Goal: Task Accomplishment & Management: Manage account settings

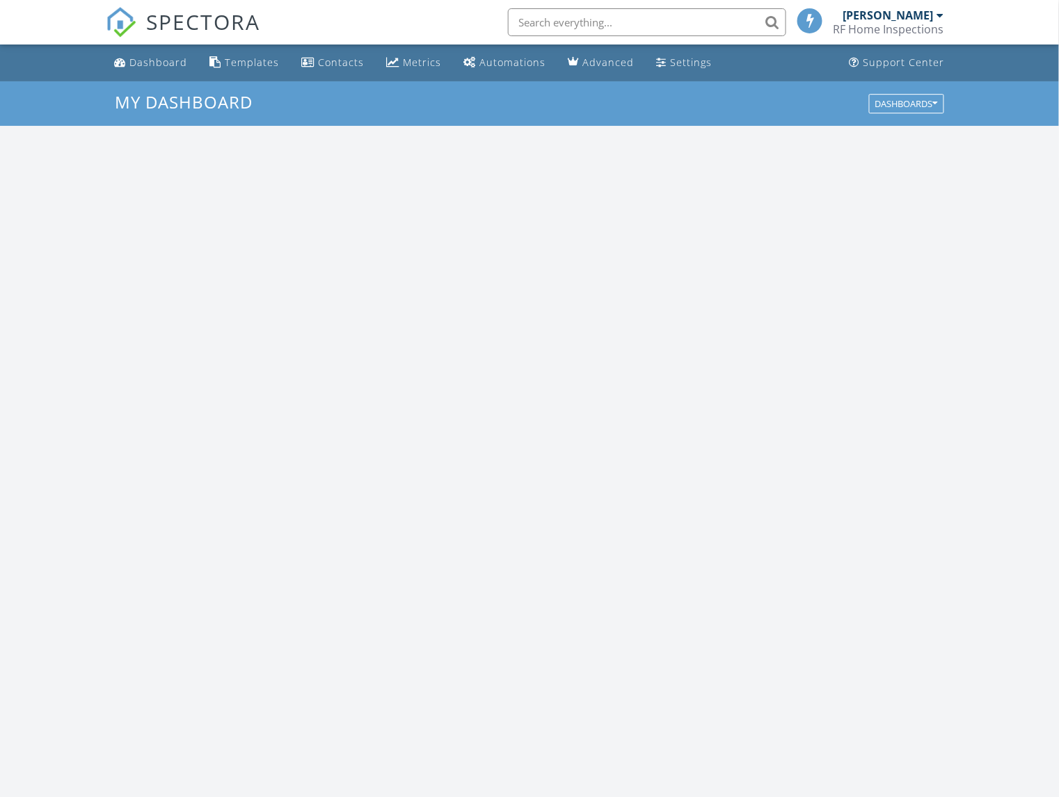
scroll to position [1267, 1060]
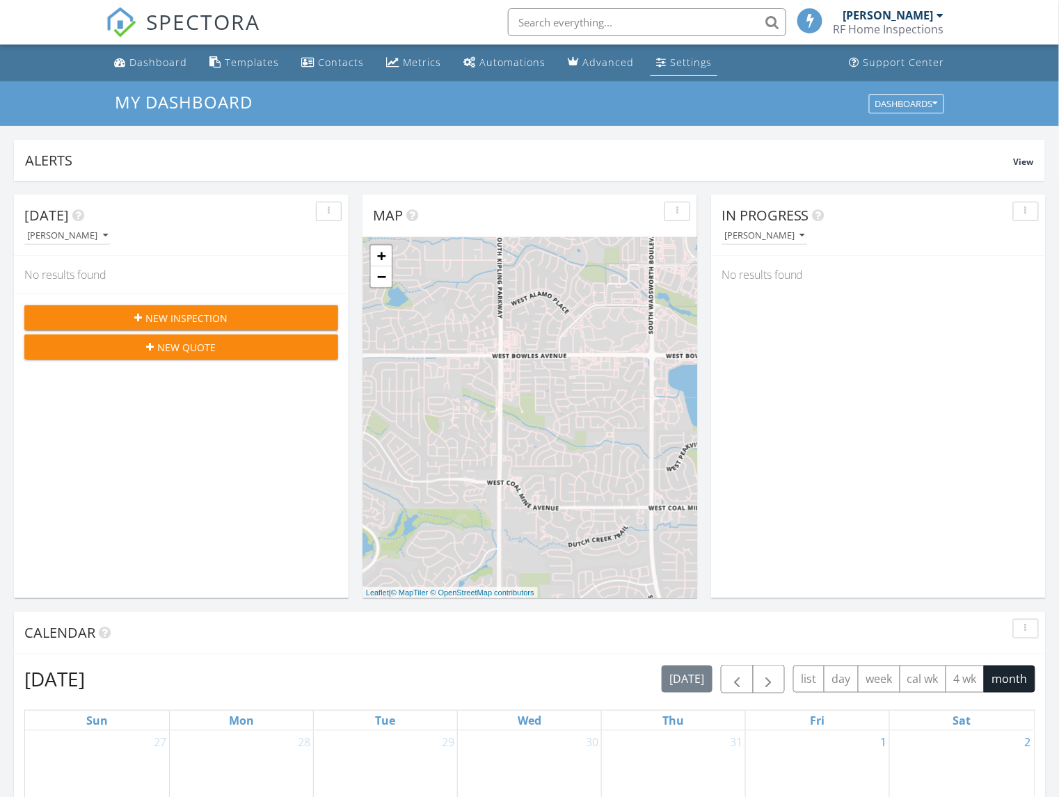
click at [676, 68] on div "Settings" at bounding box center [691, 62] width 42 height 13
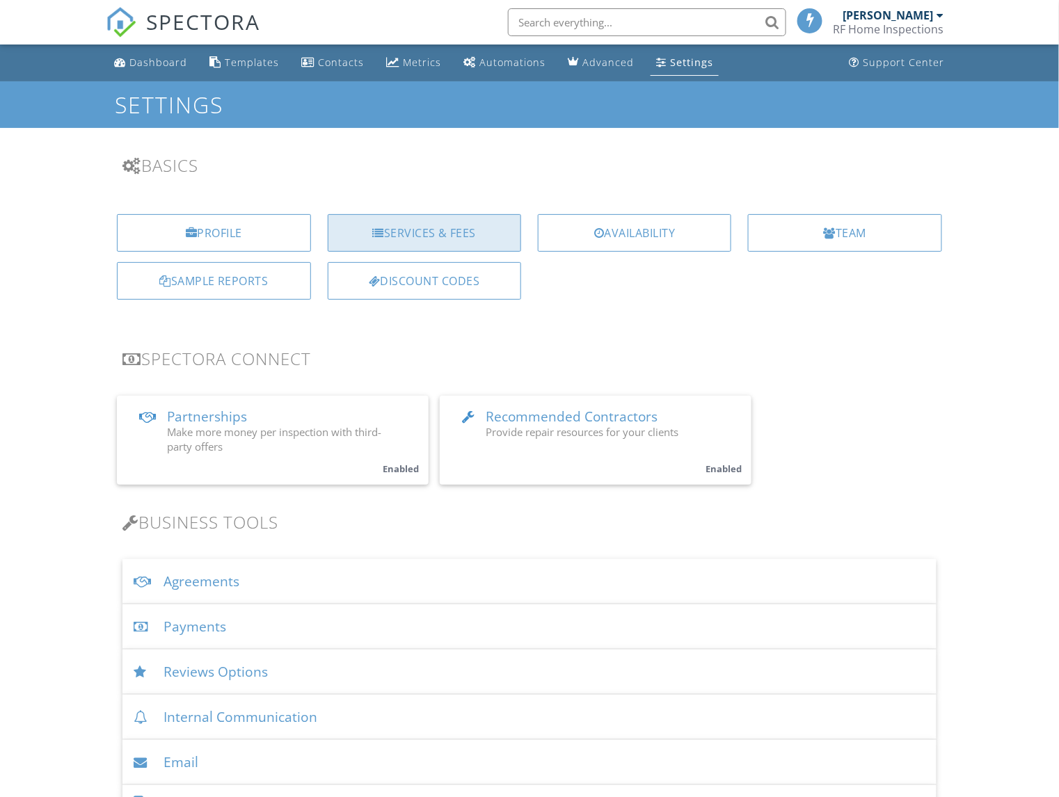
click at [415, 222] on div "Services & Fees" at bounding box center [424, 233] width 193 height 38
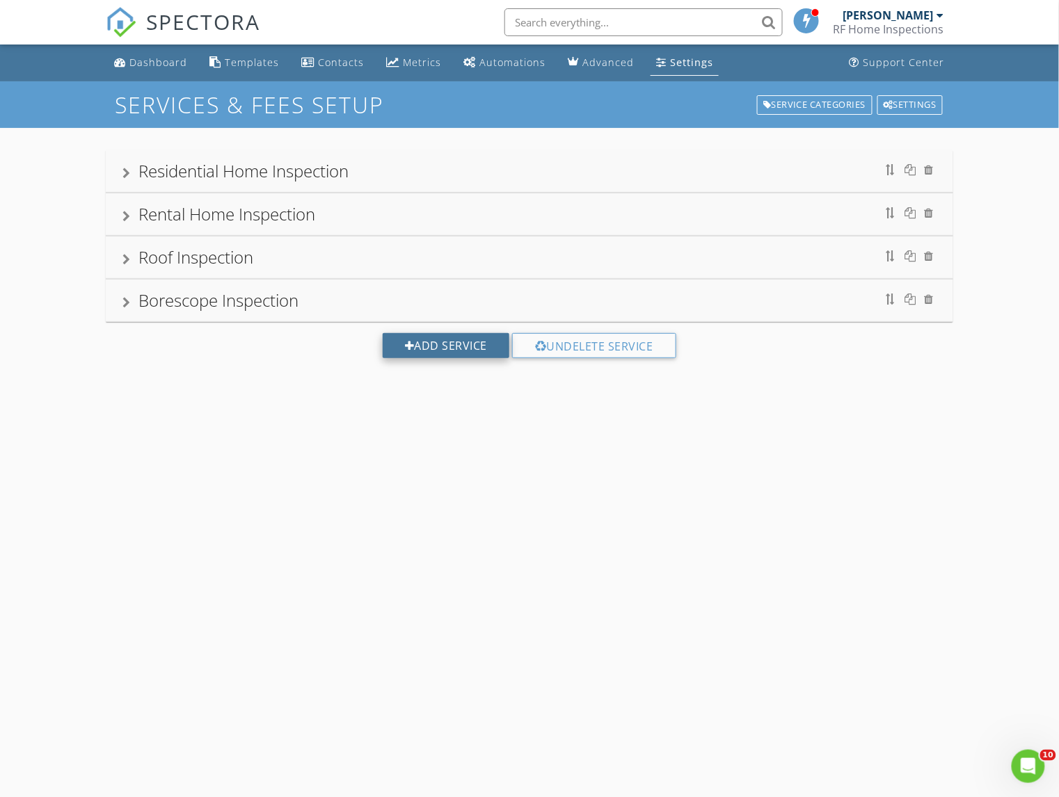
click at [425, 348] on div "Add Service" at bounding box center [446, 345] width 127 height 25
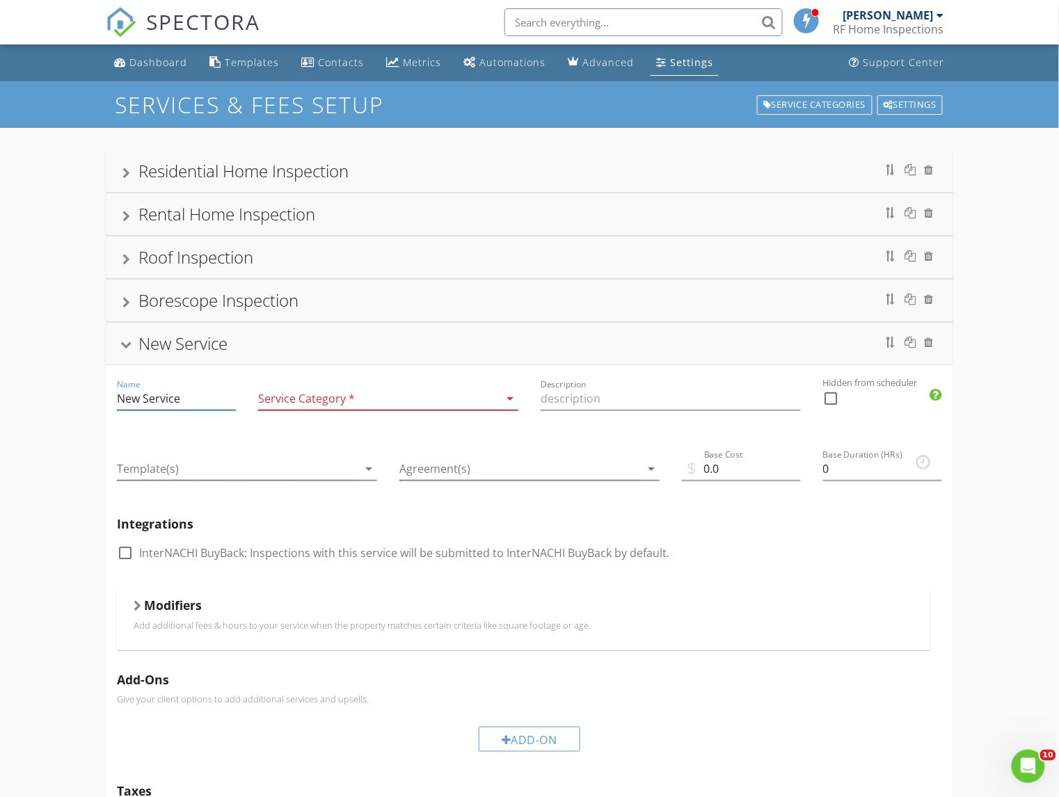
drag, startPoint x: 205, startPoint y: 402, endPoint x: 115, endPoint y: 397, distance: 89.9
click at [117, 397] on input "New Service" at bounding box center [176, 399] width 119 height 23
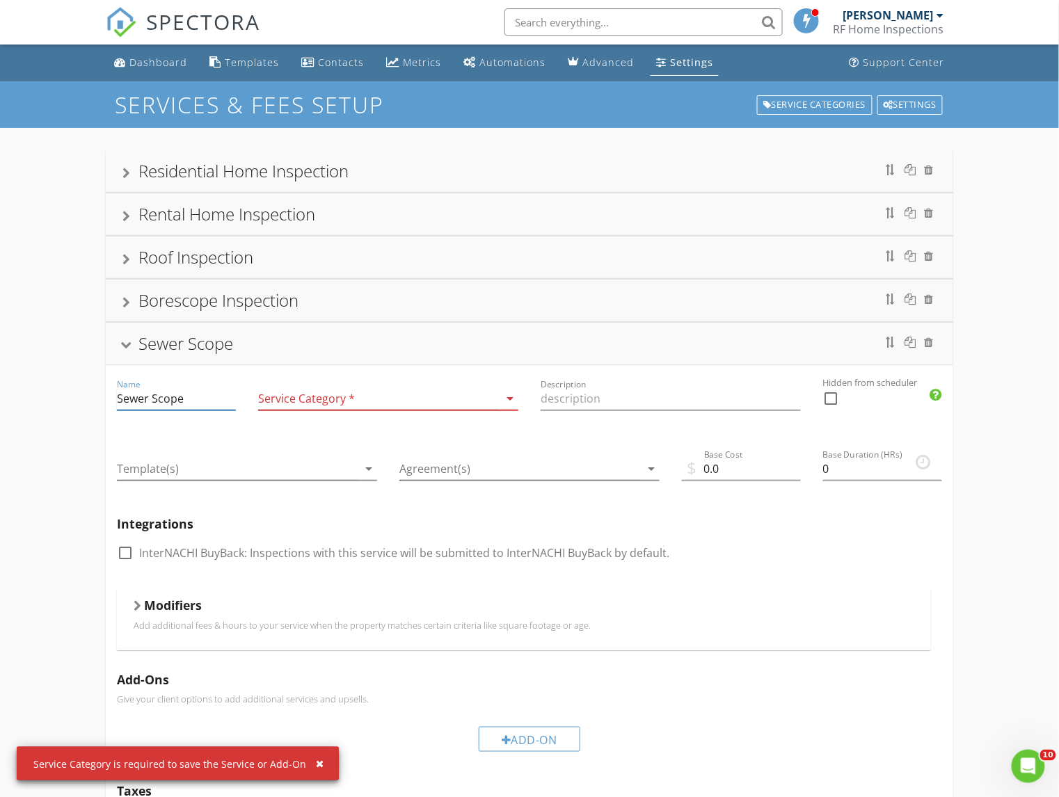
type input "Sewer Scope"
click at [309, 402] on div at bounding box center [378, 399] width 241 height 23
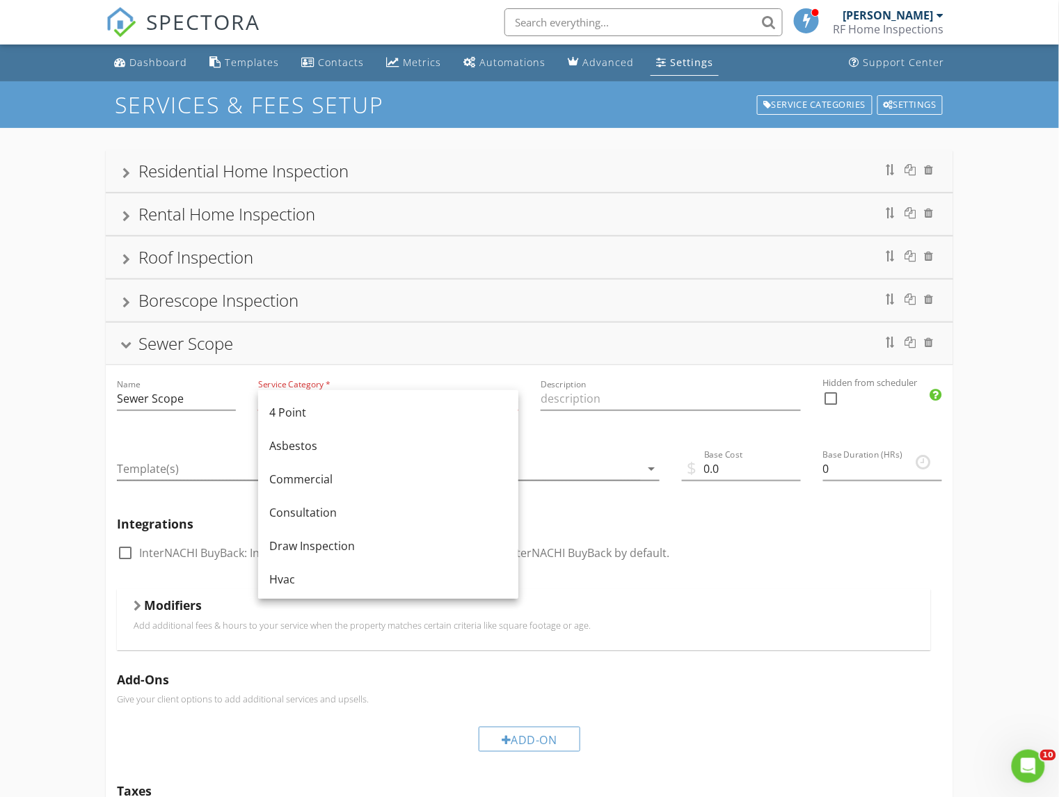
scroll to position [121, 0]
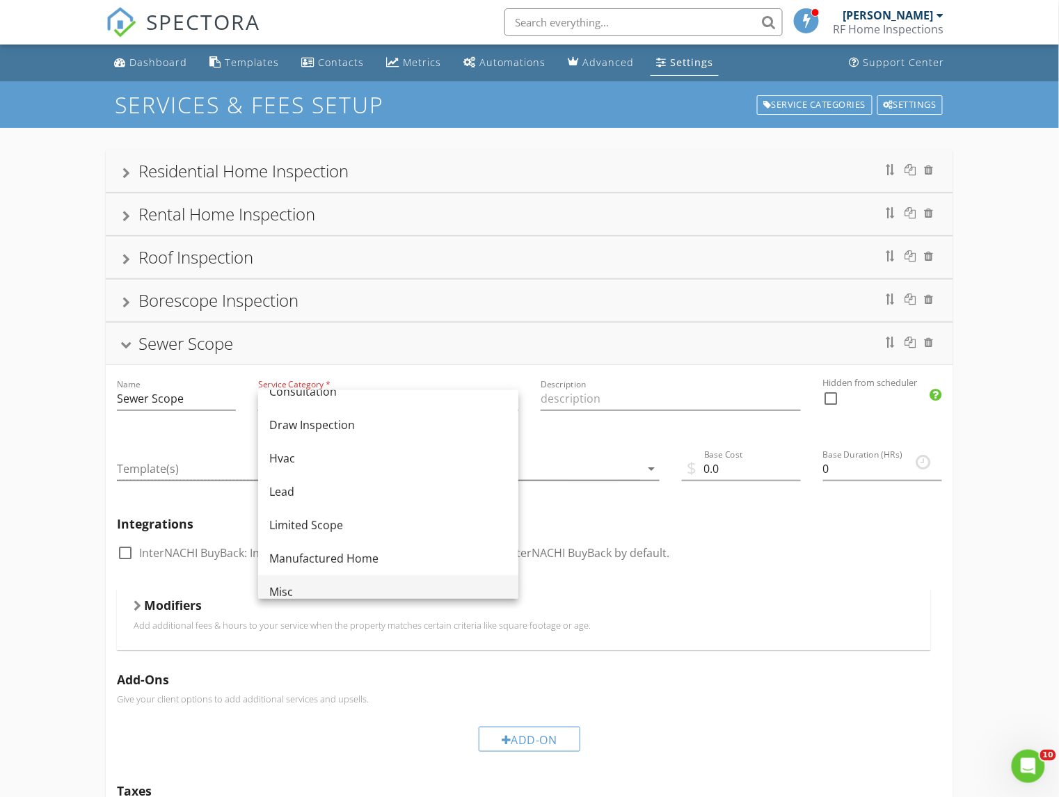
click at [284, 585] on div "Misc" at bounding box center [388, 592] width 238 height 17
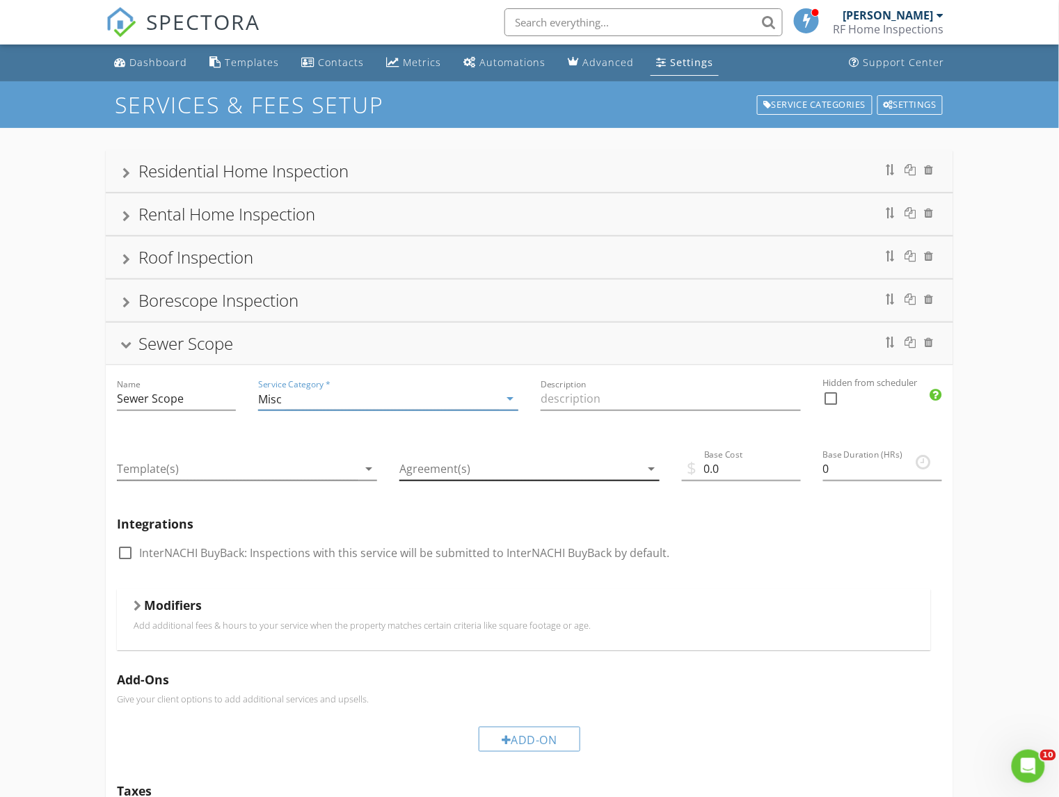
click at [646, 477] on icon "arrow_drop_down" at bounding box center [651, 469] width 17 height 17
click at [713, 554] on div "check_box_outline_blank InterNACHI BuyBack: Inspections with this service will …" at bounding box center [529, 560] width 825 height 36
drag, startPoint x: 763, startPoint y: 476, endPoint x: 682, endPoint y: 476, distance: 80.7
click at [682, 476] on input "0.0" at bounding box center [741, 469] width 119 height 23
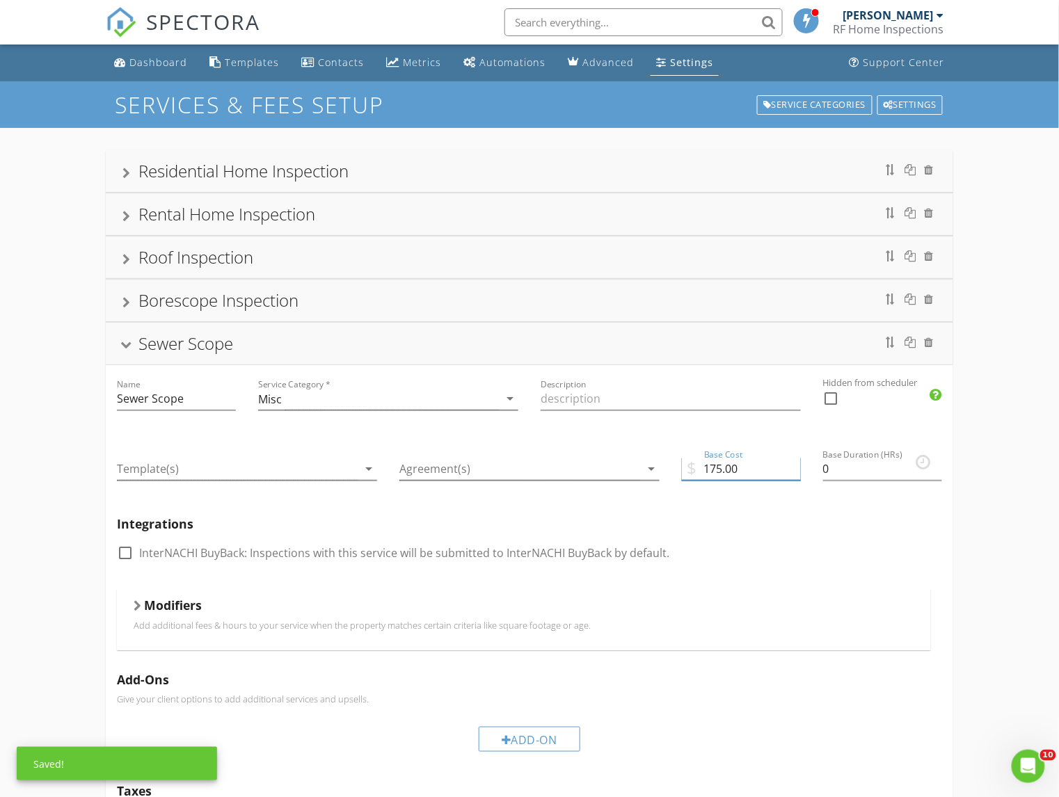
type input "175.00"
click at [369, 470] on icon "arrow_drop_down" at bounding box center [368, 469] width 17 height 17
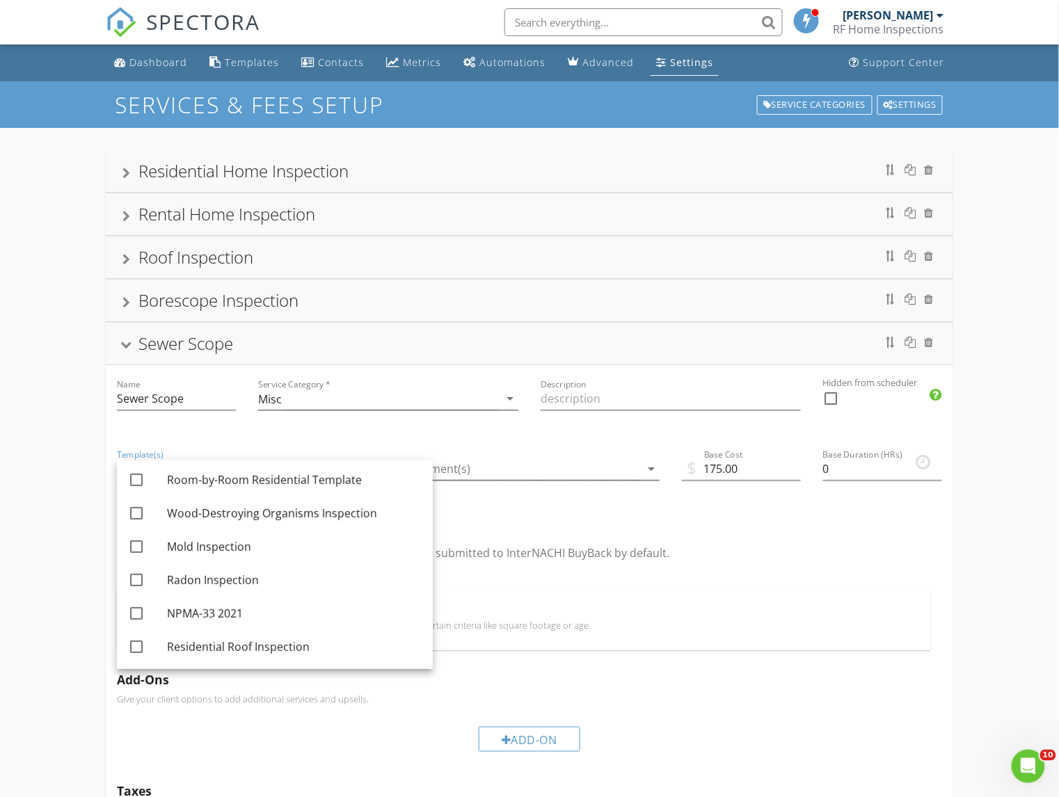
scroll to position [0, 0]
click at [541, 519] on h5 "Integrations" at bounding box center [529, 524] width 825 height 14
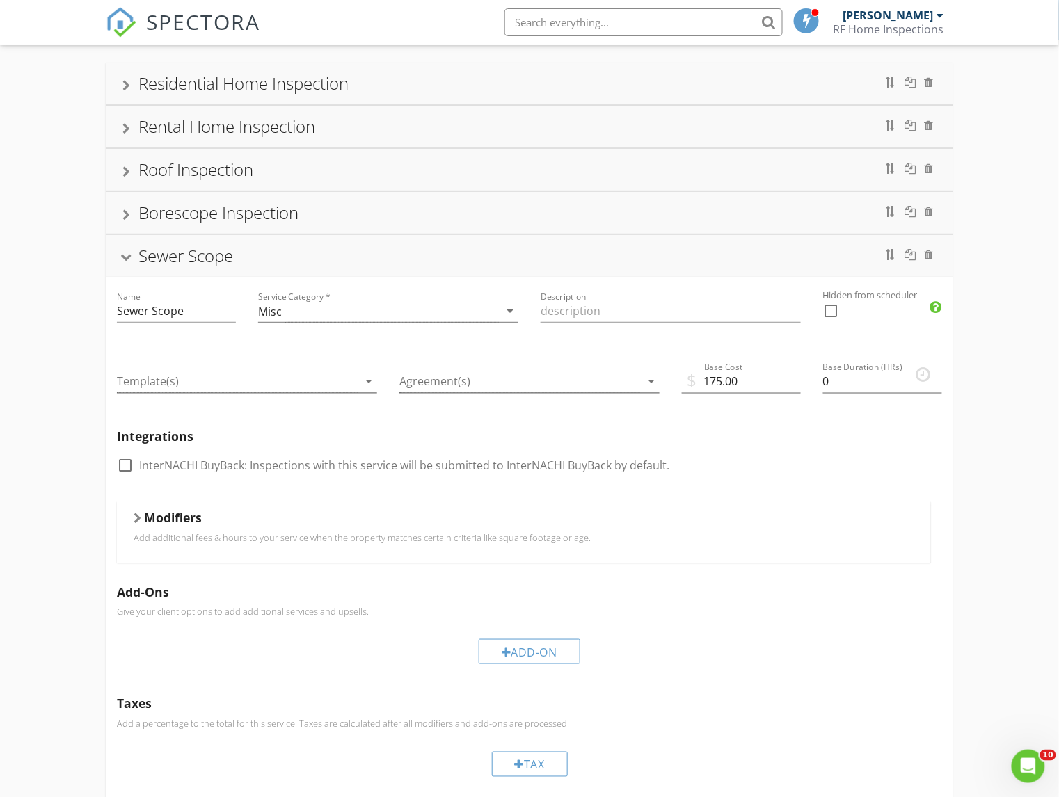
scroll to position [313, 0]
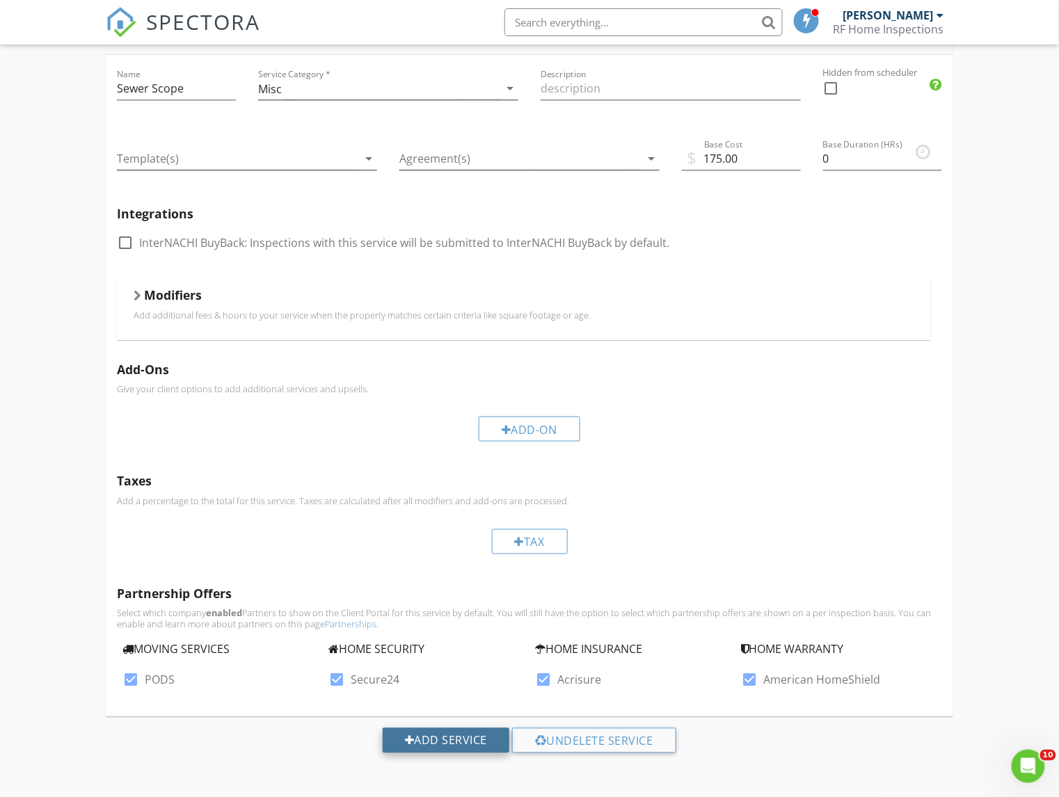
click at [429, 739] on div "Add Service" at bounding box center [446, 740] width 127 height 25
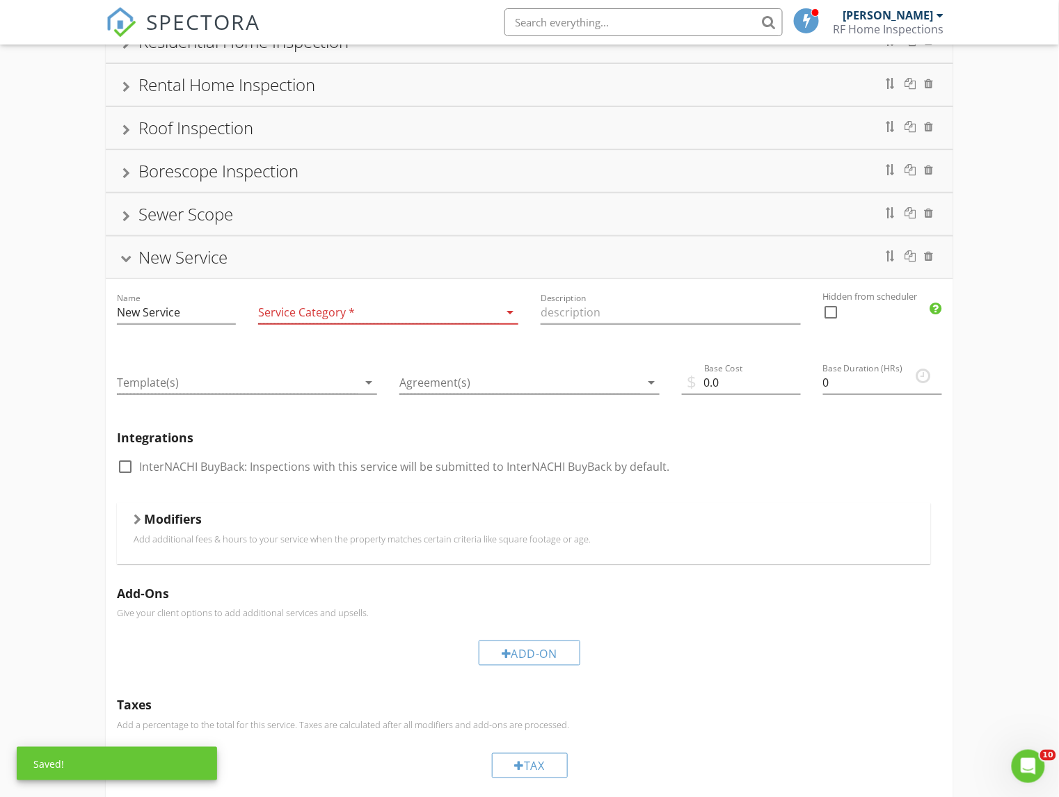
scroll to position [0, 0]
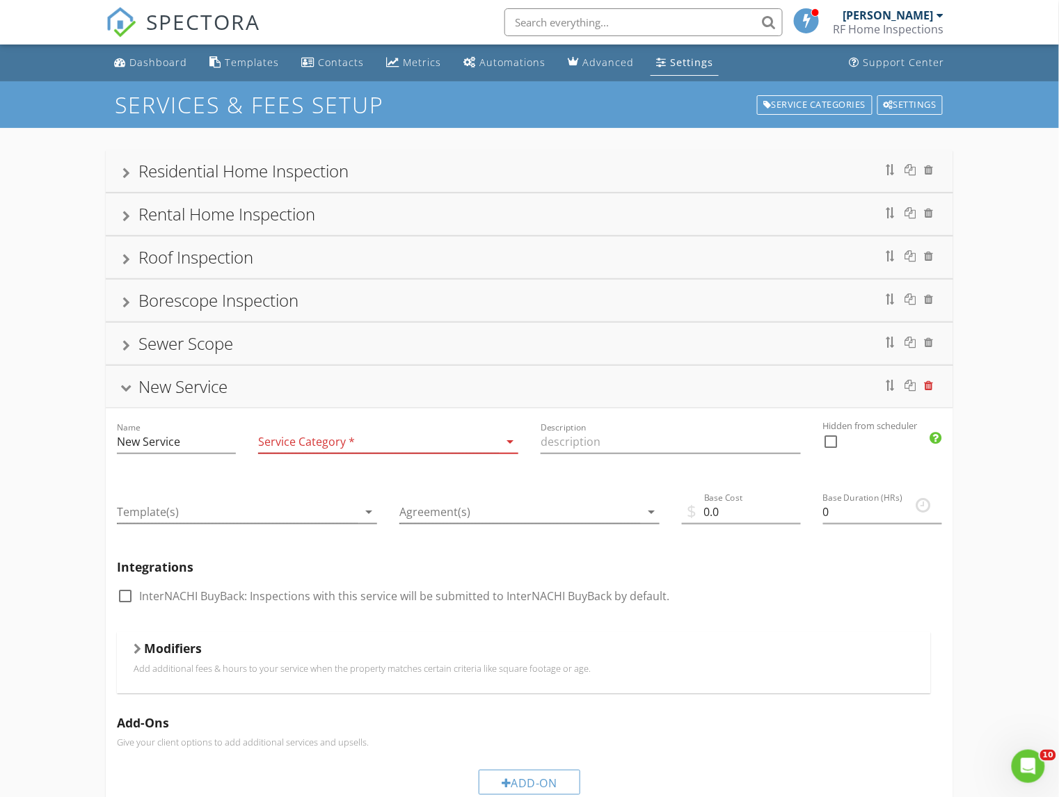
click at [931, 390] on div at bounding box center [929, 385] width 9 height 11
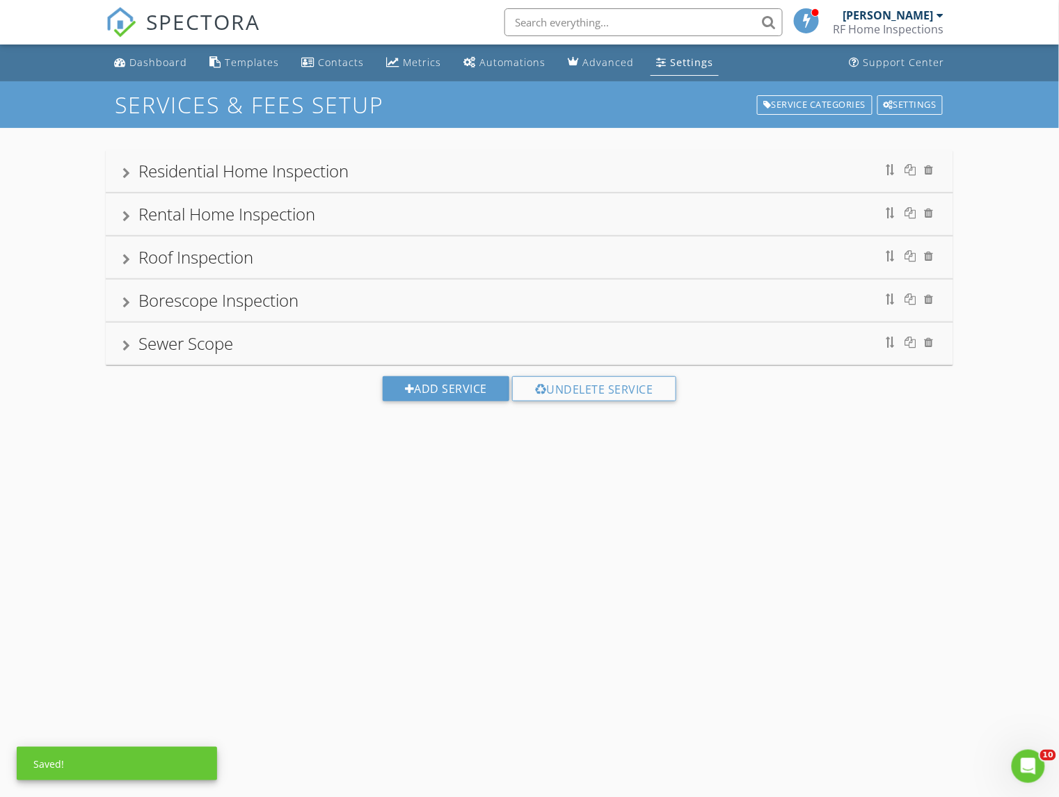
click at [243, 177] on div "Residential Home Inspection" at bounding box center [243, 170] width 210 height 23
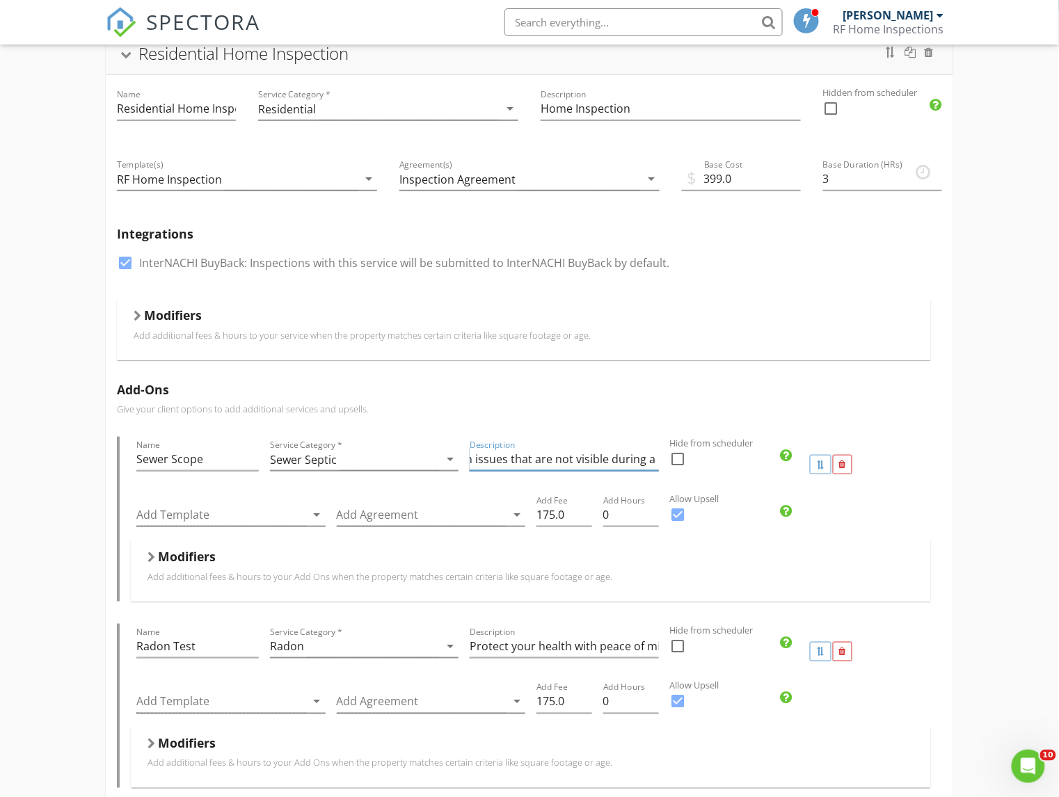
scroll to position [0, 1394]
drag, startPoint x: 470, startPoint y: 461, endPoint x: 672, endPoint y: 463, distance: 201.8
click at [672, 463] on div "Name Sewer Scope Service Category * Sewer Septic arrow_drop_down Description Do…" at bounding box center [531, 465] width 800 height 56
click at [138, 315] on div at bounding box center [138, 315] width 8 height 11
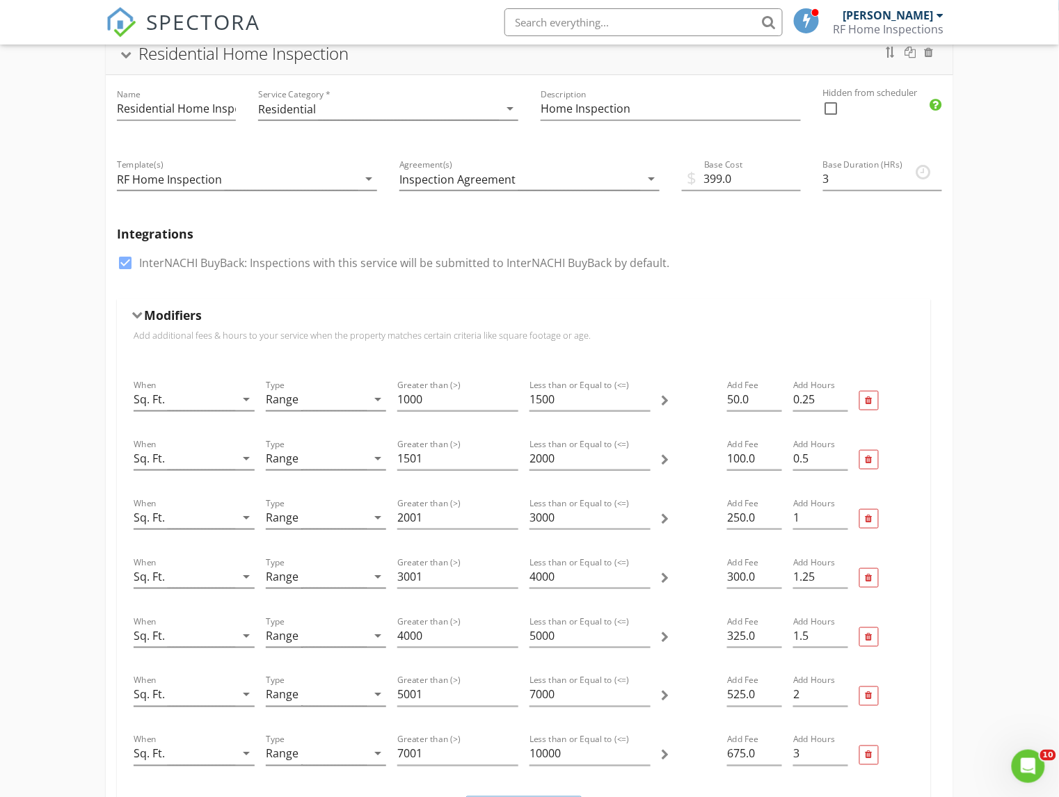
click at [138, 315] on div at bounding box center [137, 316] width 11 height 8
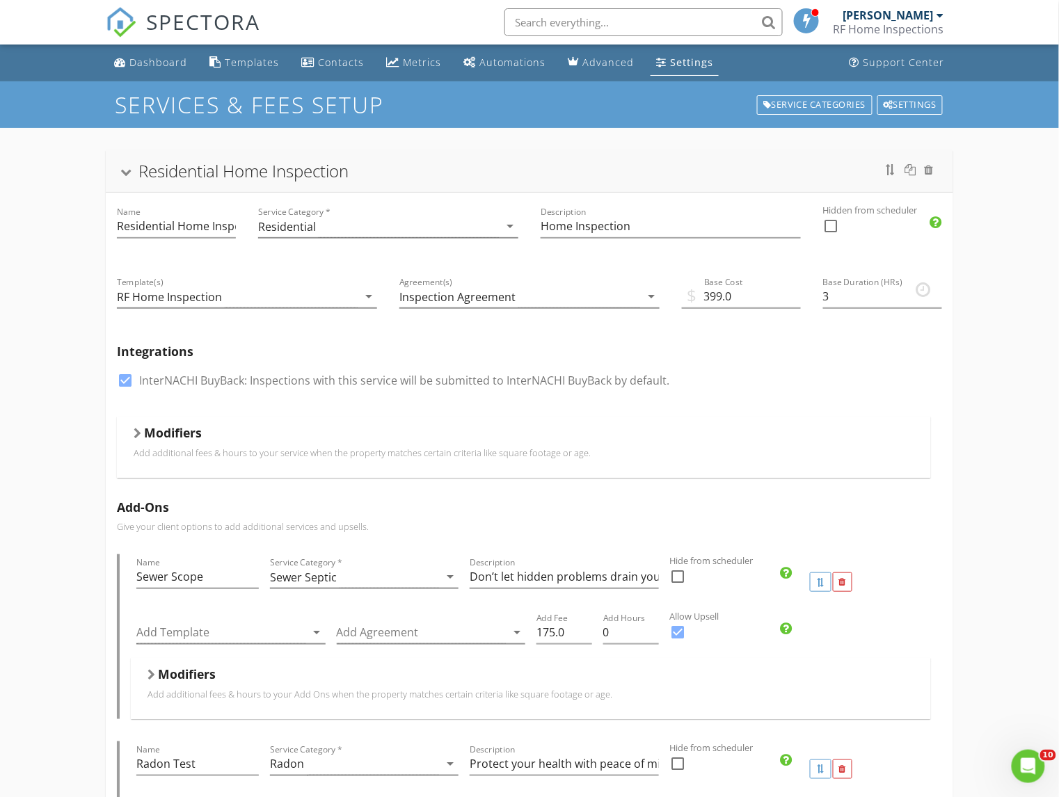
click at [127, 166] on div "Residential Home Inspection" at bounding box center [529, 171] width 814 height 25
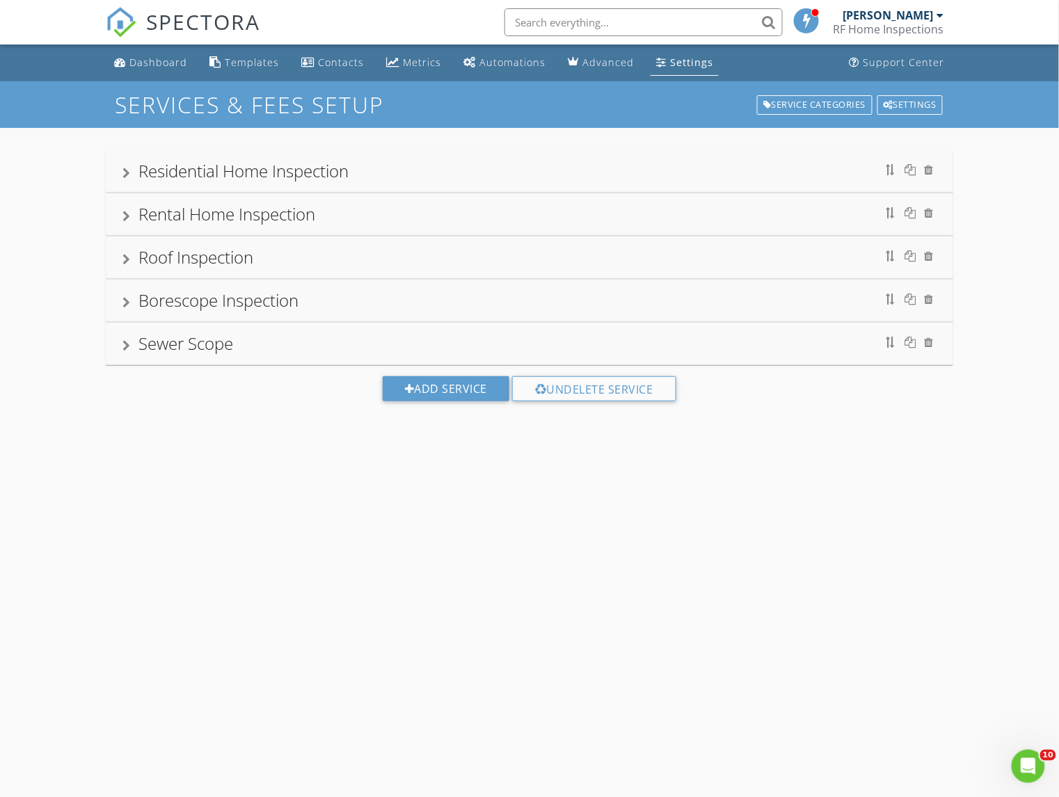
click at [184, 346] on div "Sewer Scope" at bounding box center [185, 343] width 95 height 23
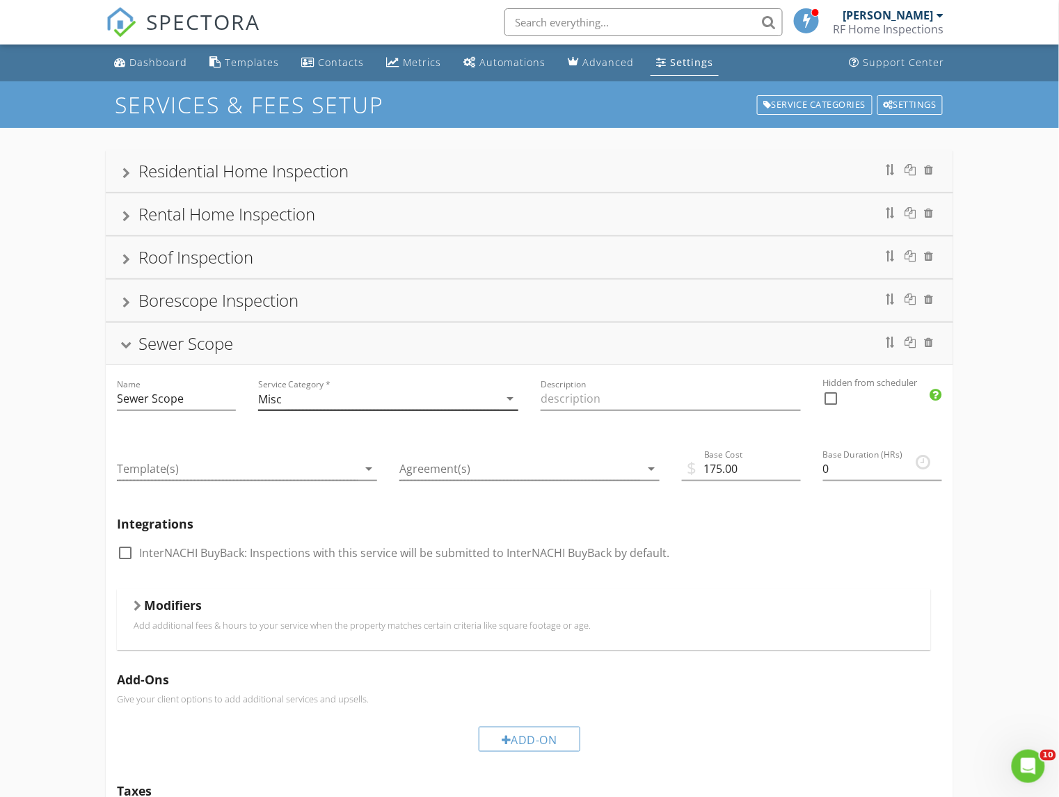
click at [511, 400] on icon "arrow_drop_down" at bounding box center [510, 398] width 17 height 17
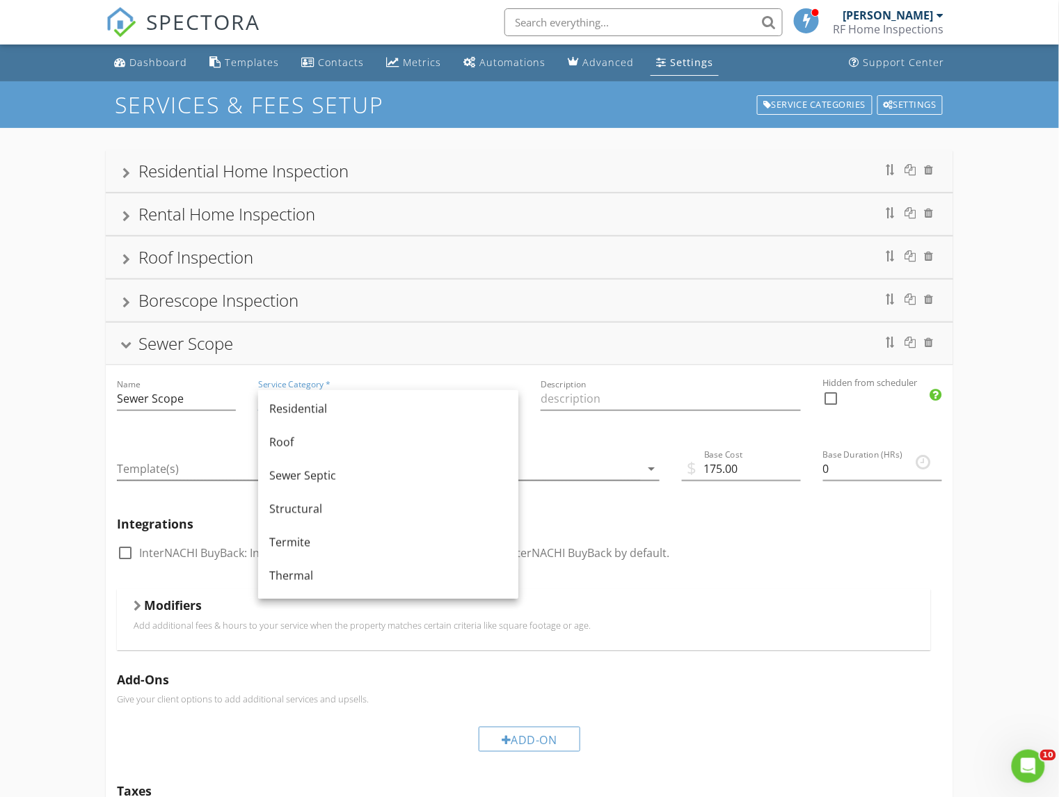
scroll to position [733, 0]
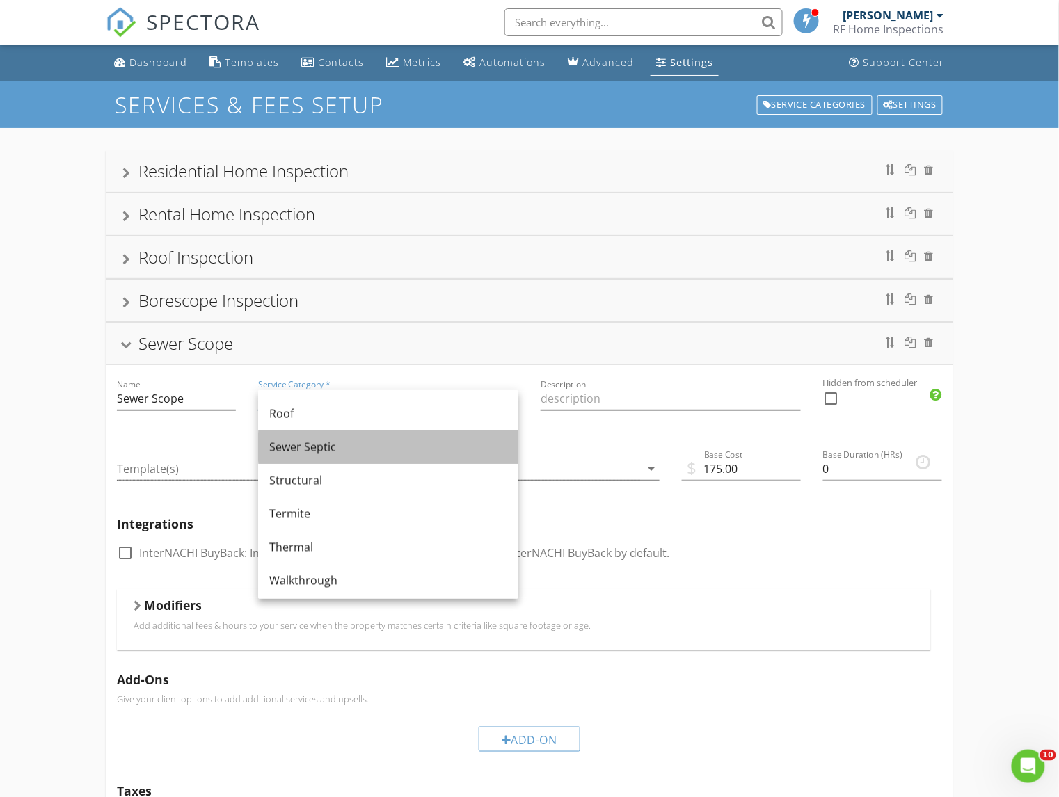
click at [346, 442] on div "Sewer Septic" at bounding box center [388, 447] width 238 height 17
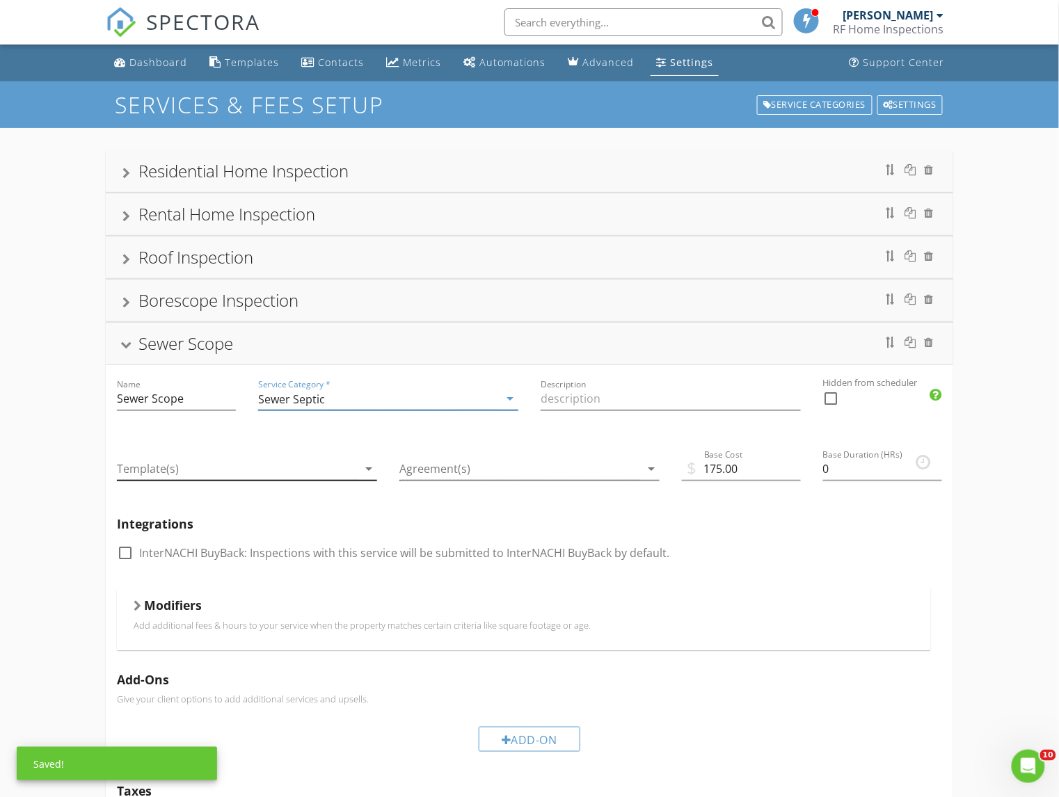
click at [365, 472] on icon "arrow_drop_down" at bounding box center [368, 469] width 17 height 17
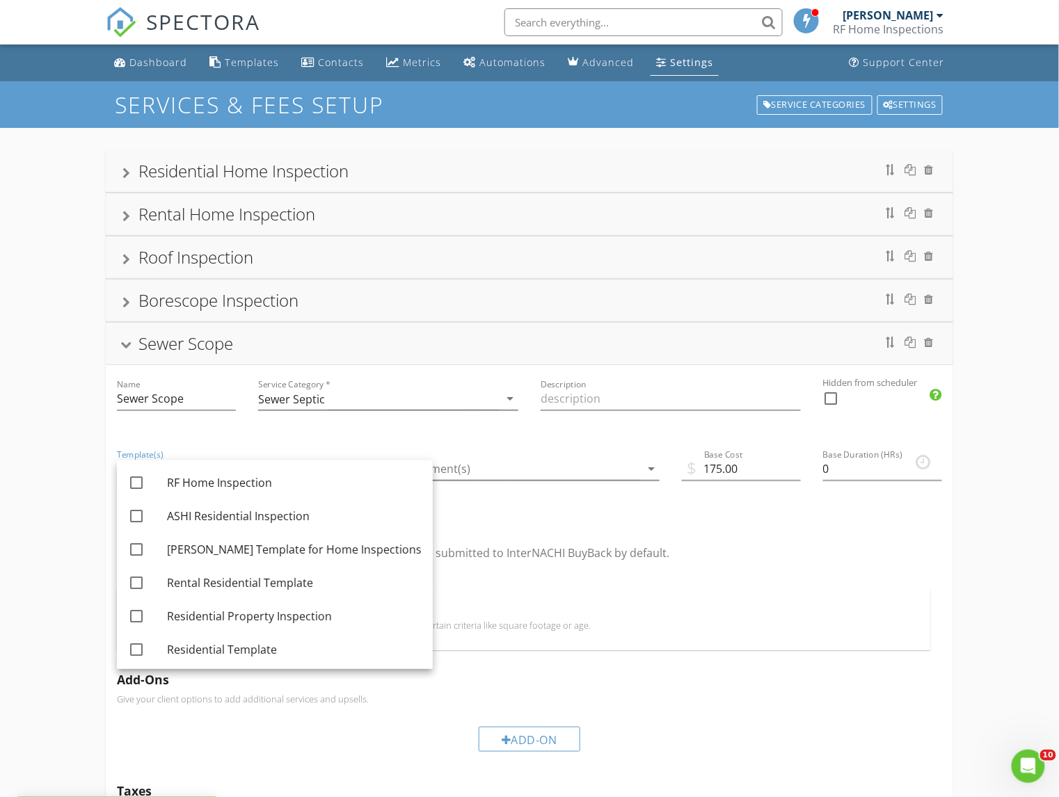
click at [526, 516] on div "Integrations check_box_outline_blank InterNACHI BuyBack: Inspections with this …" at bounding box center [529, 547] width 847 height 83
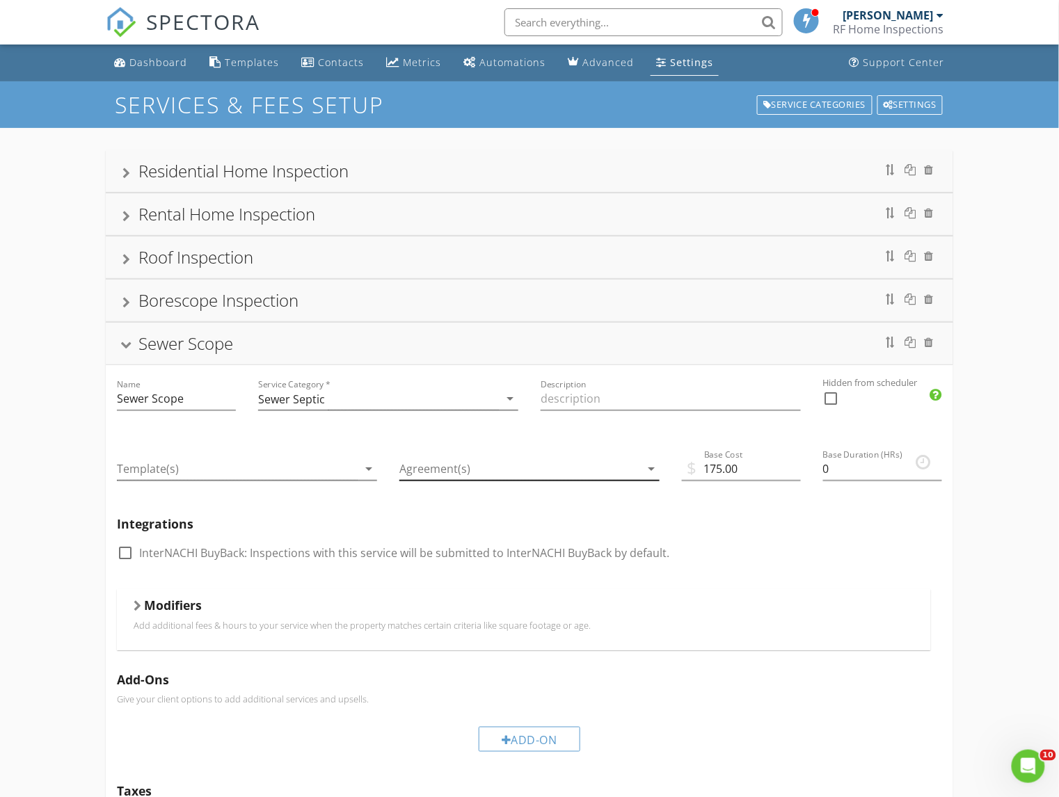
click at [643, 470] on icon "arrow_drop_down" at bounding box center [651, 469] width 17 height 17
click at [766, 542] on div "Integrations check_box_outline_blank InterNACHI BuyBack: Inspections with this …" at bounding box center [529, 547] width 847 height 83
click at [593, 392] on input "Description" at bounding box center [671, 399] width 260 height 23
paste input "Don’t let hidden problems drain your wallet. A sewer scope inspection is one of…"
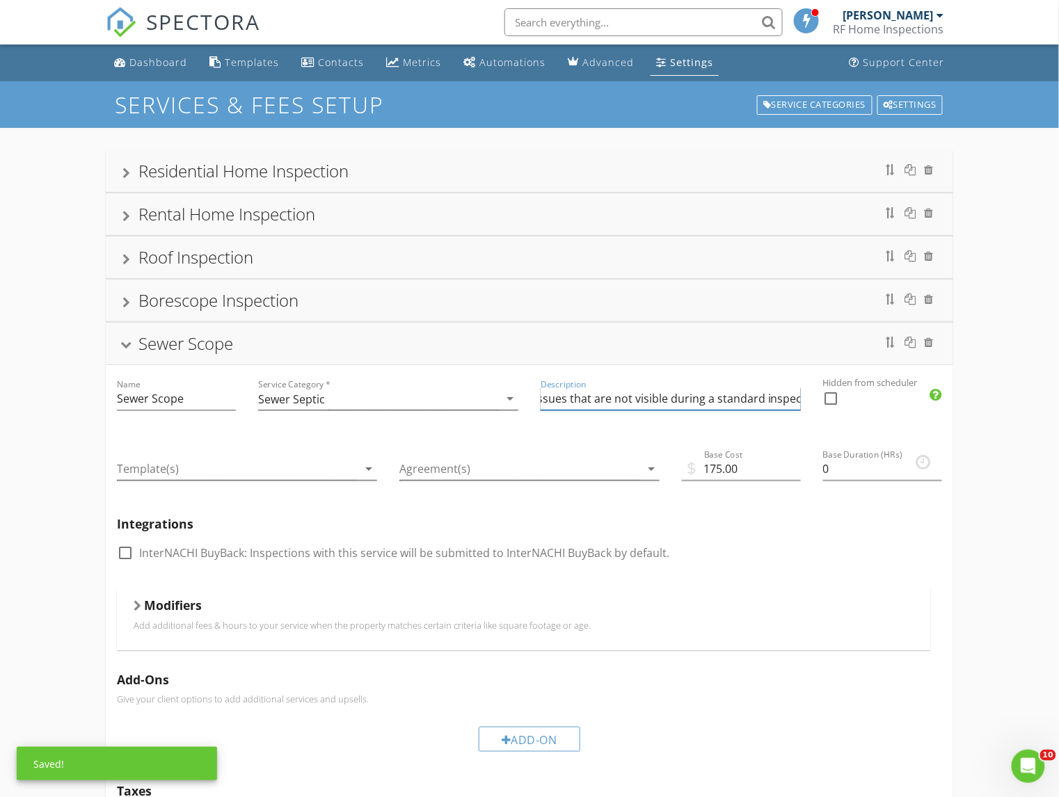
type input "Don’t let hidden problems drain your wallet. A sewer scope inspection is one of…"
click at [768, 537] on div "Integrations check_box_outline_blank InterNACHI BuyBack: Inspections with this …" at bounding box center [529, 547] width 847 height 83
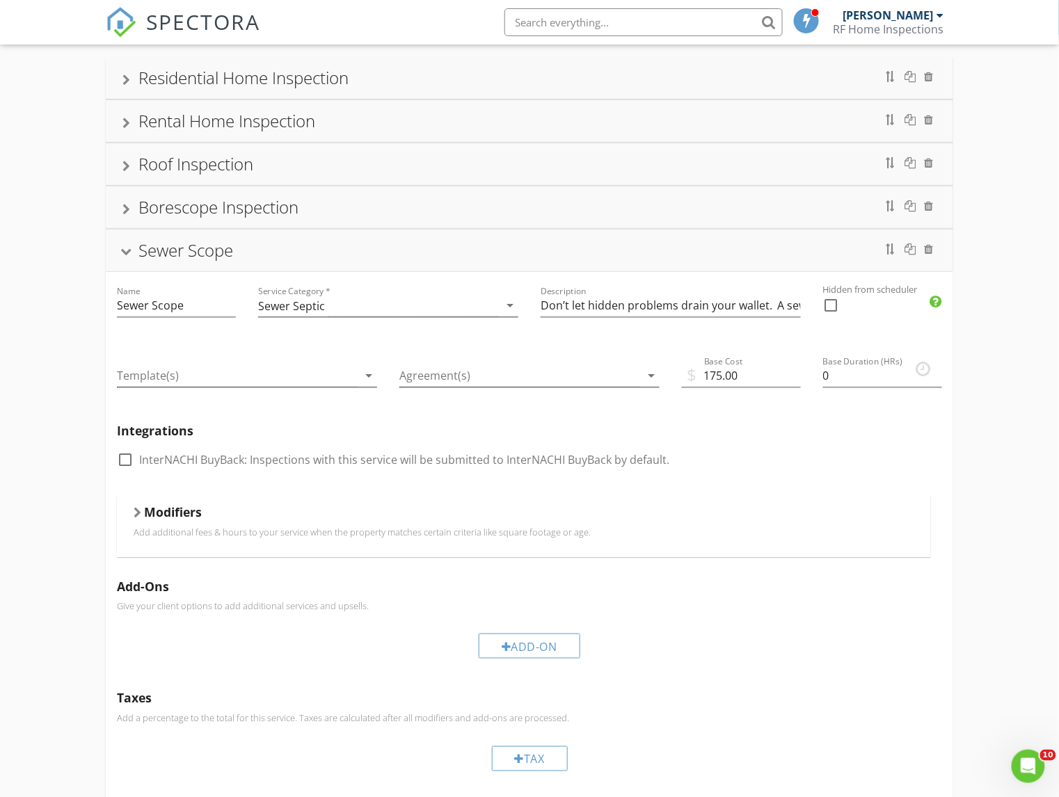
scroll to position [0, 0]
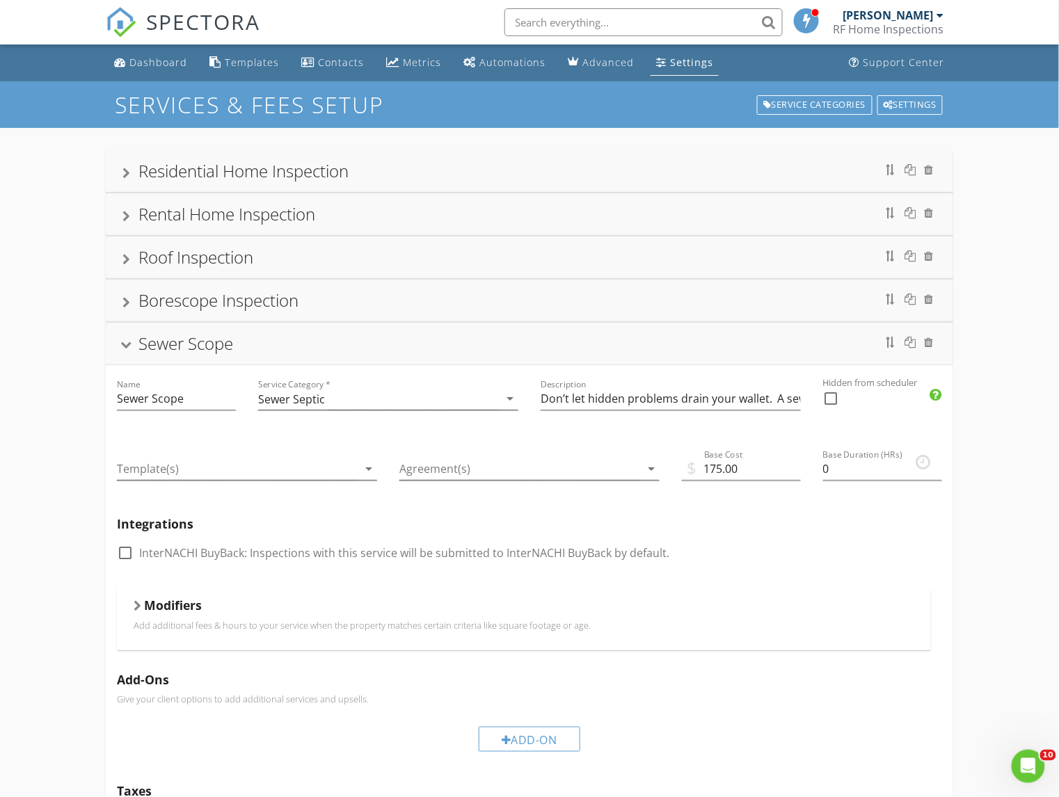
click at [133, 349] on div "Sewer Scope" at bounding box center [529, 343] width 814 height 25
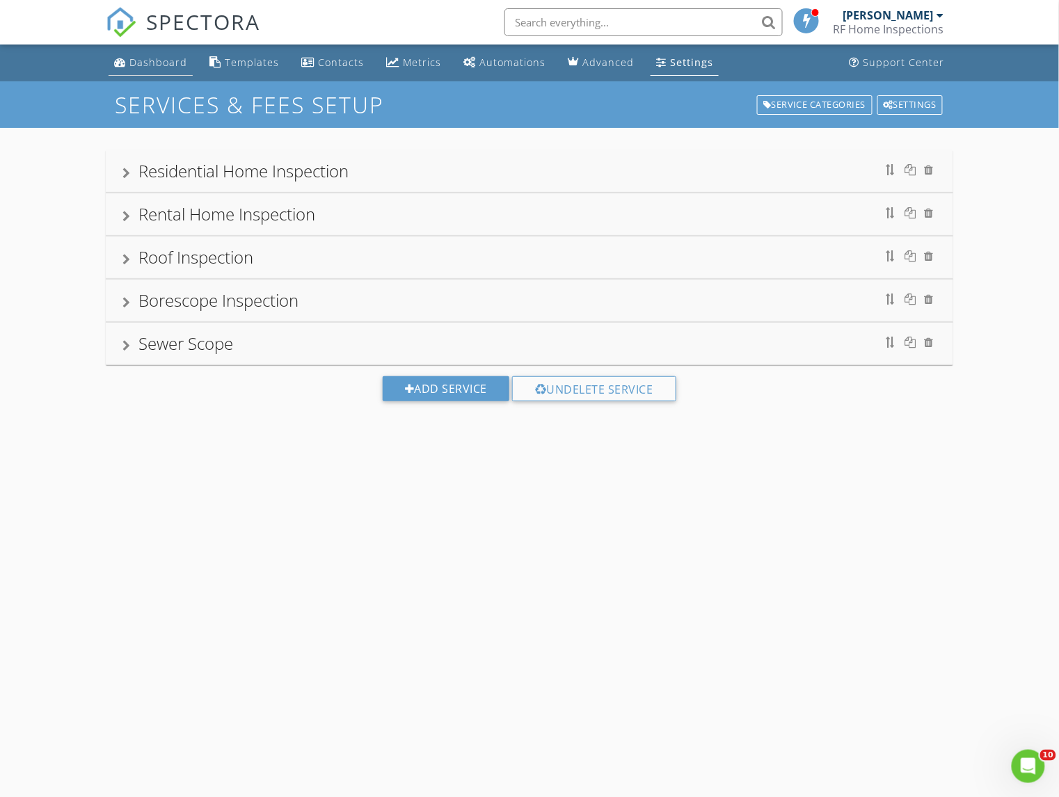
click at [156, 61] on div "Dashboard" at bounding box center [158, 62] width 58 height 13
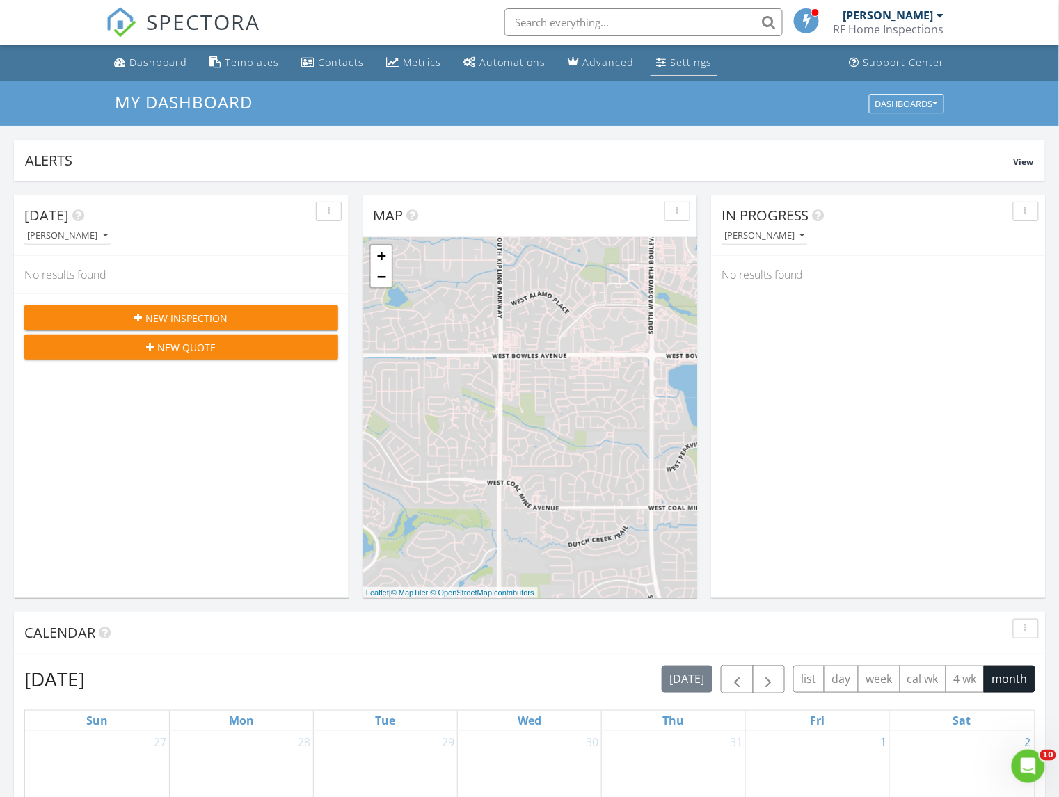
click at [689, 68] on div "Settings" at bounding box center [691, 62] width 42 height 13
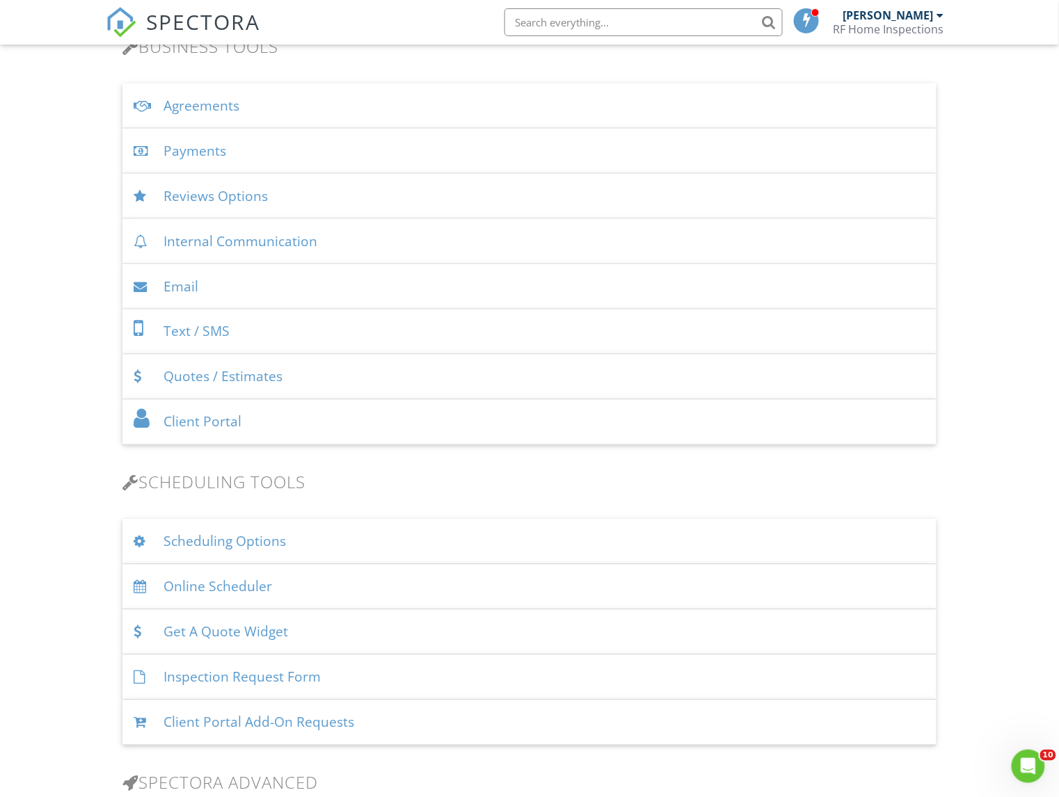
scroll to position [473, 0]
click at [199, 107] on div "Agreements" at bounding box center [529, 108] width 814 height 45
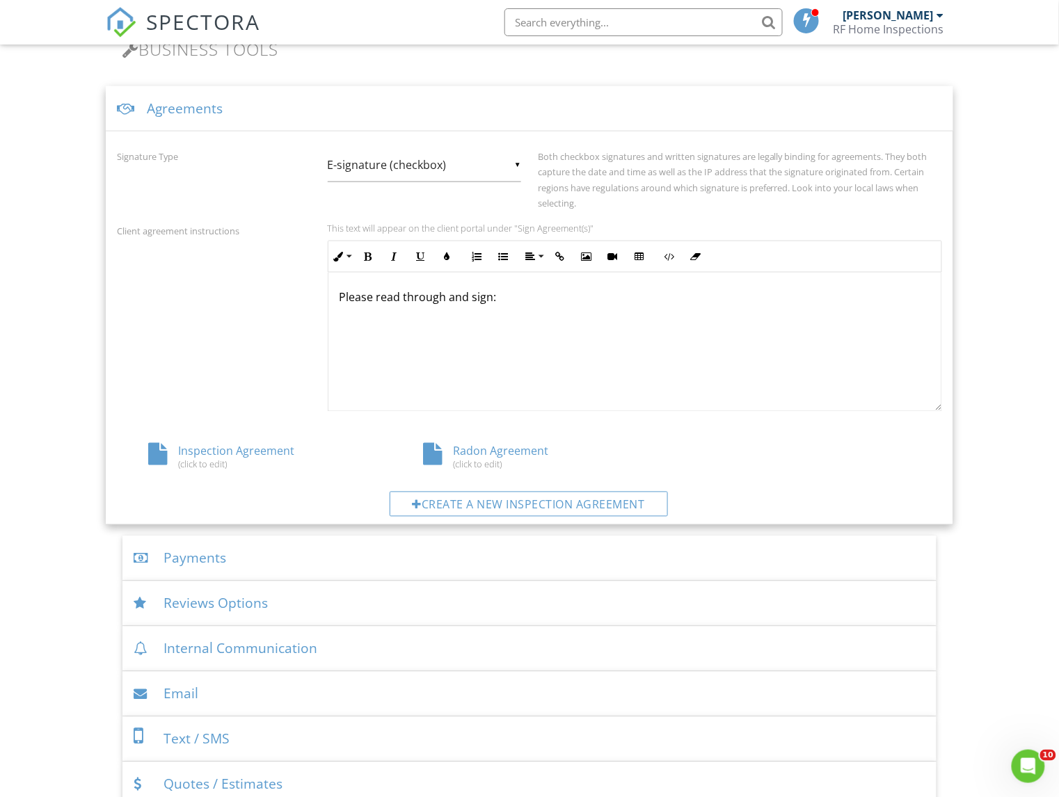
click at [209, 450] on div "Inspection Agreement (click to edit)" at bounding box center [254, 457] width 275 height 26
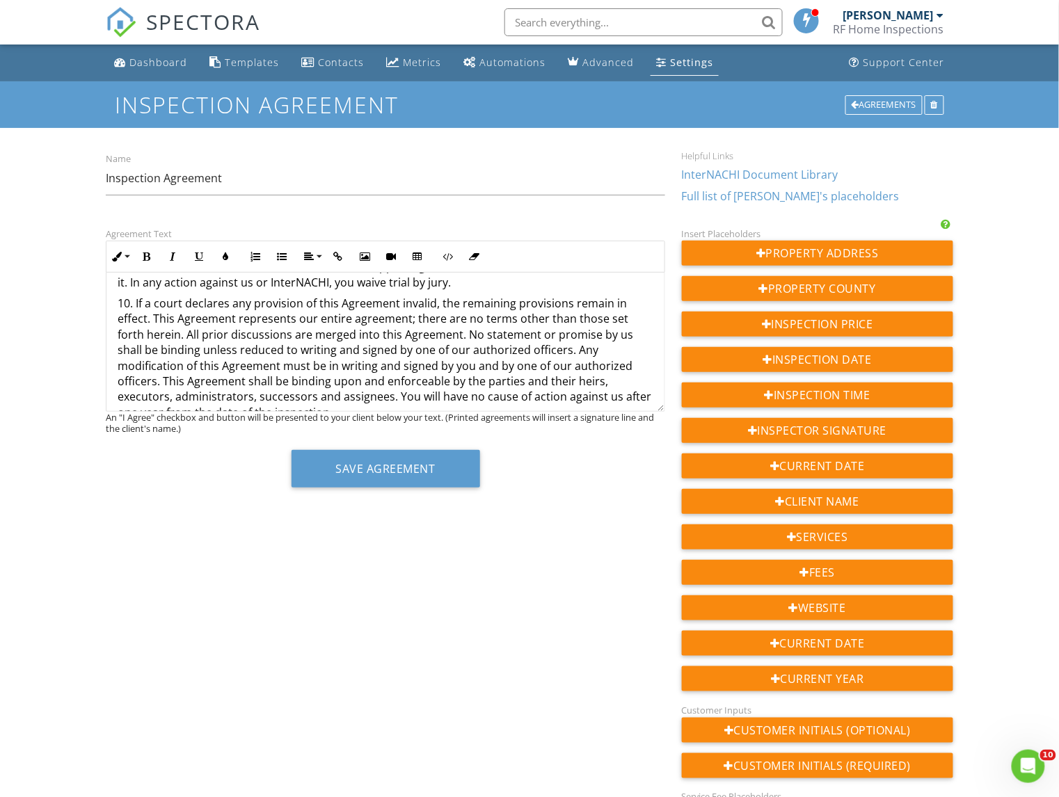
scroll to position [1362, 0]
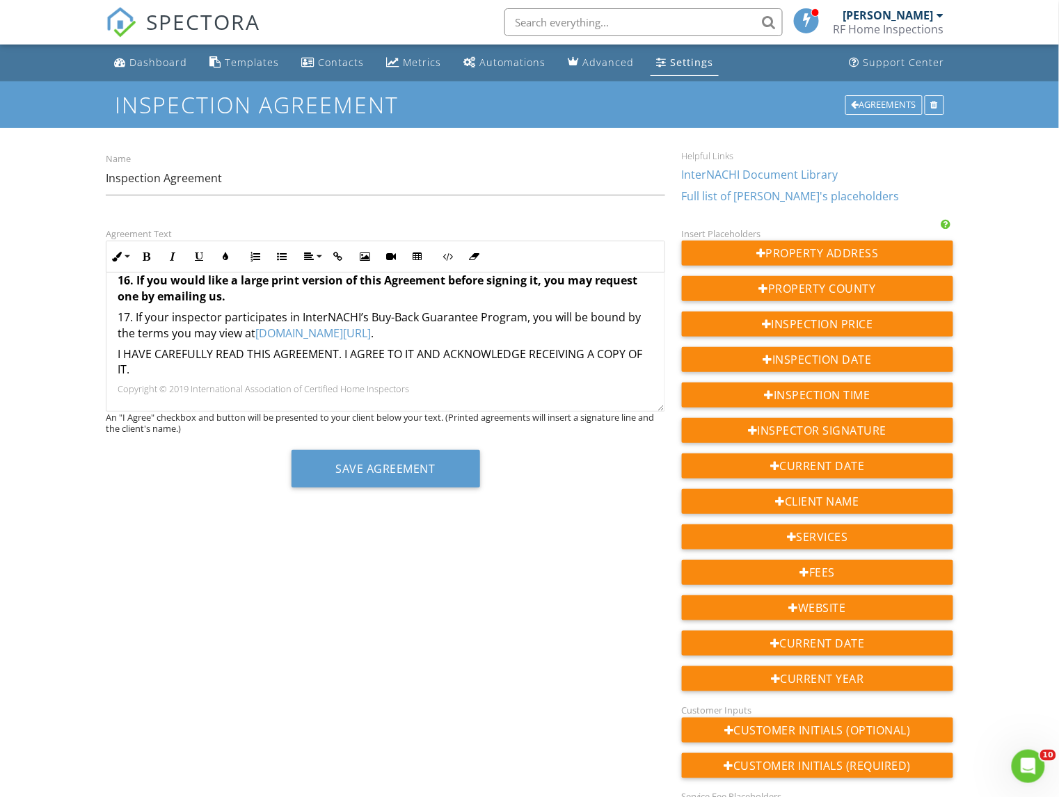
click at [41, 237] on div "Dashboard Templates Contacts Metrics Automations Advanced Settings Support Cent…" at bounding box center [529, 661] width 1059 height 1232
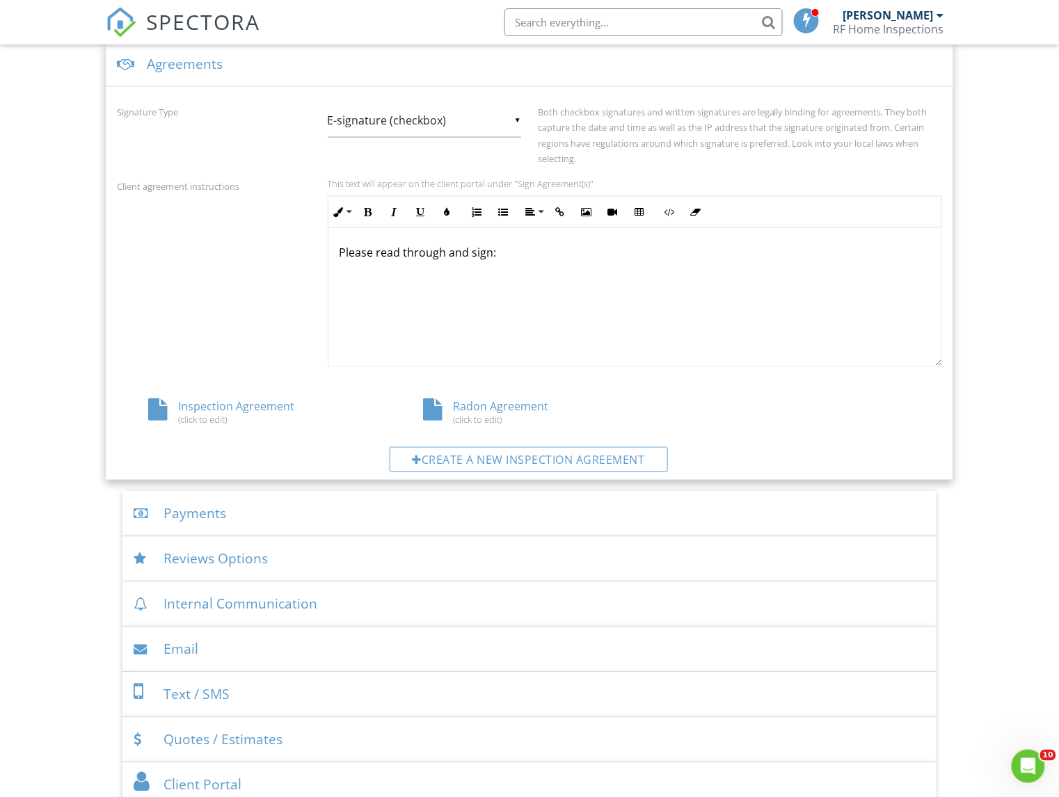
click at [502, 409] on div "Radon Agreement (click to edit)" at bounding box center [529, 412] width 275 height 26
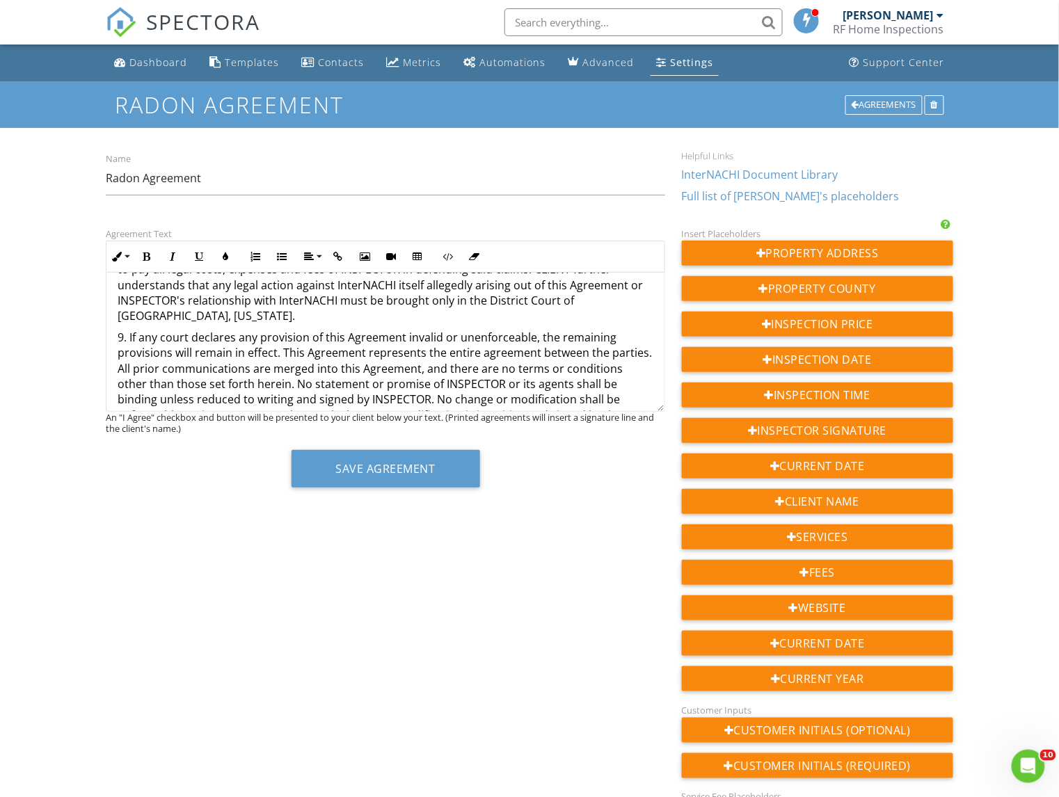
scroll to position [1387, 0]
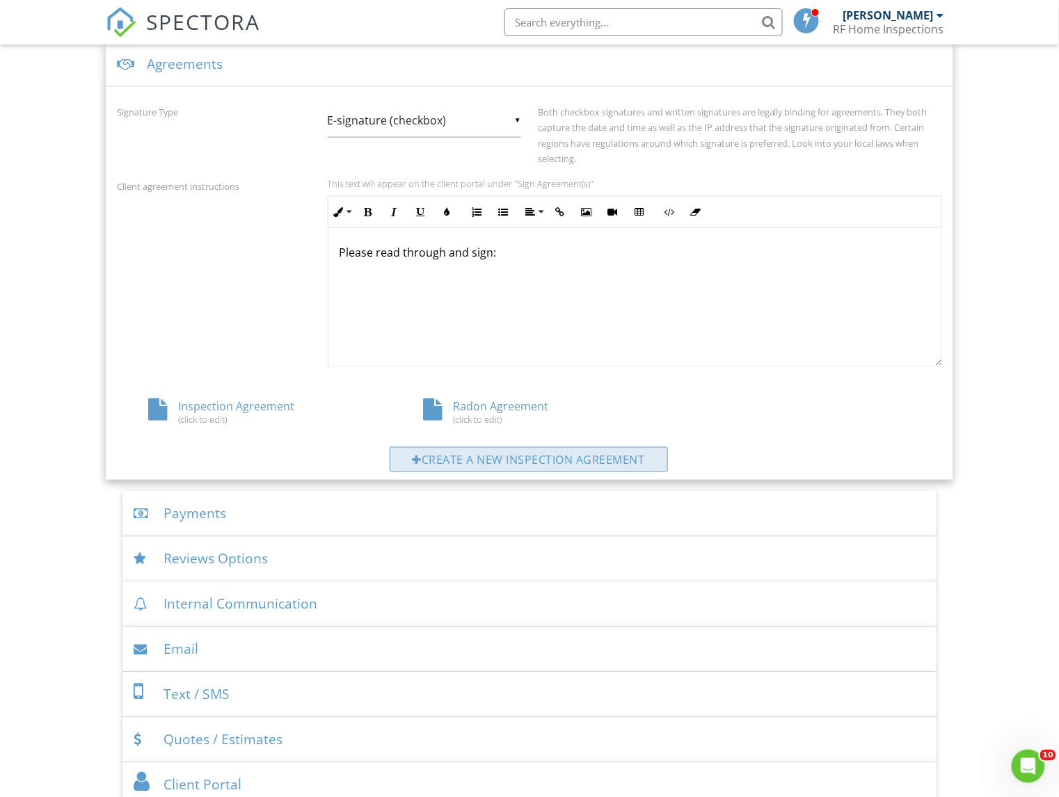
click at [532, 461] on div "Create a new inspection agreement" at bounding box center [529, 459] width 278 height 25
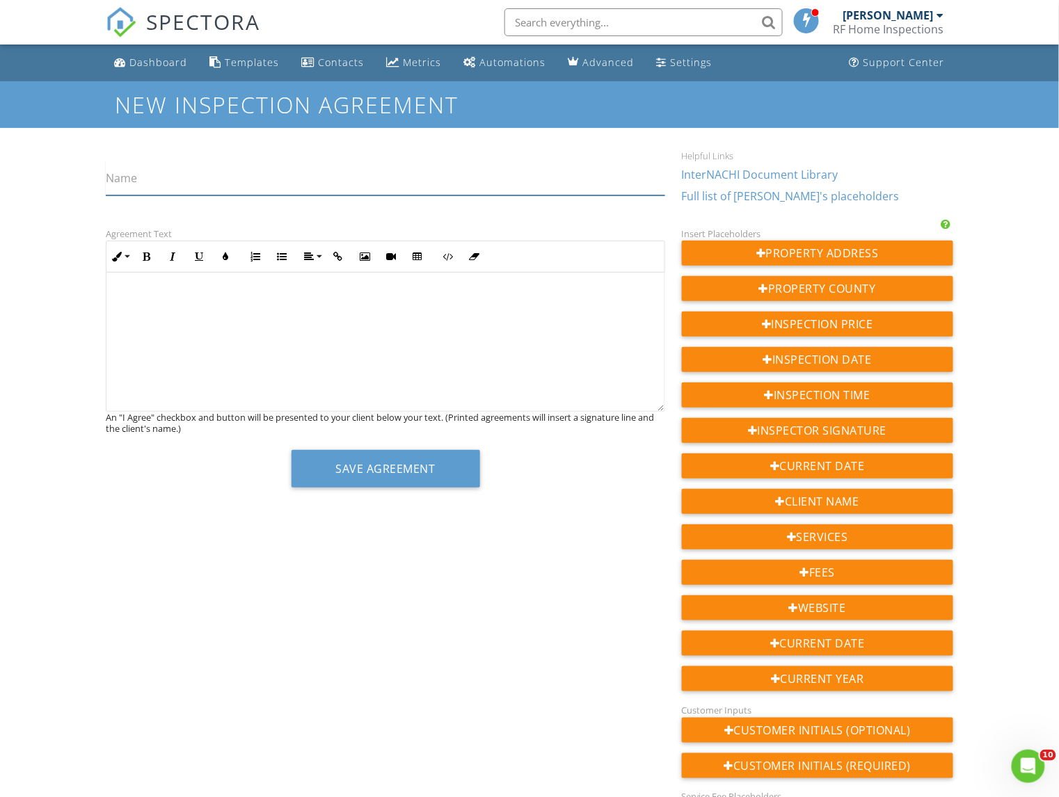
click at [168, 184] on input "Name" at bounding box center [385, 178] width 559 height 34
type input "Sewer Inspection Agreement"
click at [177, 296] on p at bounding box center [386, 296] width 536 height 15
click at [792, 171] on link "InterNACHI Document Library" at bounding box center [760, 174] width 157 height 15
click at [129, 291] on p "​ ​" at bounding box center [386, 296] width 536 height 15
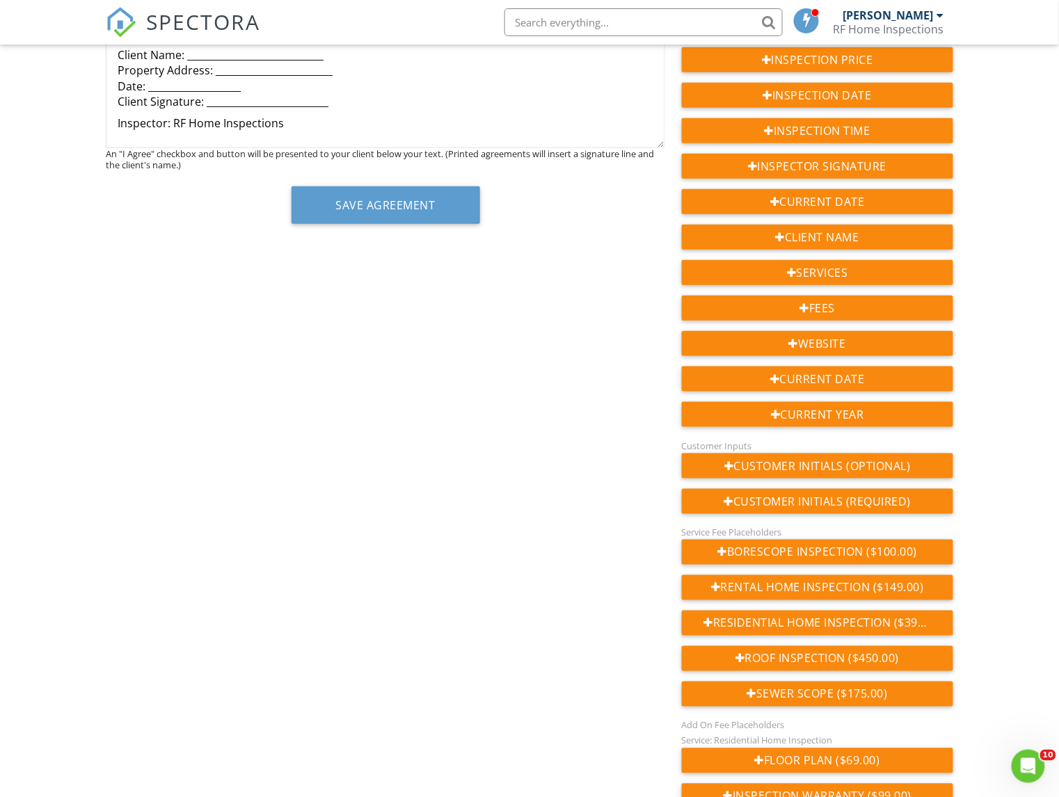
scroll to position [262, 0]
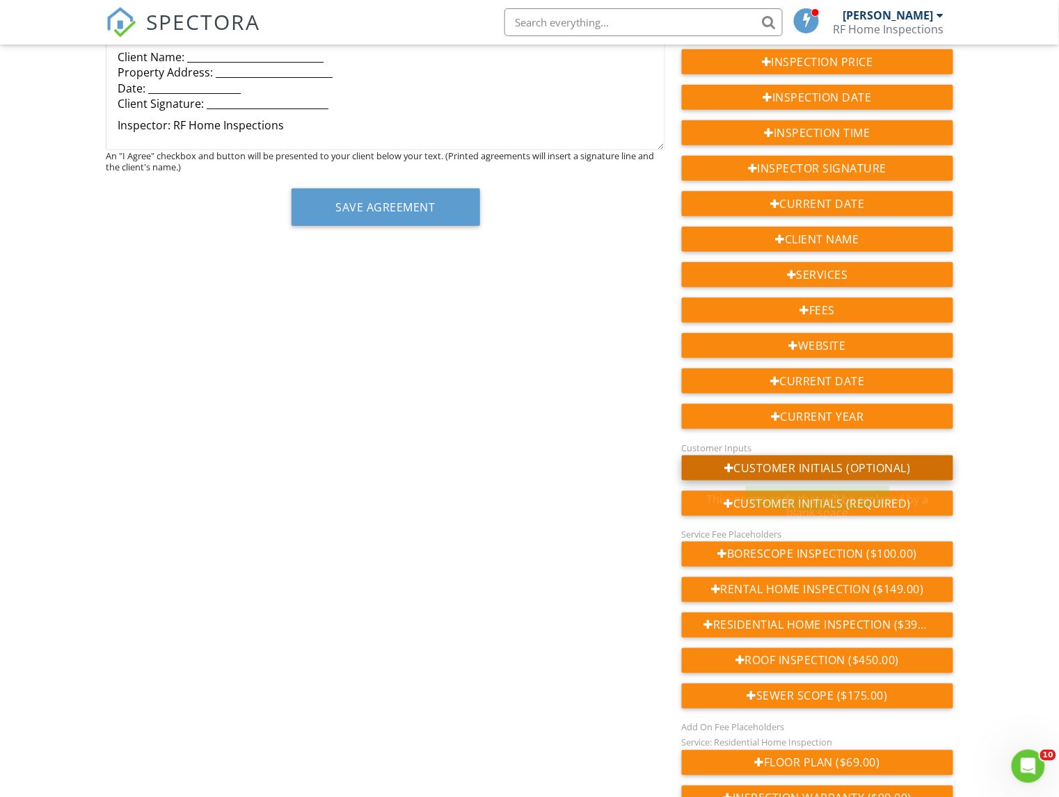
click at [782, 470] on div "Customer Initials (Optional)" at bounding box center [817, 468] width 271 height 25
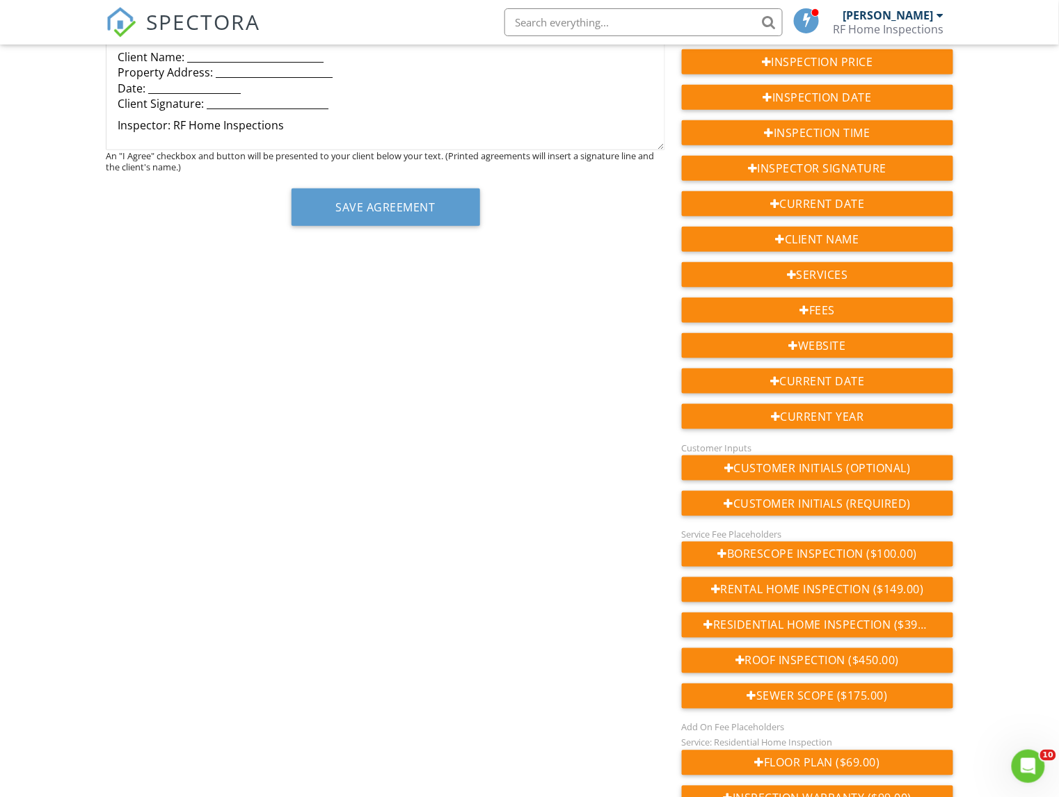
click at [225, 57] on p "Client Name: ____________________________ Property Address: ___________________…" at bounding box center [386, 80] width 536 height 63
drag, startPoint x: 330, startPoint y: 57, endPoint x: 187, endPoint y: 58, distance: 142.6
click at [187, 58] on p "Client Name: ____________________________ Property Address: ___________________…" at bounding box center [386, 80] width 536 height 63
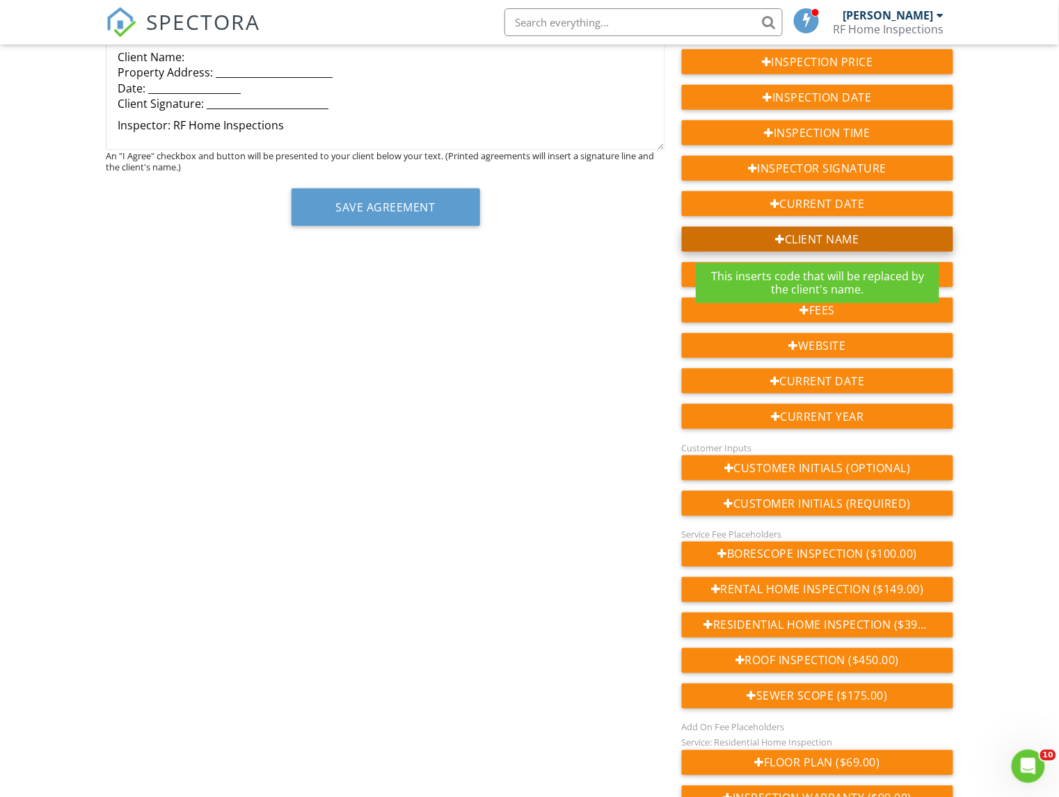
click at [804, 240] on div "Client Name" at bounding box center [817, 239] width 271 height 25
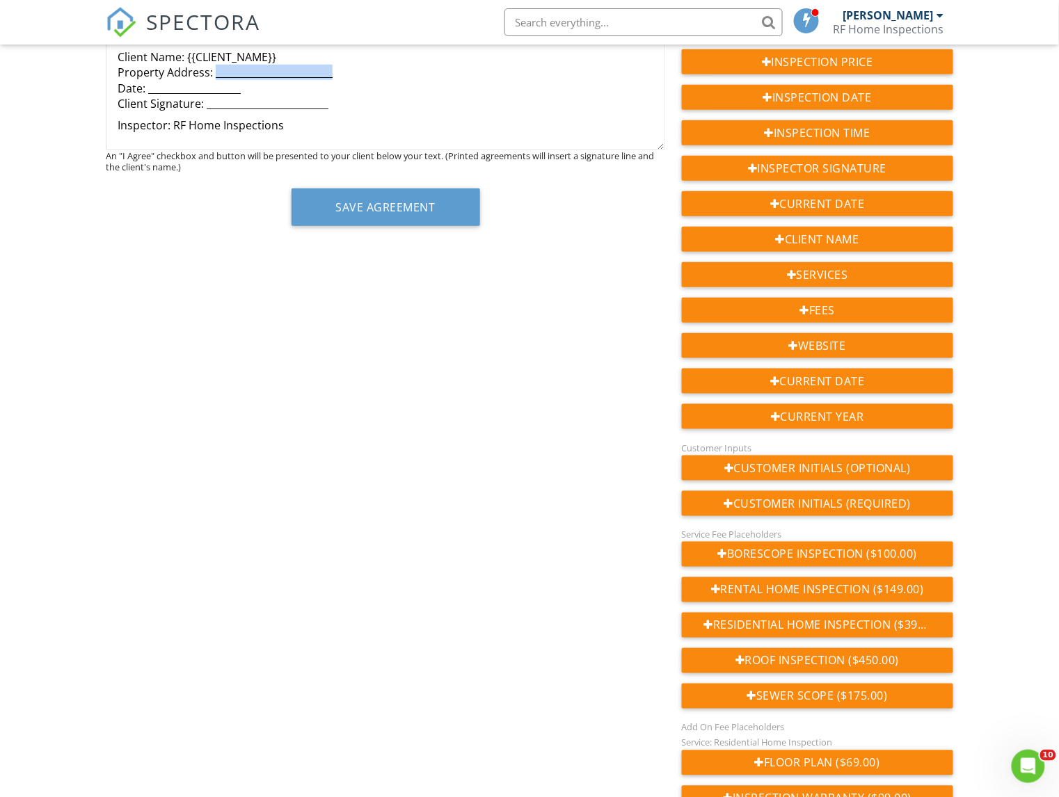
drag, startPoint x: 333, startPoint y: 78, endPoint x: 216, endPoint y: 76, distance: 116.9
click at [216, 76] on p "Client Name: {{CLIENT_NAME}} Property Address: ________________________ Date: _…" at bounding box center [386, 80] width 536 height 63
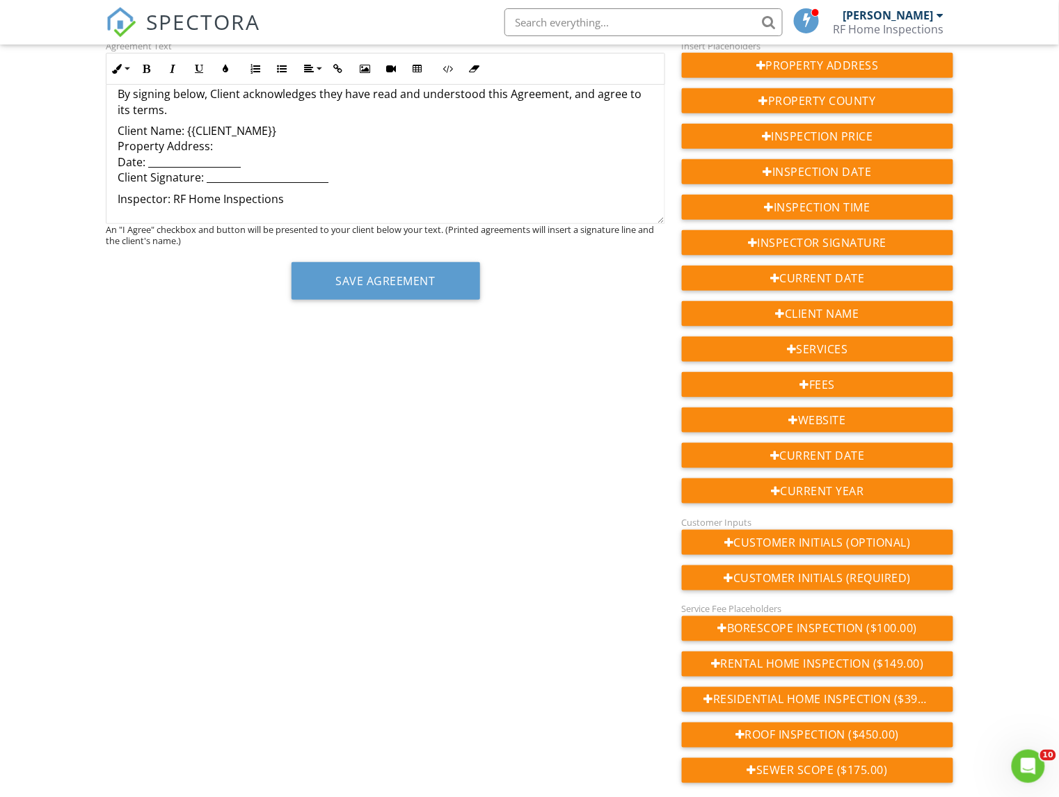
scroll to position [164, 0]
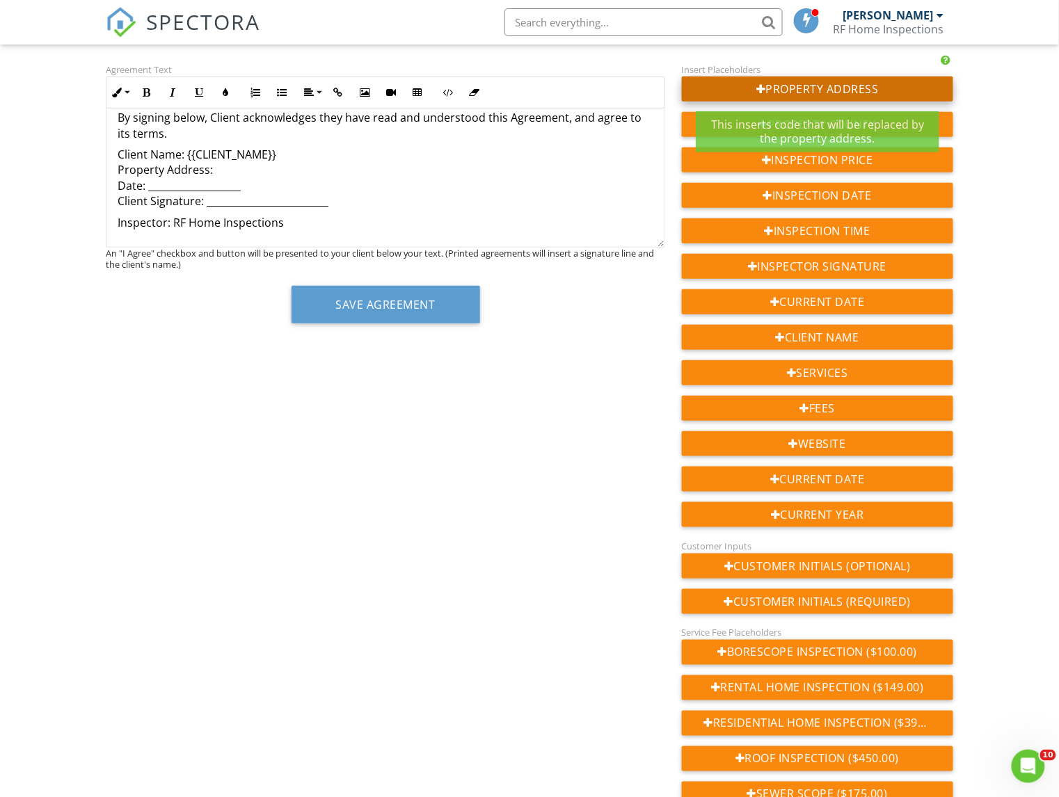
click at [782, 90] on div "Property Address" at bounding box center [817, 89] width 271 height 25
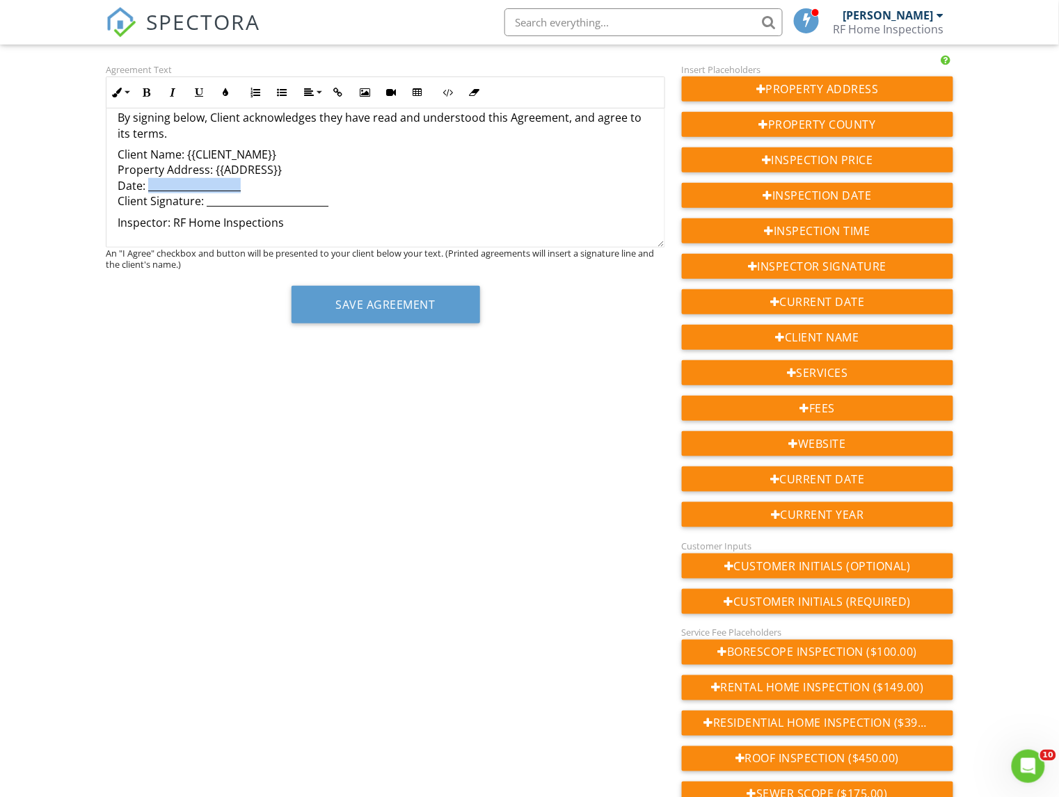
drag, startPoint x: 245, startPoint y: 186, endPoint x: 149, endPoint y: 186, distance: 96.0
click at [149, 186] on p "Client Name: {{CLIENT_NAME}} Property Address: {{ADDRESS}} Date: ______________…" at bounding box center [386, 178] width 536 height 63
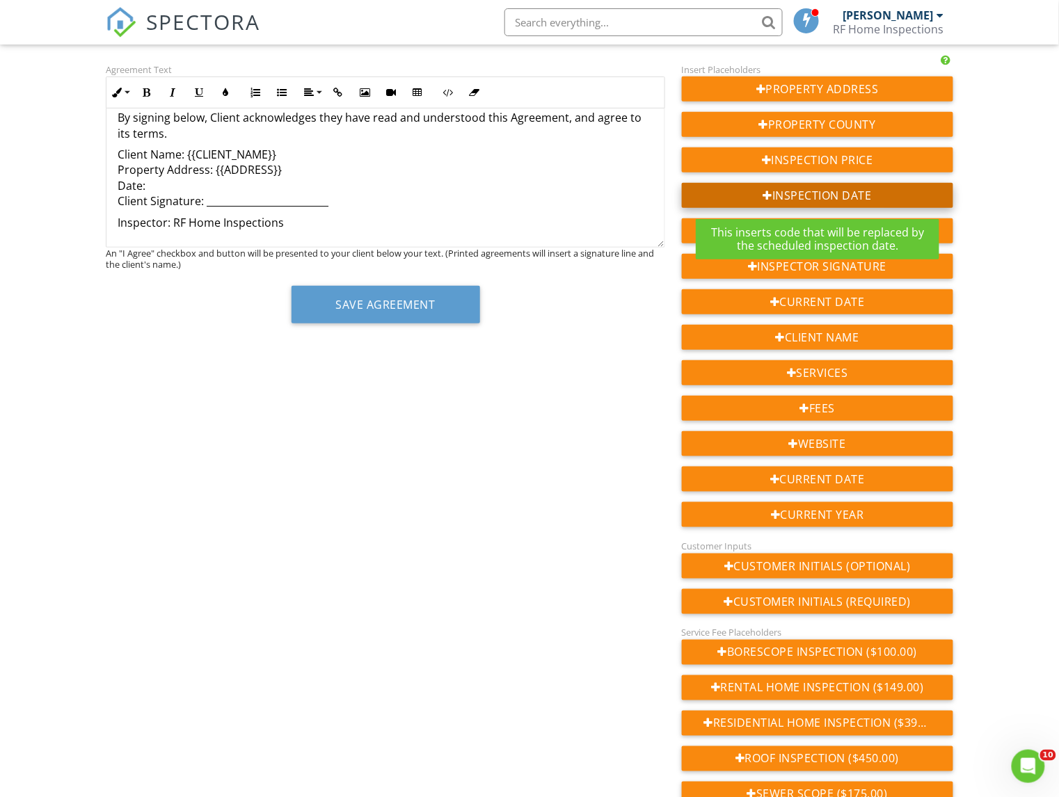
click at [808, 193] on div "Inspection Date" at bounding box center [817, 195] width 271 height 25
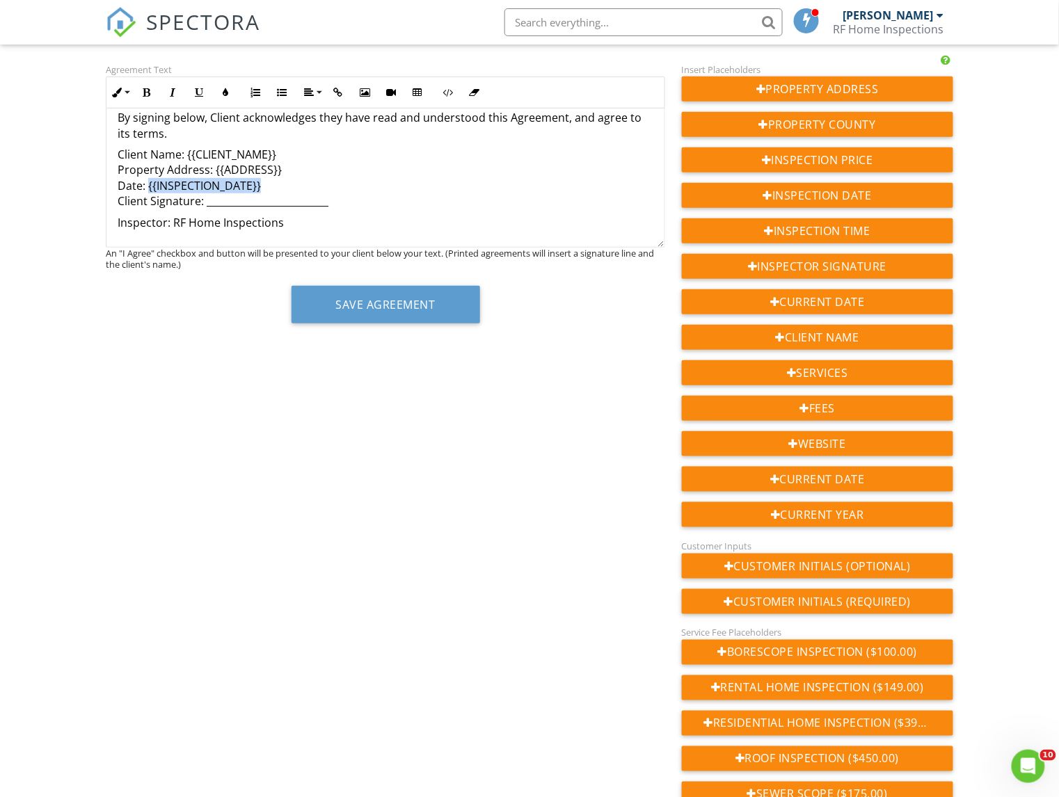
drag, startPoint x: 268, startPoint y: 187, endPoint x: 148, endPoint y: 187, distance: 119.7
click at [148, 187] on p "Client Name: {{CLIENT_NAME}} Property Address: {{ADDRESS}} Date: {{INSPECTION_D…" at bounding box center [386, 178] width 536 height 63
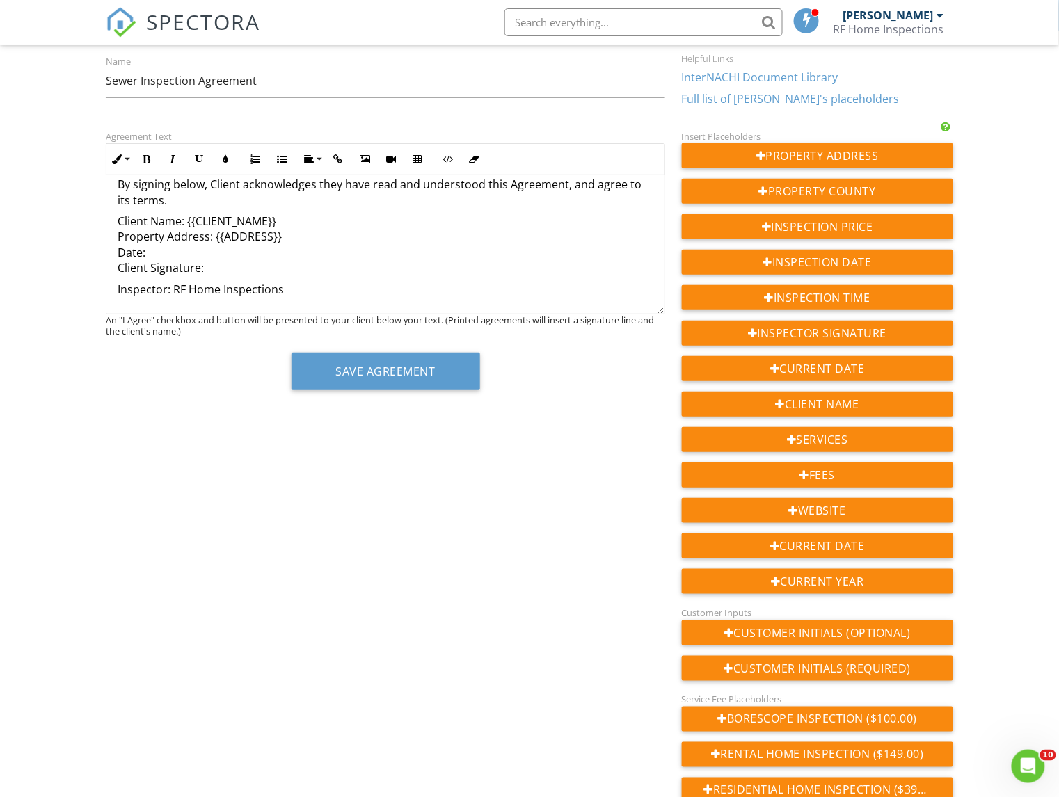
scroll to position [99, 0]
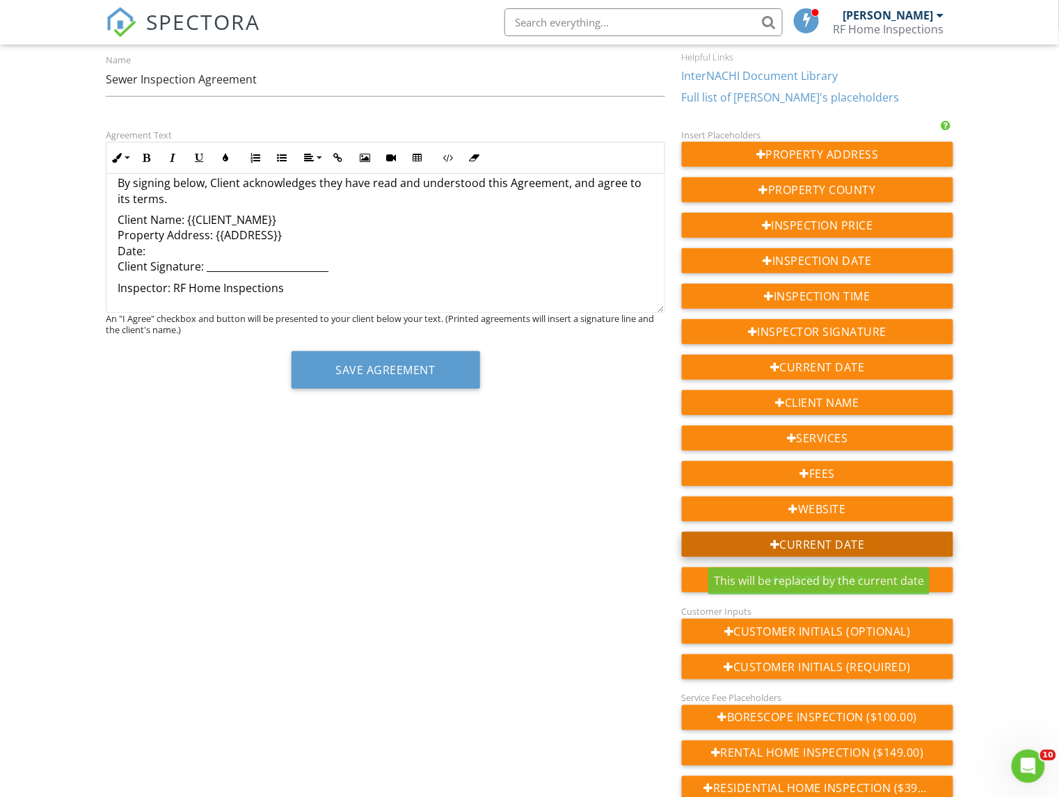
click at [793, 541] on div "Current Date" at bounding box center [817, 544] width 271 height 25
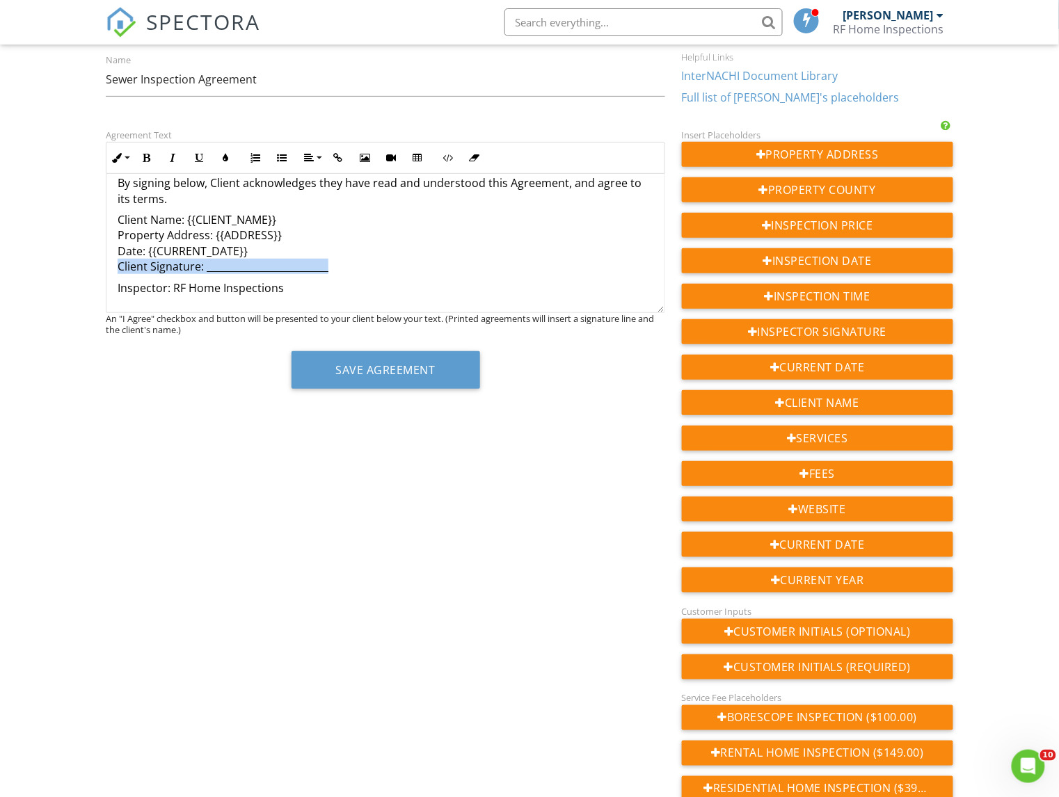
drag, startPoint x: 339, startPoint y: 271, endPoint x: 118, endPoint y: 271, distance: 220.5
click at [118, 271] on p "Client Name: {{CLIENT_NAME}} Property Address: {{ADDRESS}} Date: {{CURRENT_DATE…" at bounding box center [386, 243] width 536 height 63
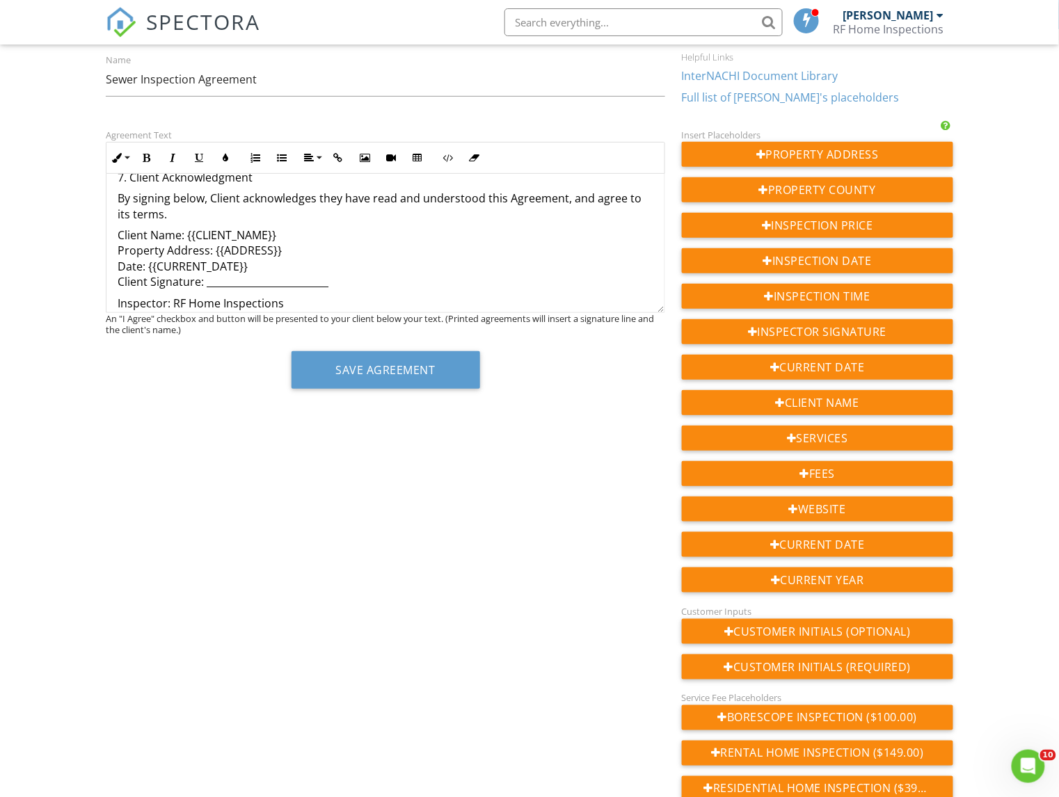
scroll to position [115, 0]
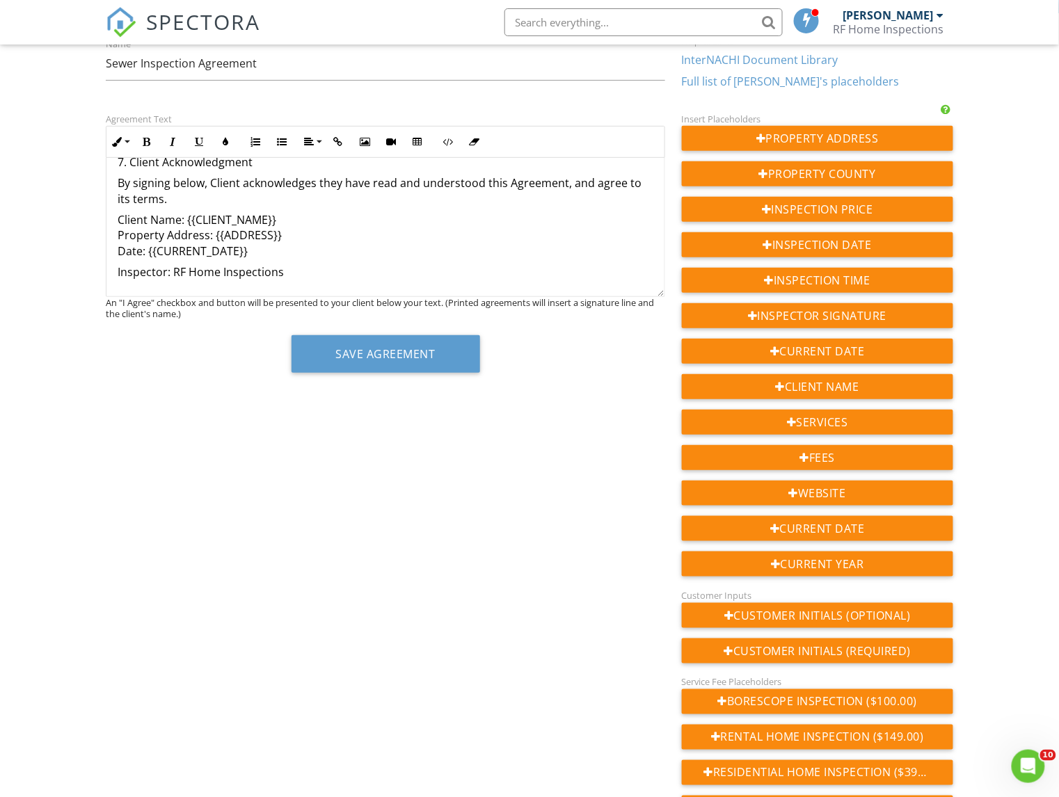
click at [213, 376] on div "Save Agreement" at bounding box center [385, 359] width 559 height 48
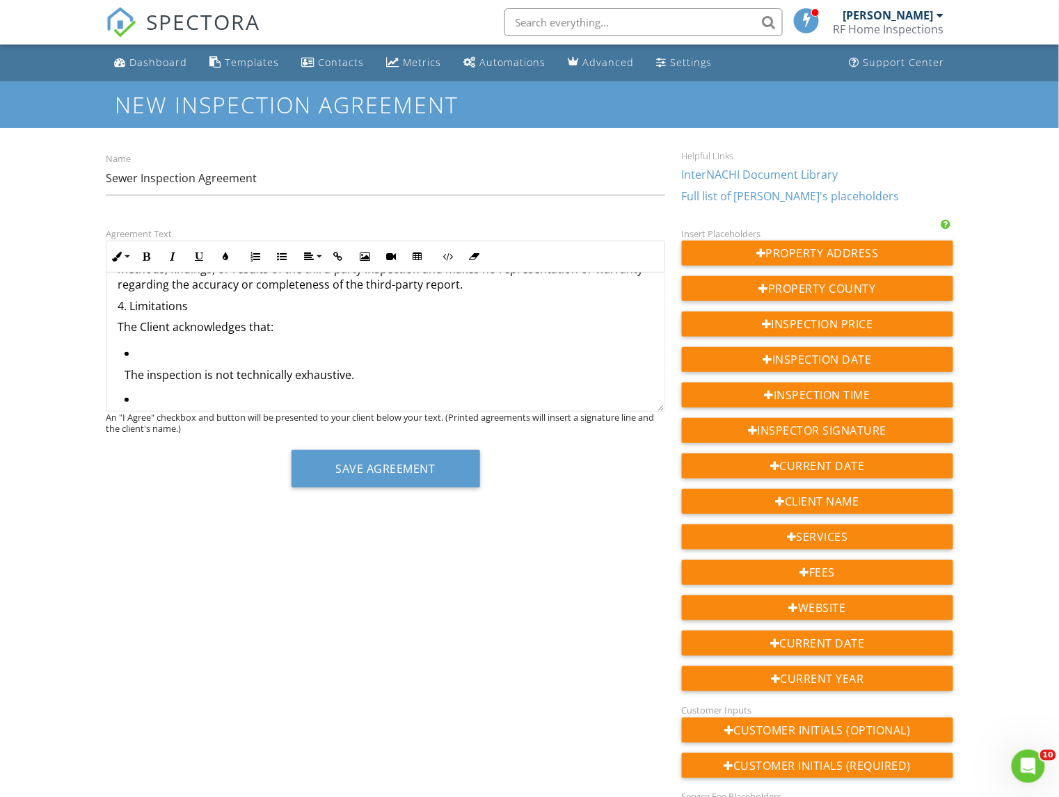
scroll to position [511, 0]
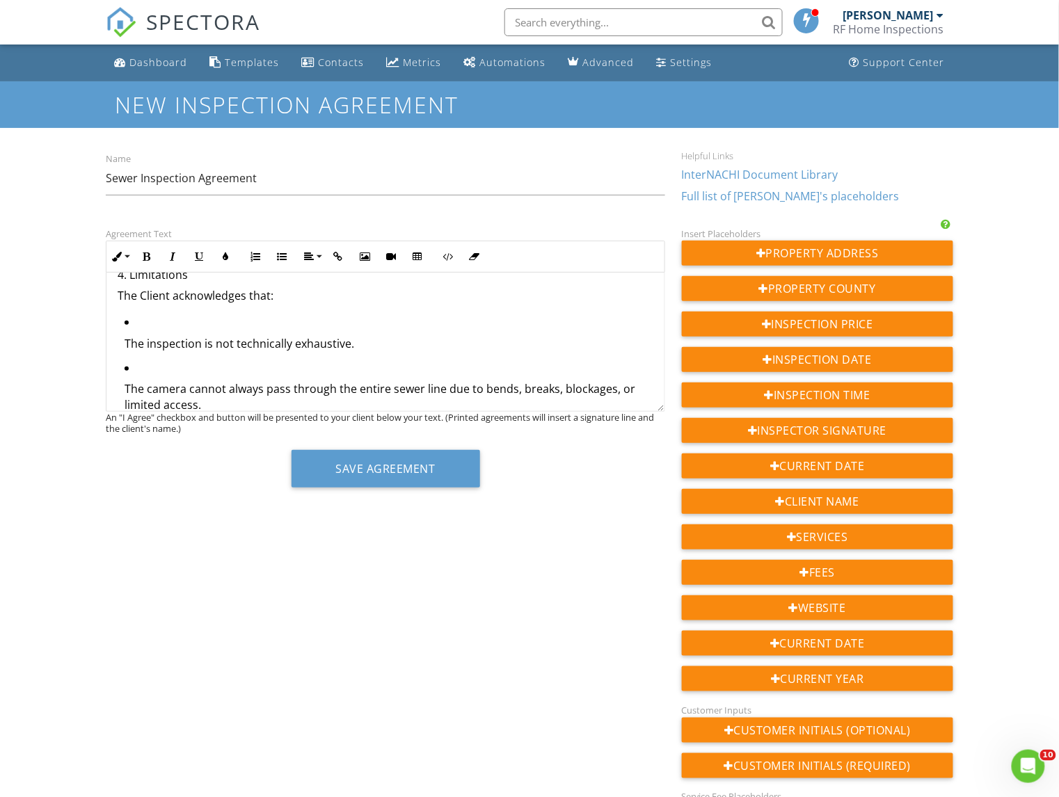
click at [125, 342] on p "The inspection is not technically exhaustive." at bounding box center [389, 343] width 529 height 15
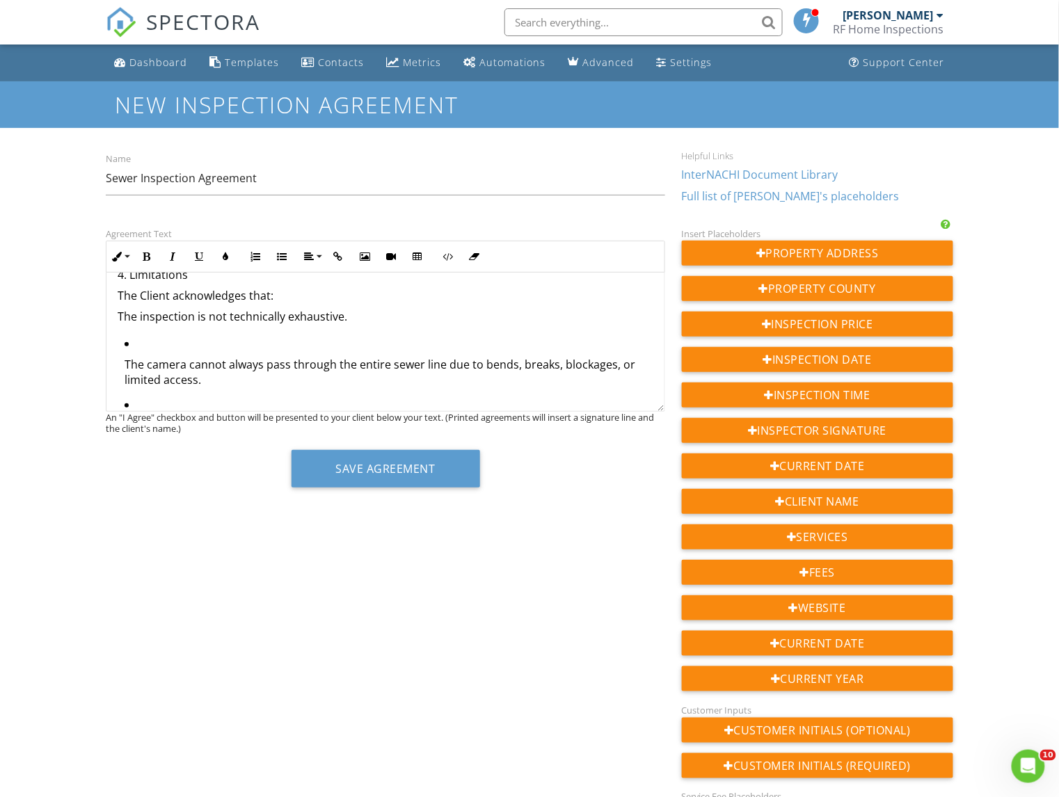
click at [136, 349] on li "The camera cannot always pass through the entire sewer line due to bends, break…" at bounding box center [389, 366] width 529 height 61
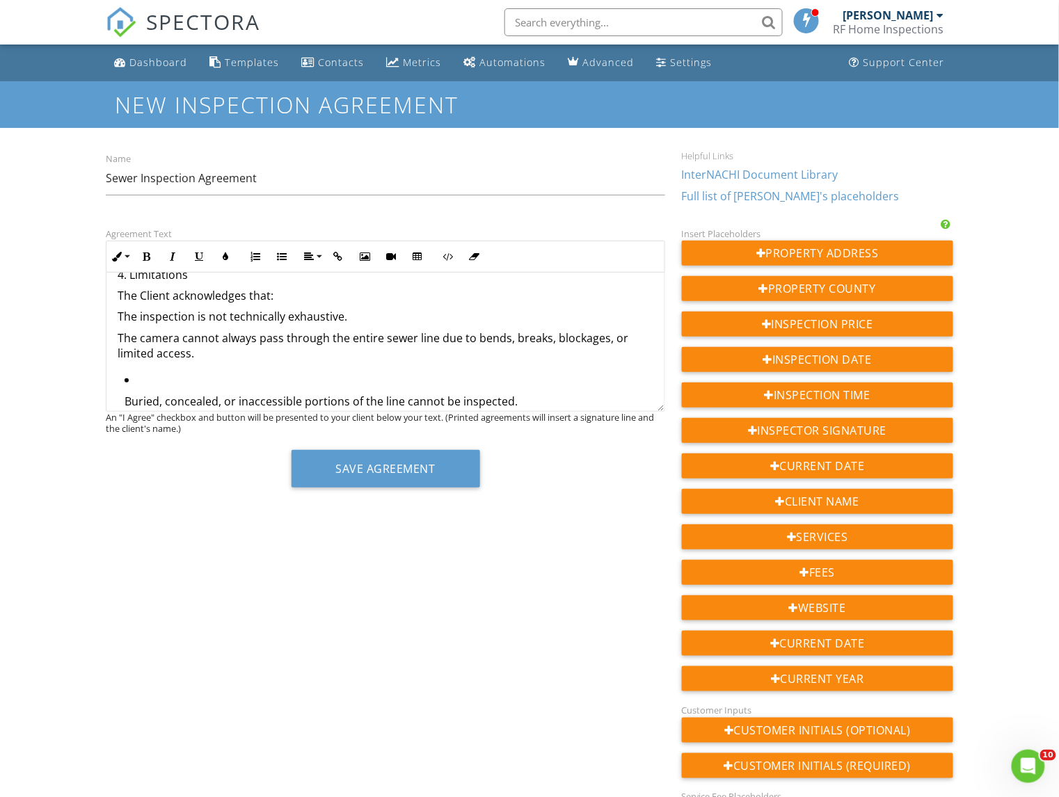
click at [135, 383] on li "Buried, concealed, or inaccessible portions of the line cannot be inspected." at bounding box center [389, 395] width 529 height 46
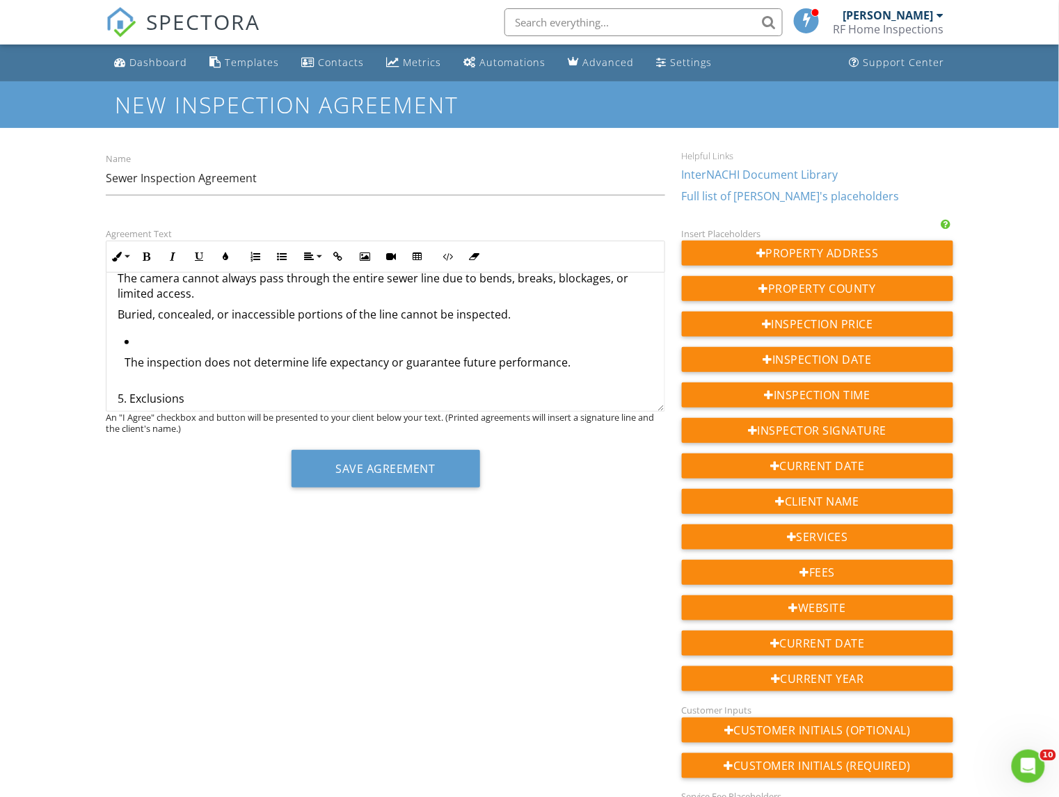
scroll to position [583, 0]
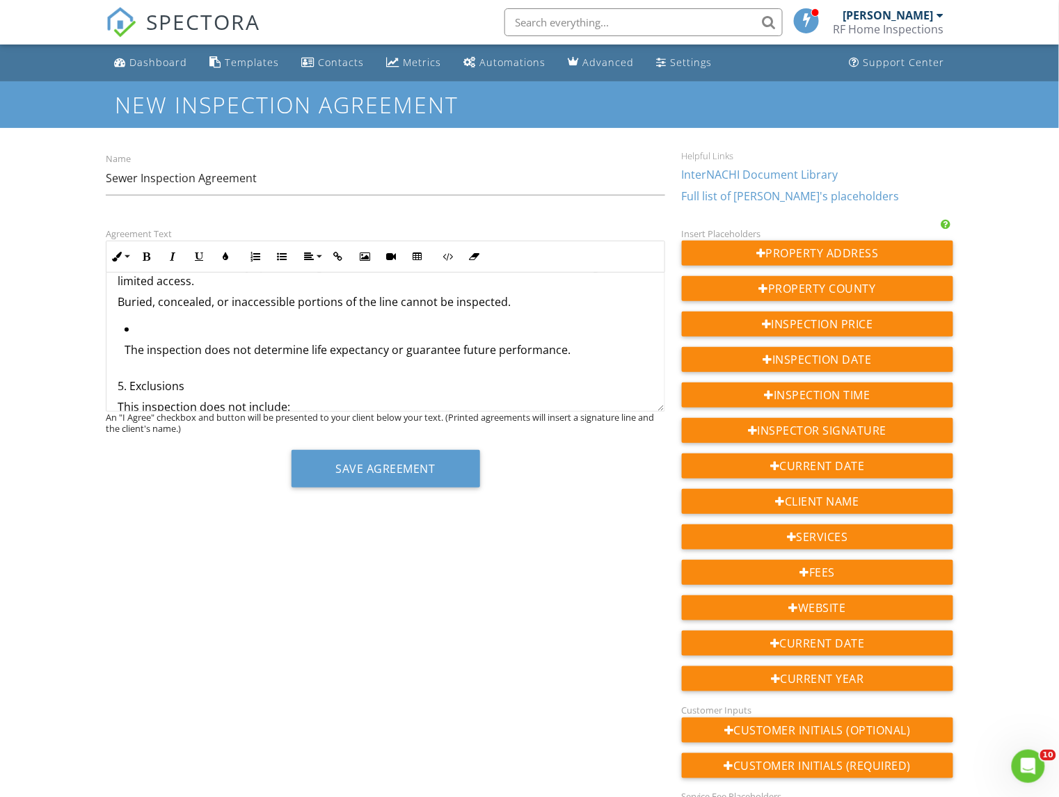
click at [137, 328] on li "The inspection does not determine life expectancy or guarantee future performan…" at bounding box center [389, 344] width 529 height 46
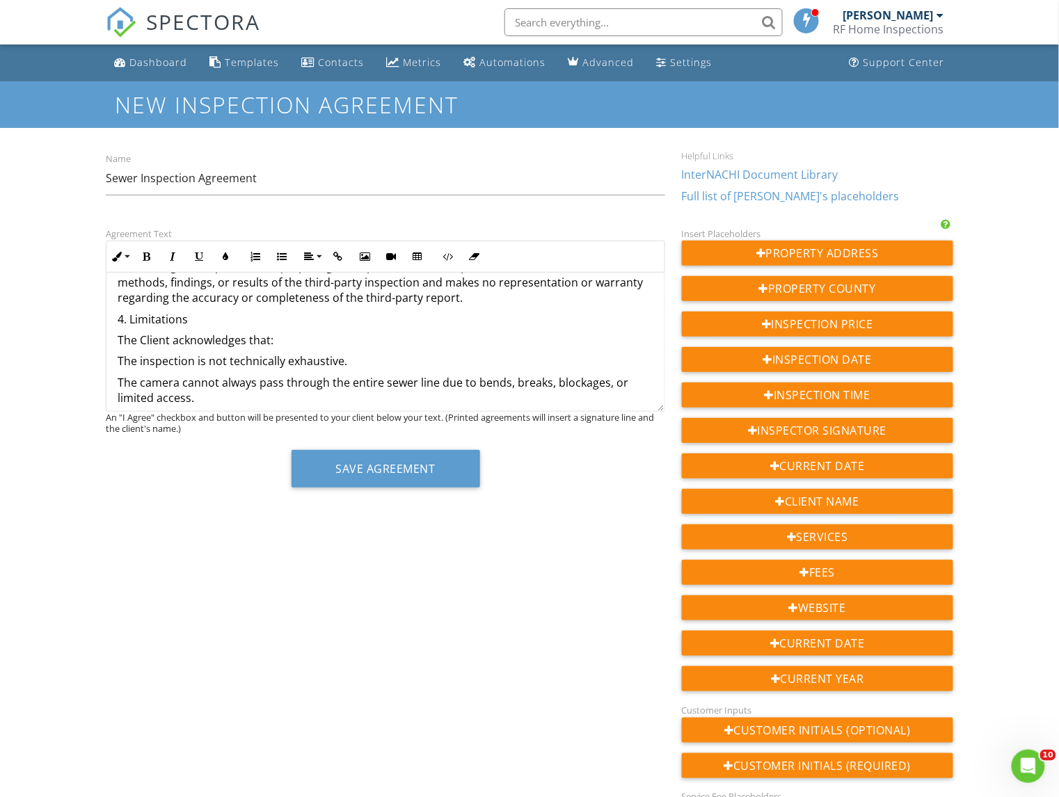
scroll to position [523, 0]
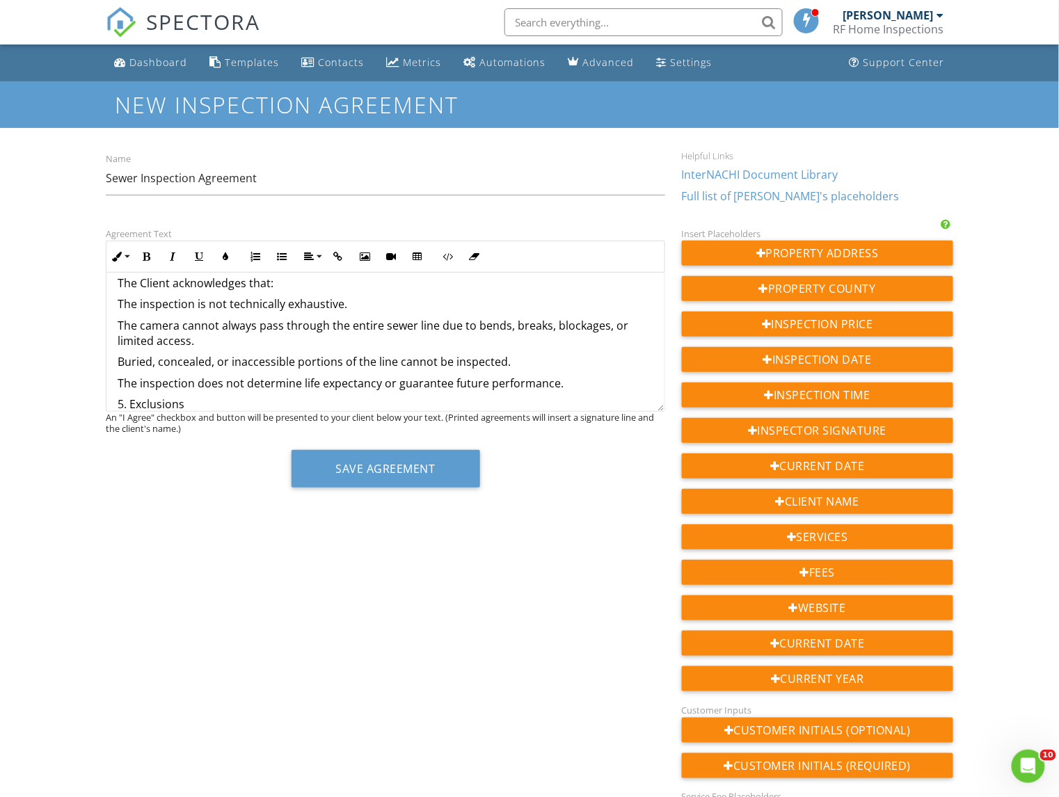
click at [118, 328] on p "The camera cannot always pass through the entire sewer line due to bends, break…" at bounding box center [386, 333] width 536 height 31
click at [115, 362] on div "Sewer Scope Inspection Agreement This Sewer Scope Inspection Agreement (“Agreem…" at bounding box center [385, 361] width 558 height 1222
click at [118, 385] on p "The inspection does not determine life expectancy or guarantee future performan…" at bounding box center [386, 383] width 536 height 15
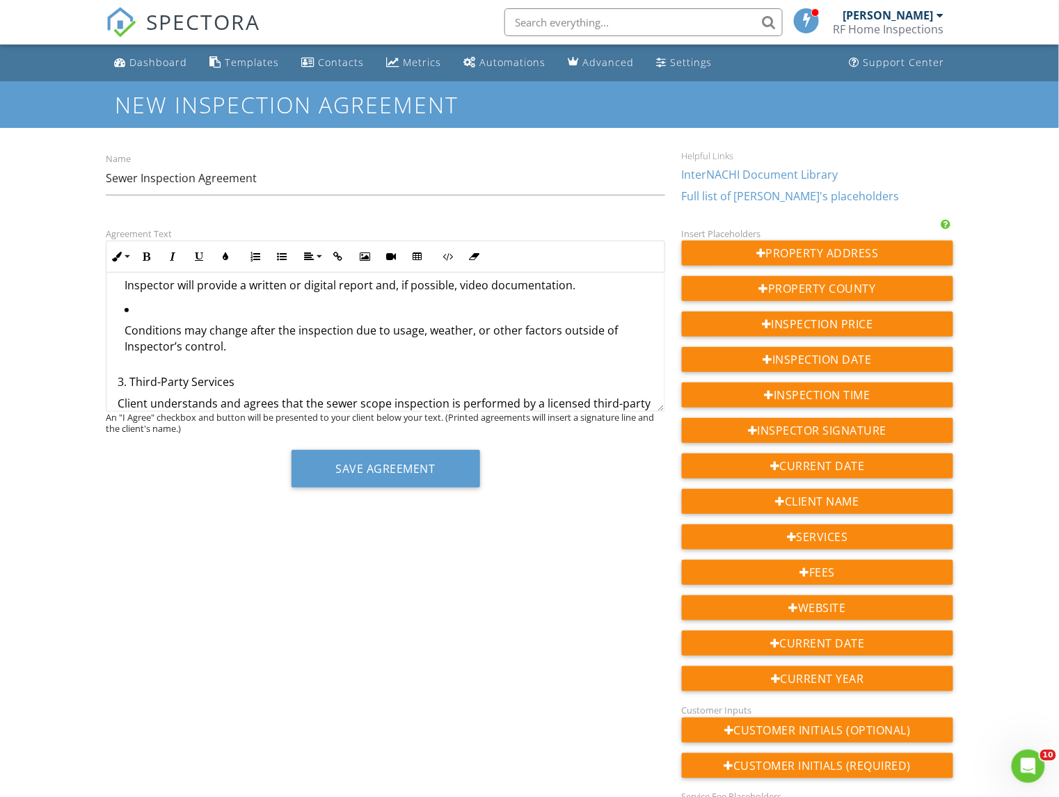
scroll to position [270, 0]
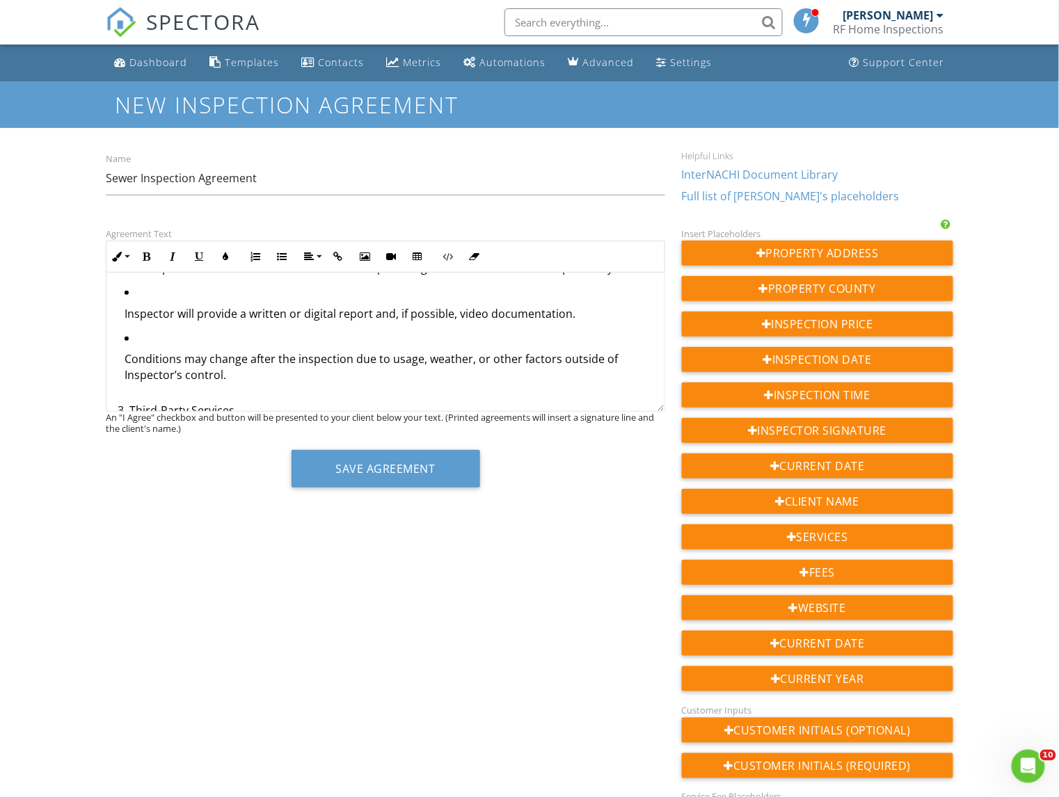
click at [125, 363] on p "Conditions may change after the inspection due to usage, weather, or other fact…" at bounding box center [389, 366] width 529 height 31
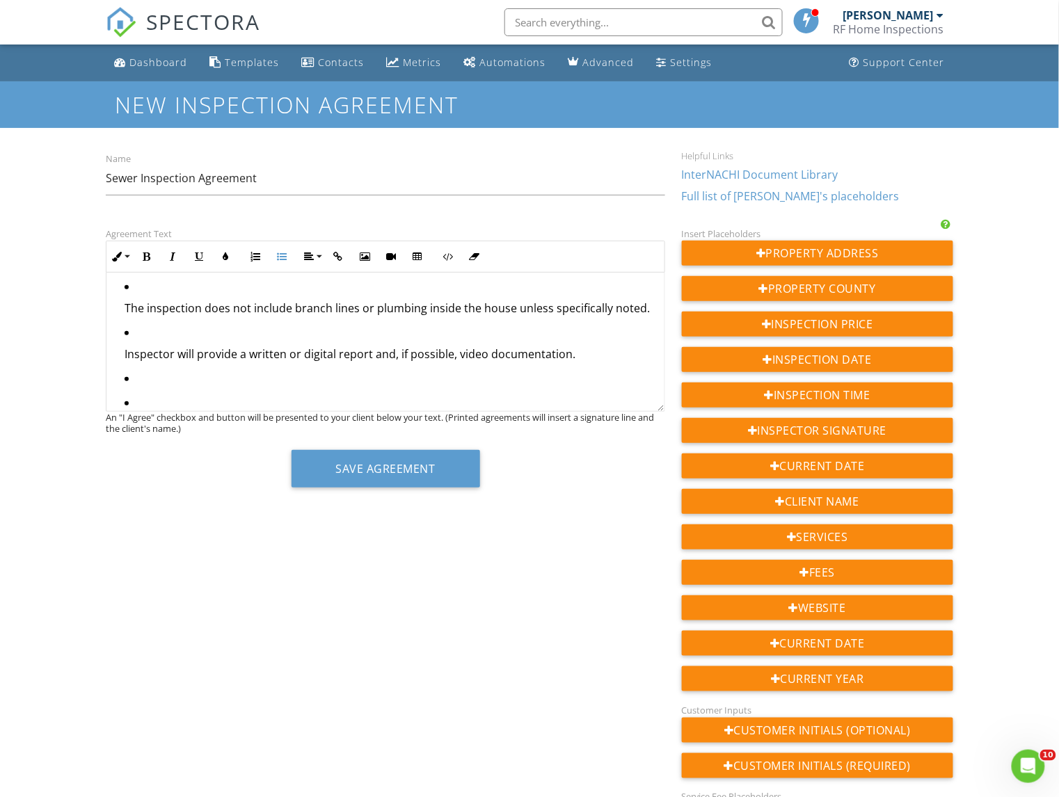
scroll to position [248, 0]
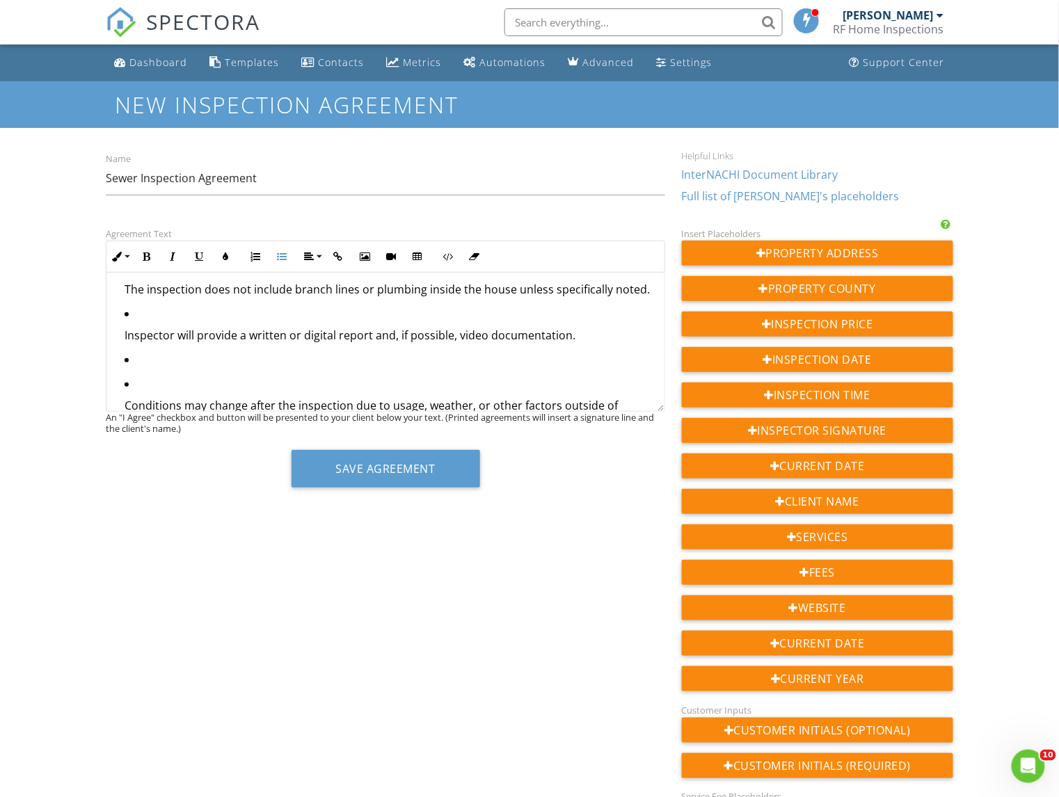
drag, startPoint x: 143, startPoint y: 382, endPoint x: 127, endPoint y: 365, distance: 23.1
click at [127, 365] on ul "The inspection is limited to the accessible portions of the main sewer line fro…" at bounding box center [386, 318] width 536 height 239
click at [133, 390] on li "Conditions may change after the inspection due to usage, weather, or other fact…" at bounding box center [389, 406] width 529 height 61
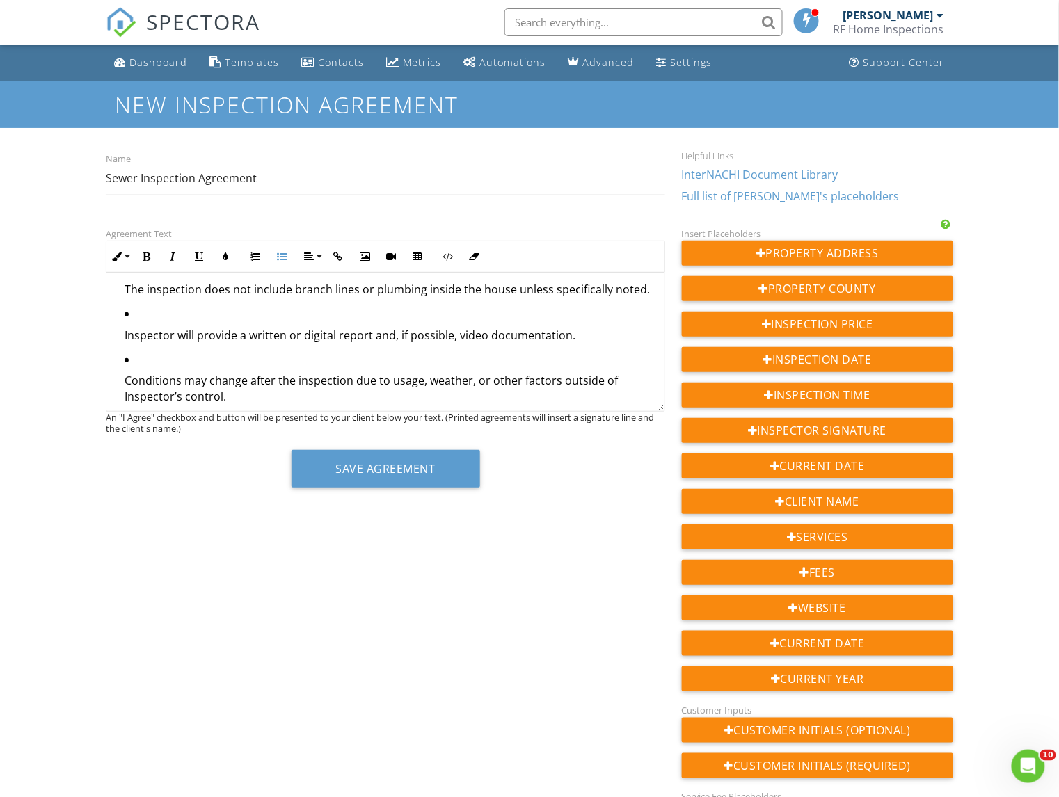
click at [138, 364] on li "Conditions may change after the inspection due to usage, weather, or other fact…" at bounding box center [389, 390] width 529 height 77
click at [134, 362] on li "Conditions may change after the inspection due to usage, weather, or other fact…" at bounding box center [389, 390] width 529 height 77
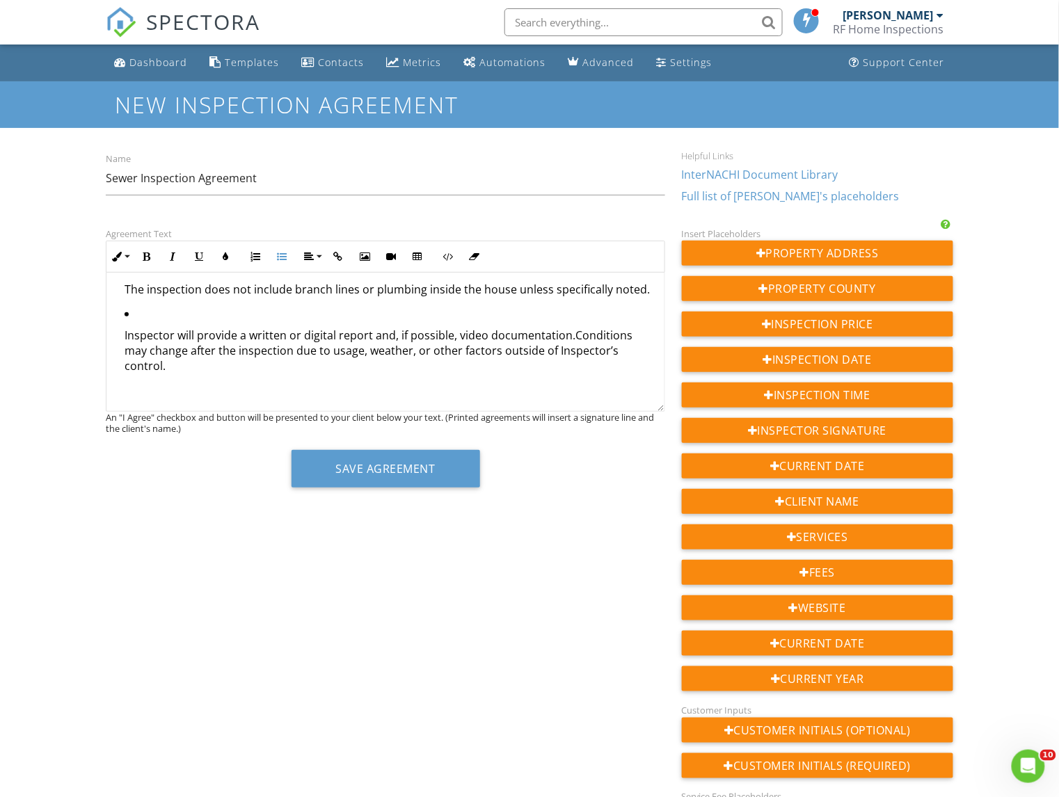
click at [141, 315] on li "Inspector will provide a written or digital report and, if possible, video docu…" at bounding box center [389, 360] width 529 height 108
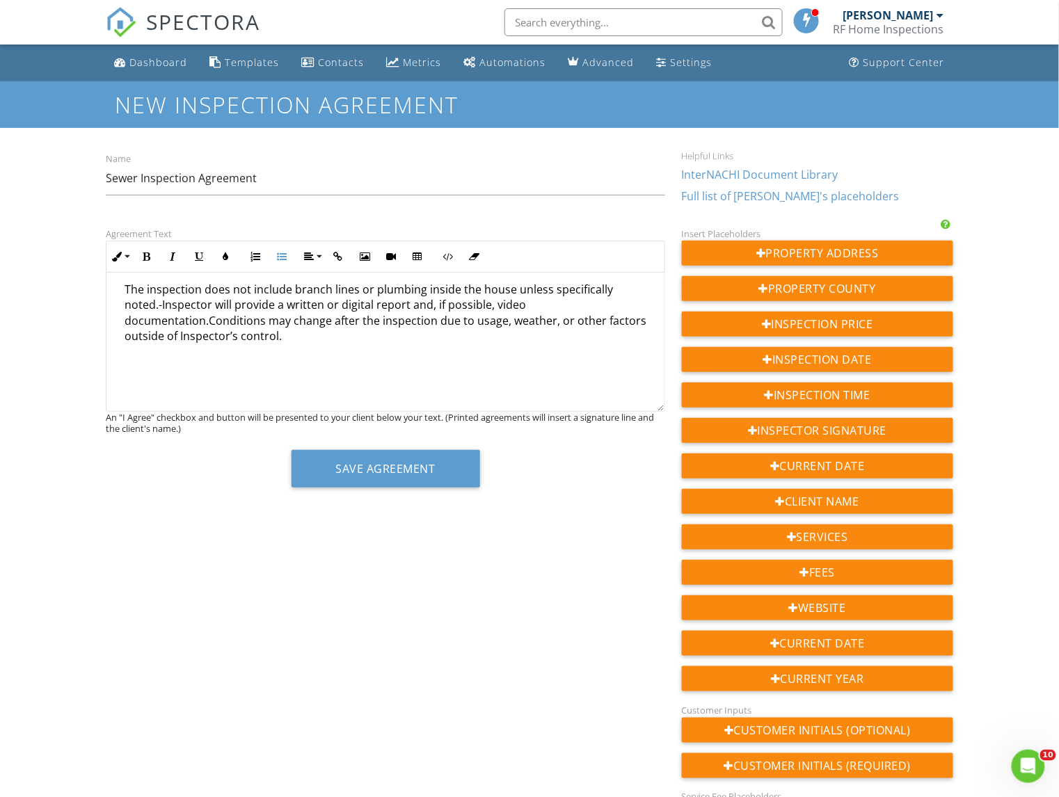
scroll to position [214, 0]
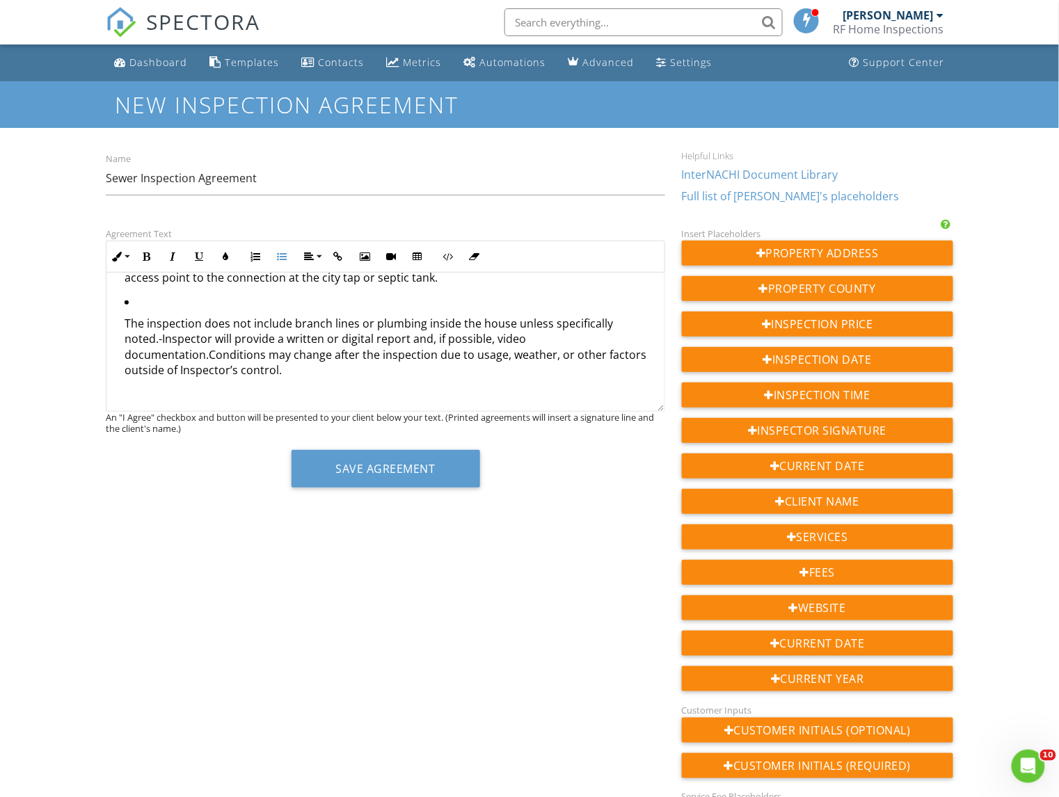
click at [572, 337] on p "The inspection does not include branch lines or plumbing inside the house unles…" at bounding box center [389, 370] width 529 height 109
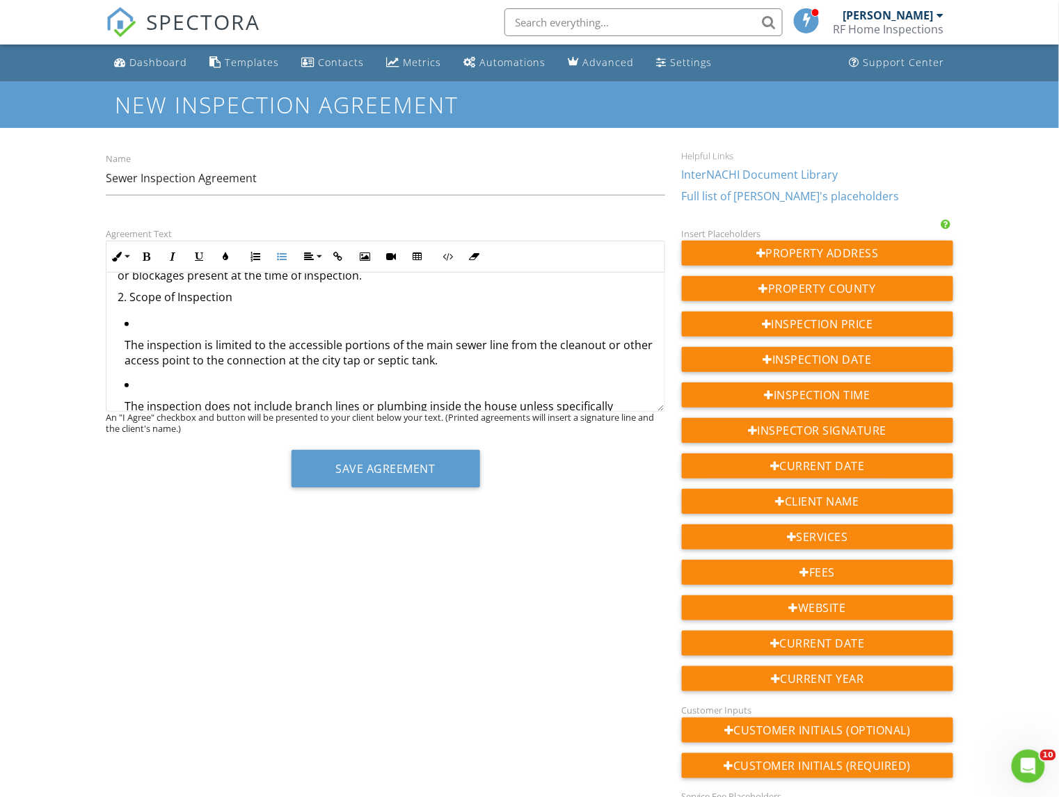
scroll to position [152, 0]
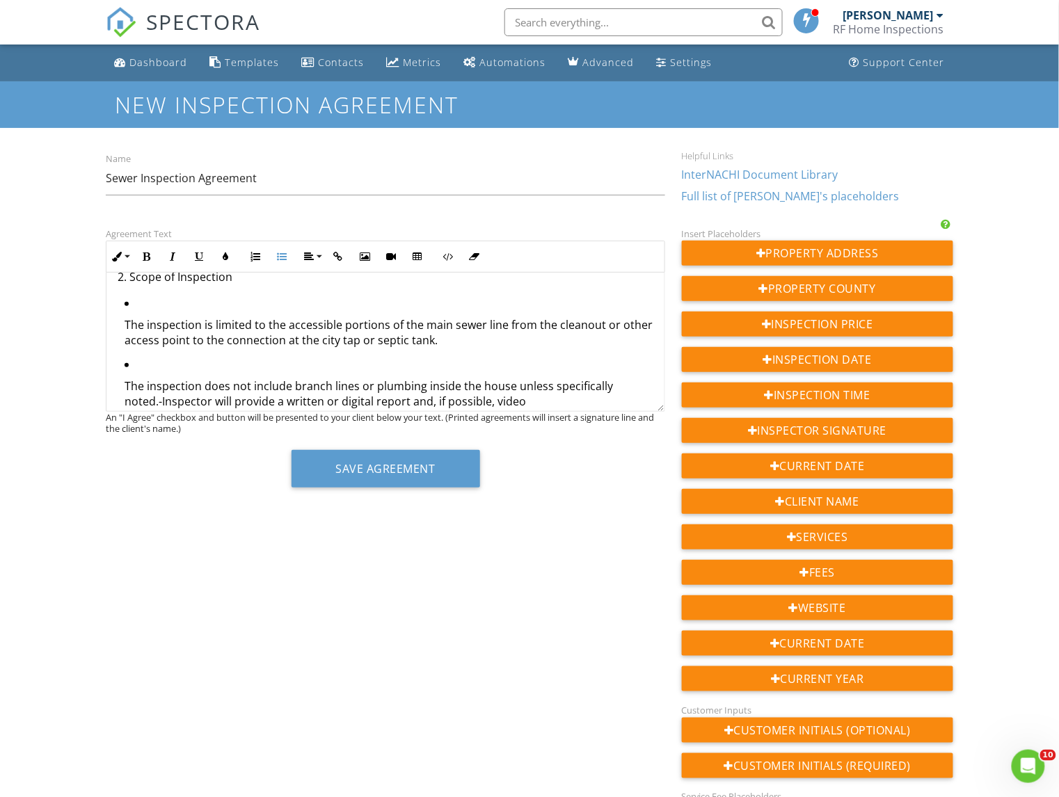
click at [148, 362] on li "The inspection does not include branch lines or plumbing inside the house unles…" at bounding box center [389, 426] width 529 height 139
click at [130, 369] on li "The inspection does not include branch lines or plumbing inside the house unles…" at bounding box center [389, 426] width 529 height 139
click at [136, 367] on li "The inspection does not include branch lines or plumbing inside the house unles…" at bounding box center [389, 426] width 529 height 139
click at [277, 260] on icon "button" at bounding box center [282, 257] width 10 height 10
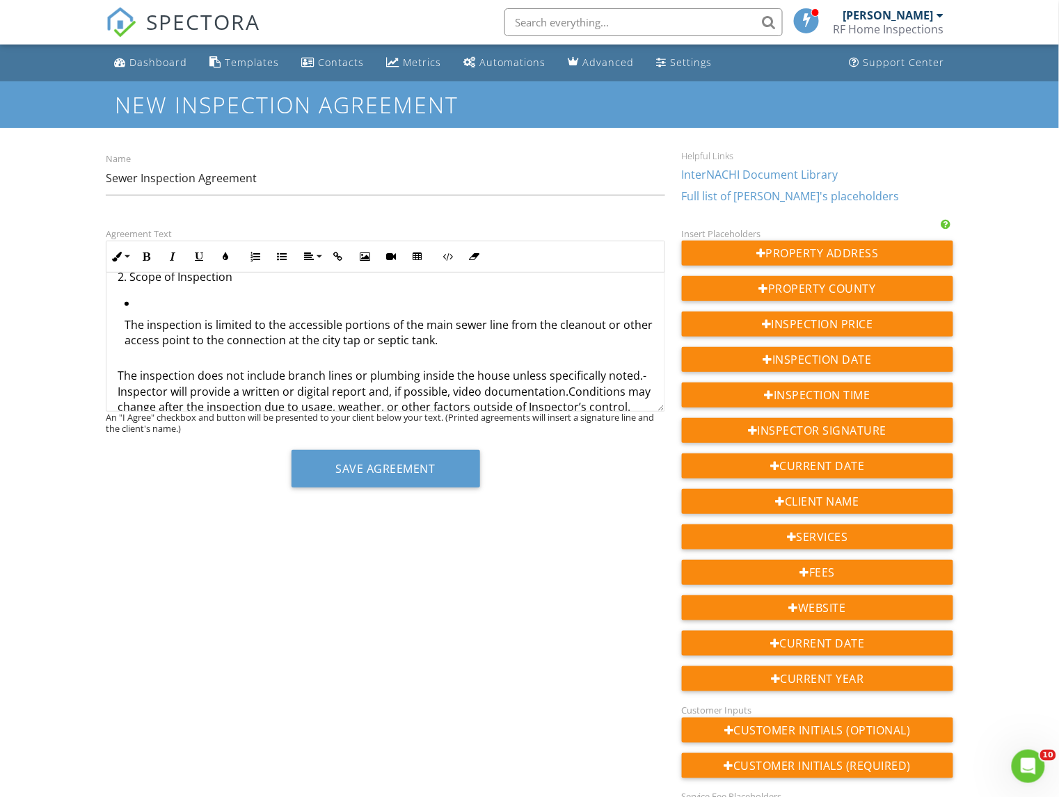
click at [156, 301] on li "The inspection is limited to the accessible portions of the main sewer line fro…" at bounding box center [389, 326] width 529 height 61
click at [284, 252] on icon "button" at bounding box center [282, 257] width 10 height 10
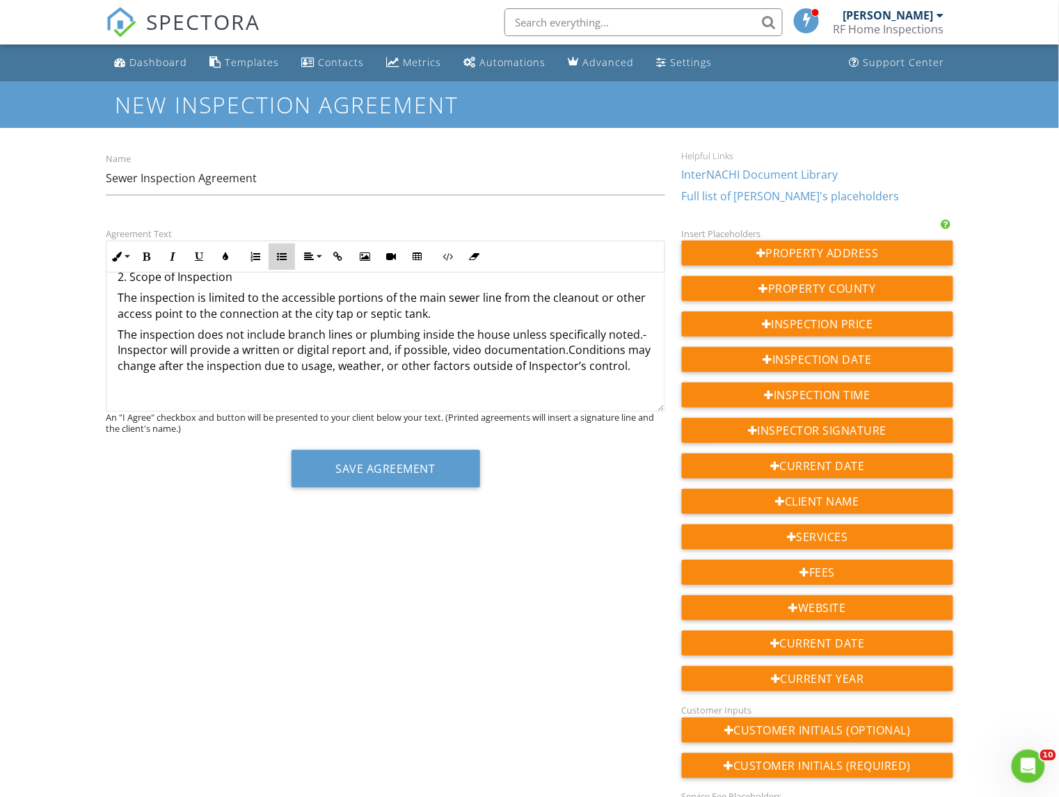
click at [283, 252] on icon "button" at bounding box center [282, 257] width 10 height 10
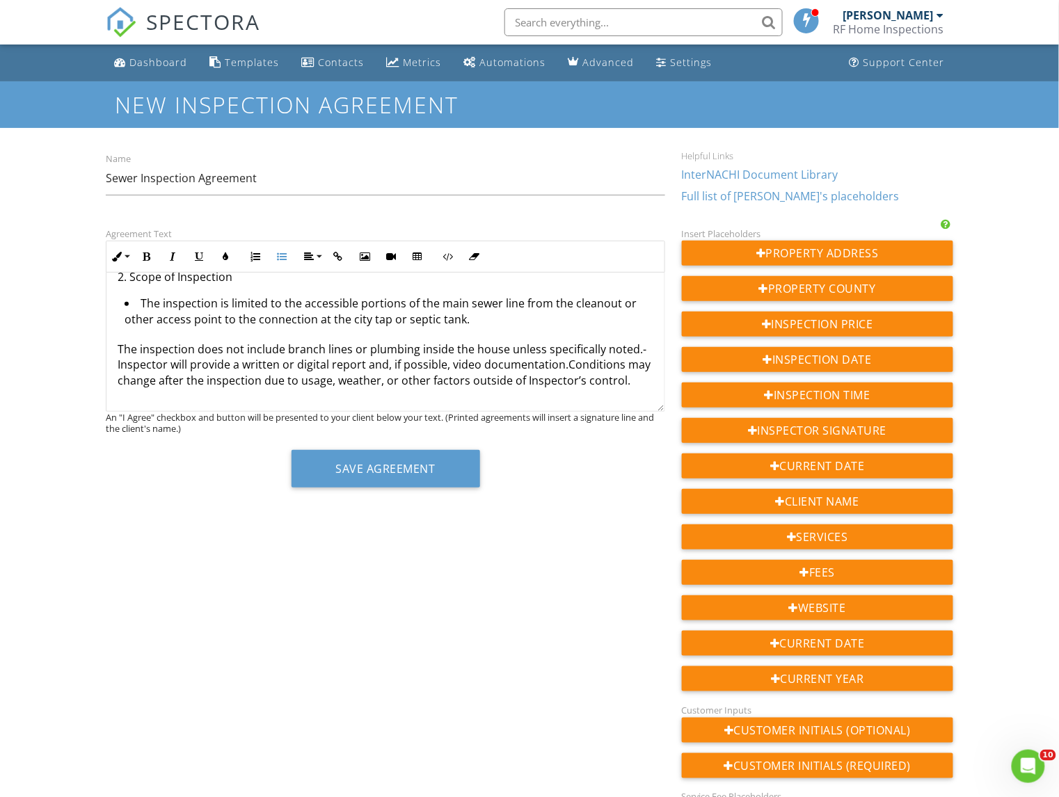
click at [120, 348] on p "The inspection does not include branch lines or plumbing inside the house unles…" at bounding box center [386, 388] width 536 height 93
click at [282, 259] on icon "button" at bounding box center [282, 257] width 10 height 10
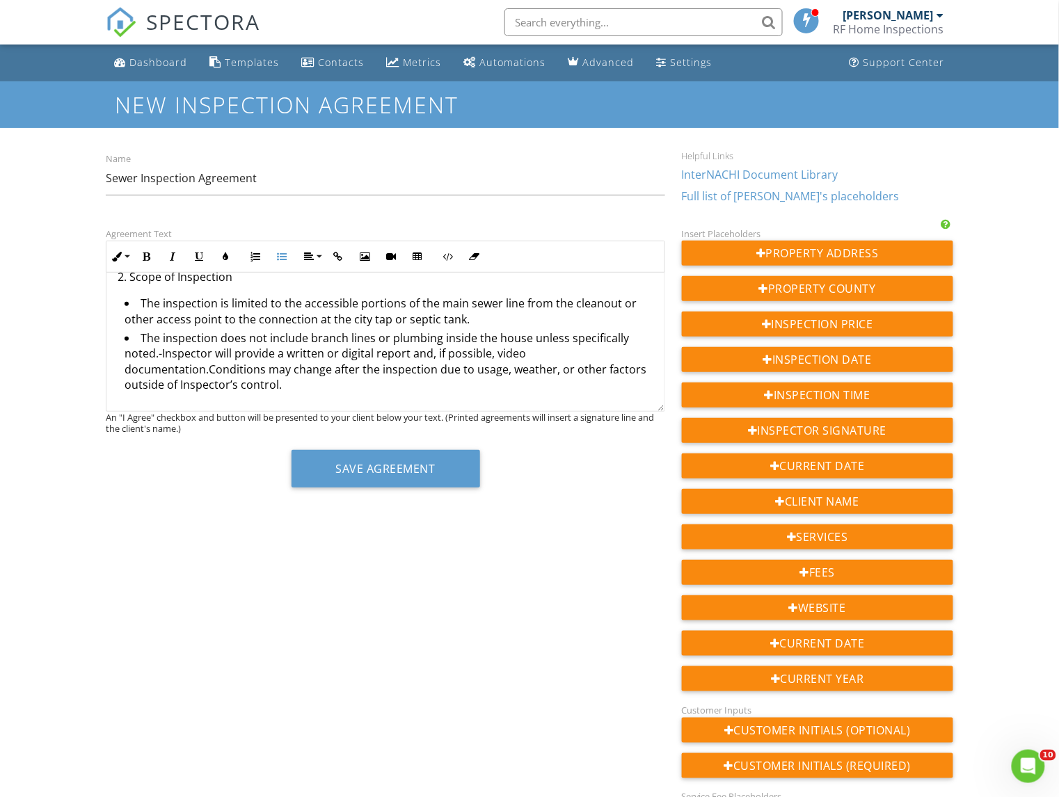
click at [207, 371] on li "The inspection does not include branch lines or plumbing inside the house unles…" at bounding box center [389, 386] width 529 height 113
click at [285, 253] on icon "button" at bounding box center [282, 257] width 10 height 10
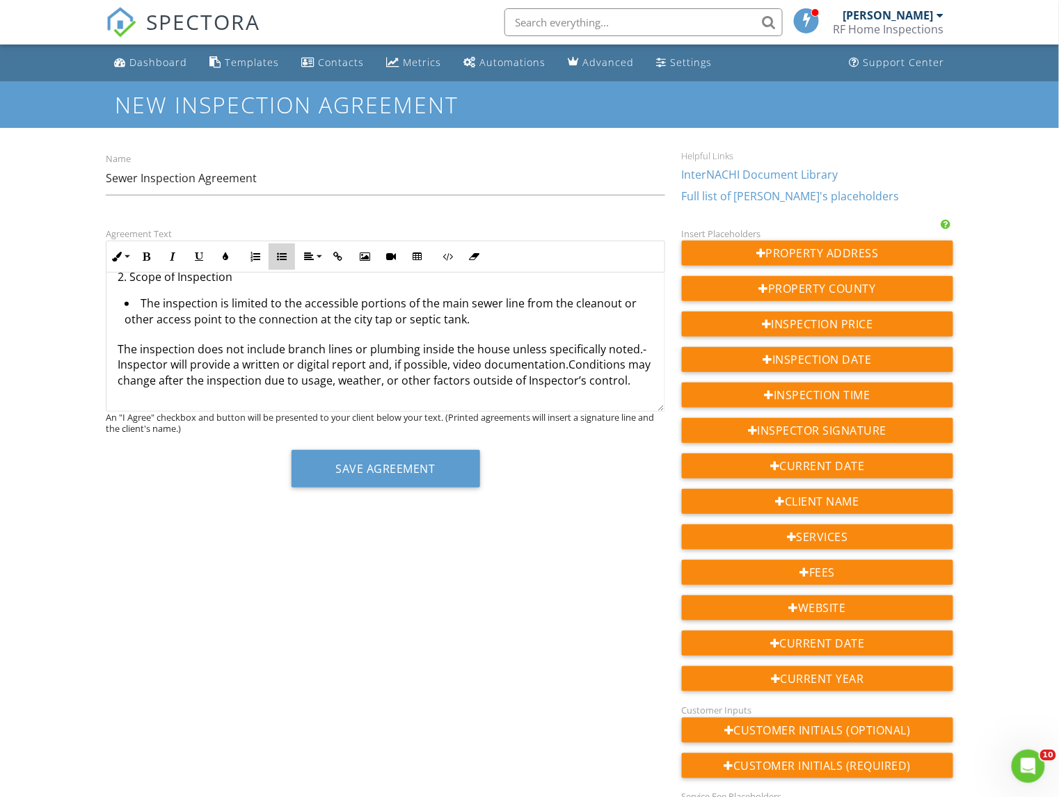
click at [277, 253] on icon "button" at bounding box center [282, 257] width 10 height 10
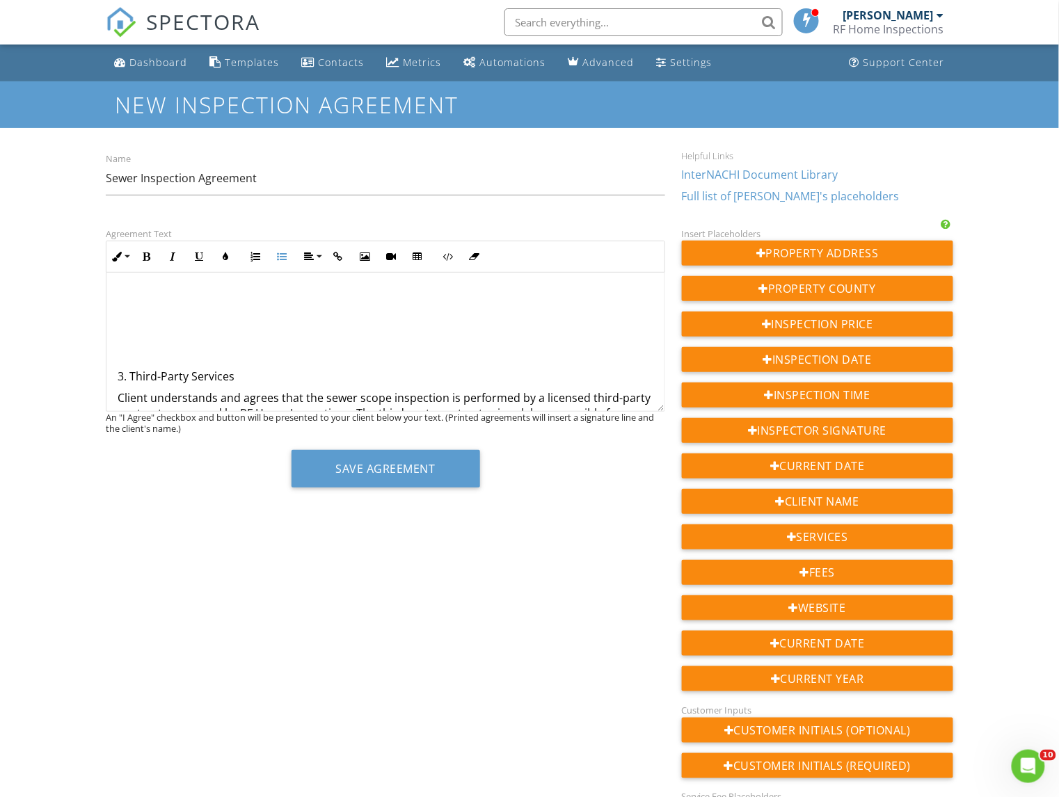
scroll to position [279, 0]
click at [136, 351] on p at bounding box center [386, 354] width 536 height 15
click at [120, 316] on p at bounding box center [386, 312] width 536 height 15
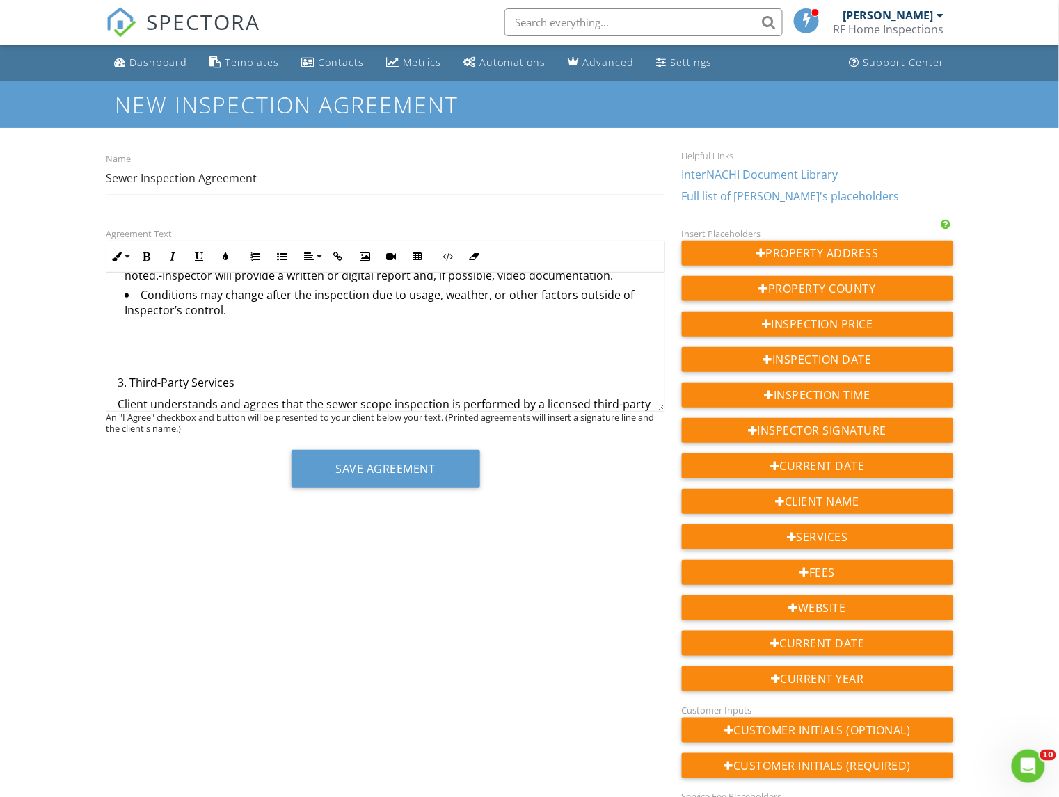
scroll to position [228, 0]
click at [120, 333] on div "Sewer Scope Inspection Agreement This Sewer Scope Inspection Agreement (“Agreem…" at bounding box center [385, 622] width 558 height 1154
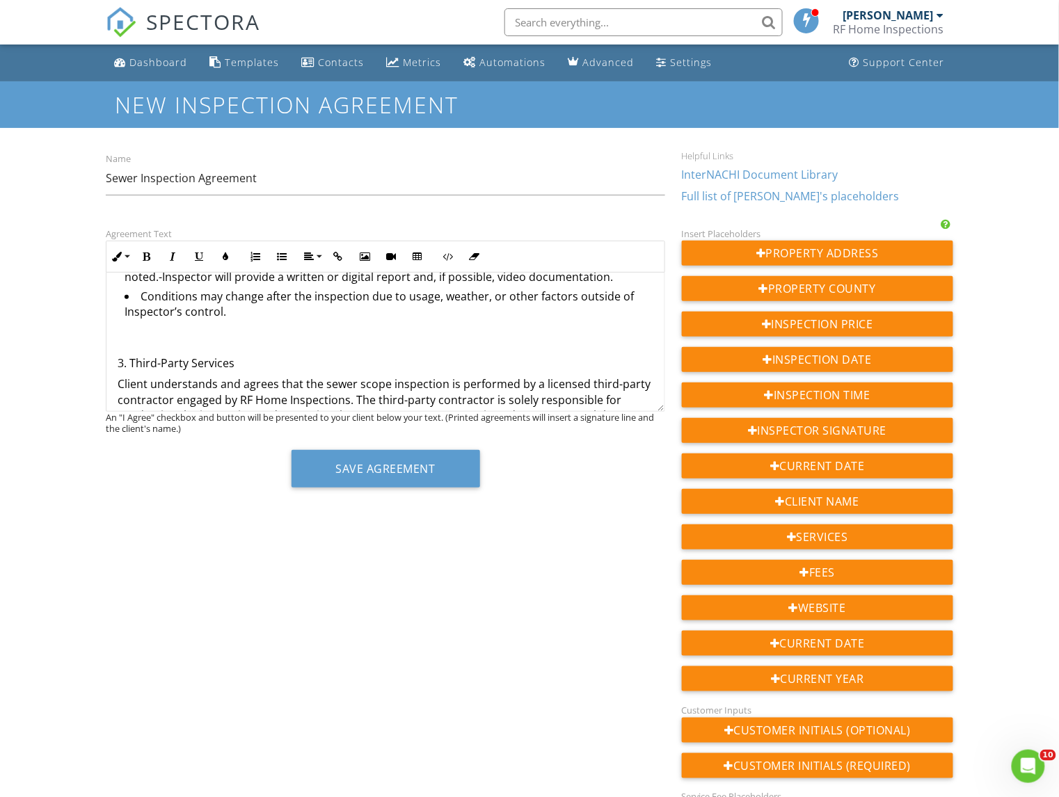
click at [116, 337] on div "Sewer Scope Inspection Agreement This Sewer Scope Inspection Agreement (“Agreem…" at bounding box center [385, 611] width 558 height 1133
click at [116, 329] on div "Sewer Scope Inspection Agreement This Sewer Scope Inspection Agreement (“Agreem…" at bounding box center [385, 611] width 558 height 1133
click at [116, 324] on div "Sewer Scope Inspection Agreement This Sewer Scope Inspection Agreement (“Agreem…" at bounding box center [385, 611] width 558 height 1133
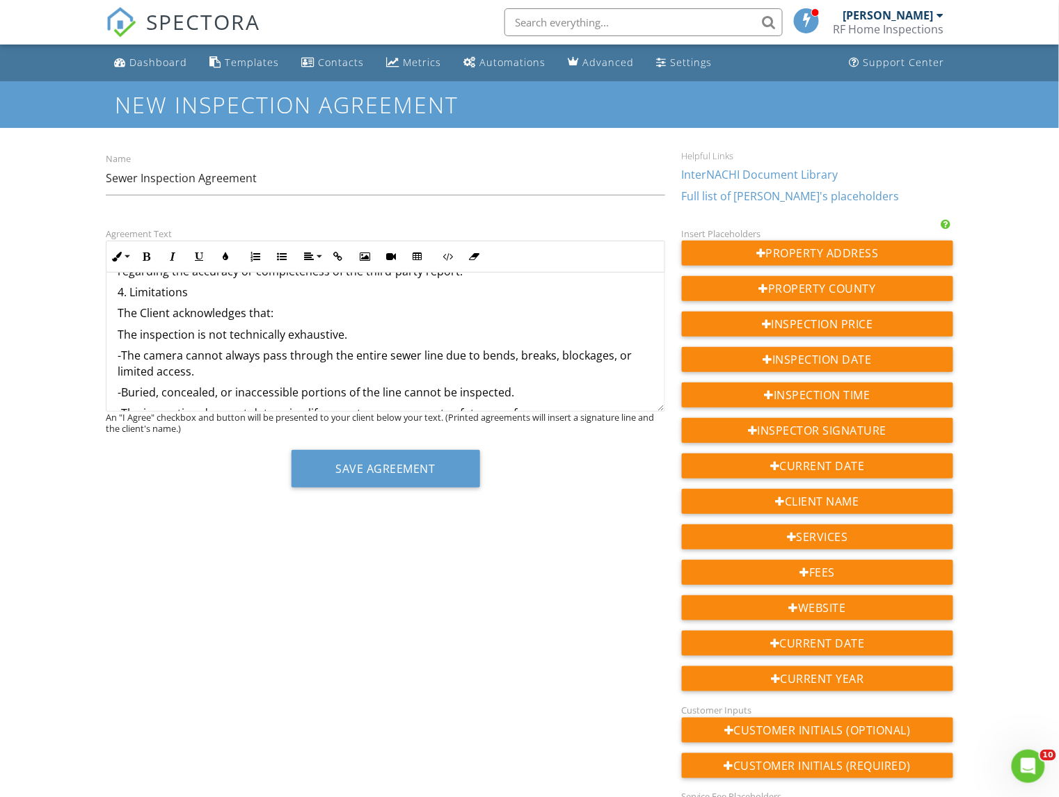
scroll to position [392, 0]
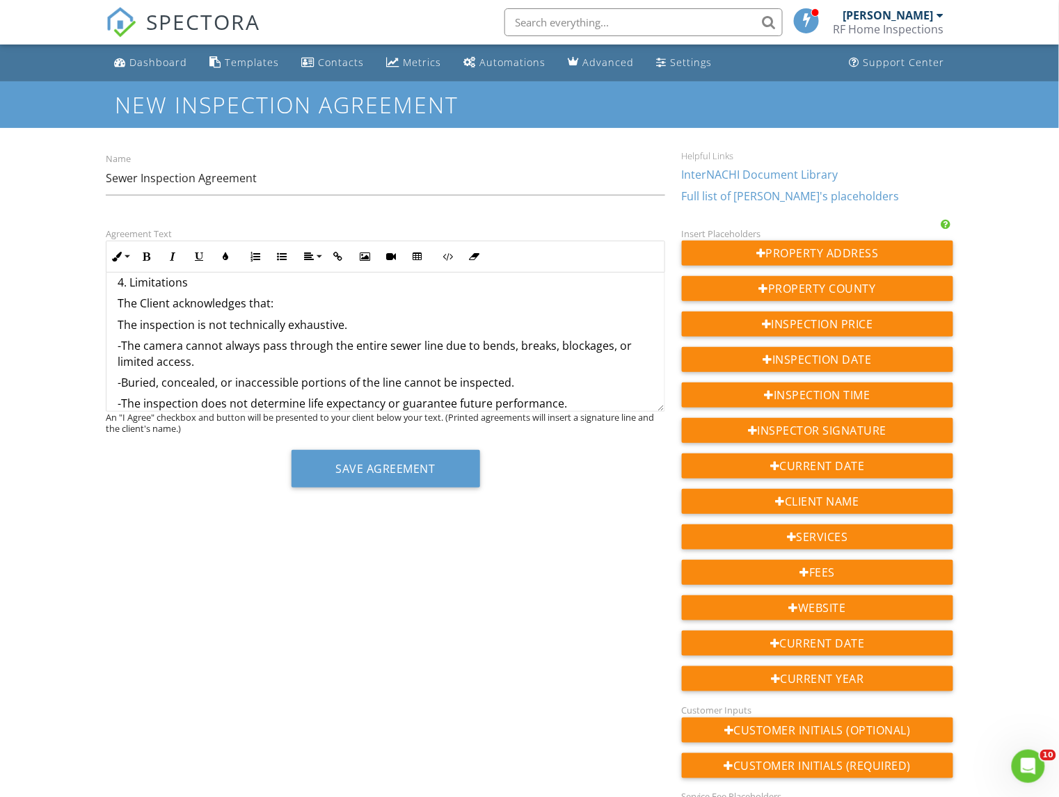
click at [122, 350] on p "-The camera cannot always pass through the entire sewer line due to bends, brea…" at bounding box center [386, 353] width 536 height 31
click at [278, 256] on icon "button" at bounding box center [282, 257] width 10 height 10
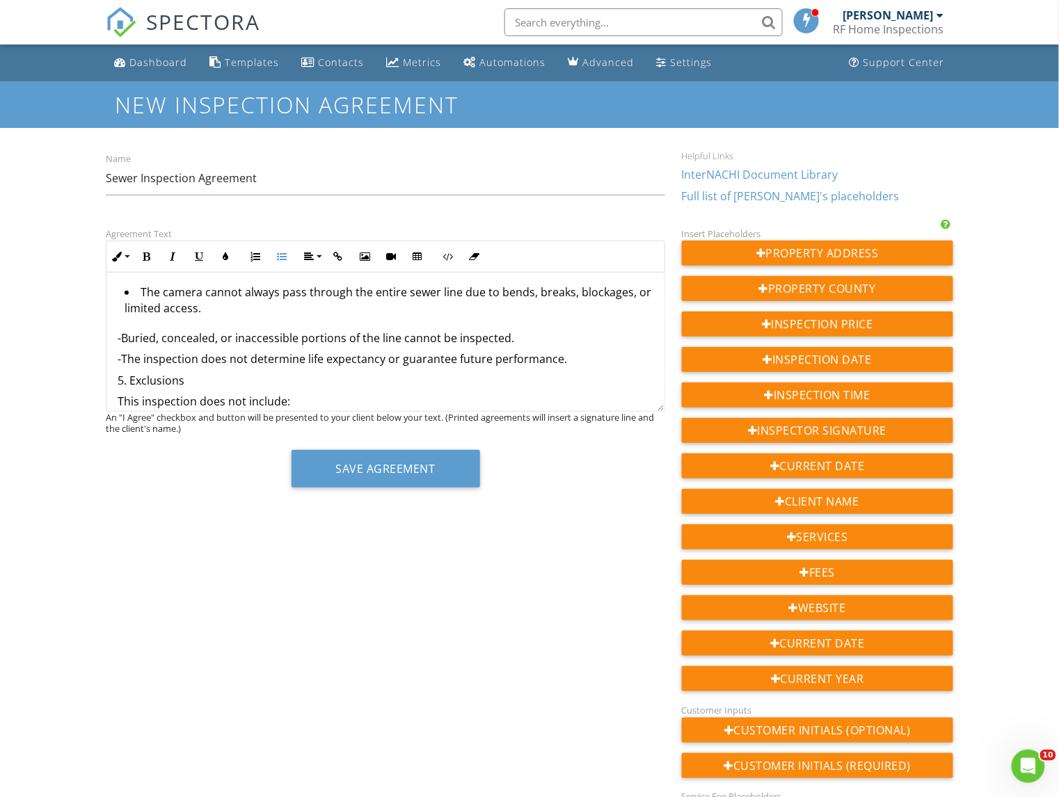
scroll to position [452, 0]
click at [121, 342] on p "-Buried, concealed, or inaccessible portions of the line cannot be inspected." at bounding box center [386, 337] width 536 height 15
click at [285, 256] on icon "button" at bounding box center [282, 257] width 10 height 10
click at [123, 360] on p "-The inspection does not determine life expectancy or guarantee future performa…" at bounding box center [386, 356] width 536 height 15
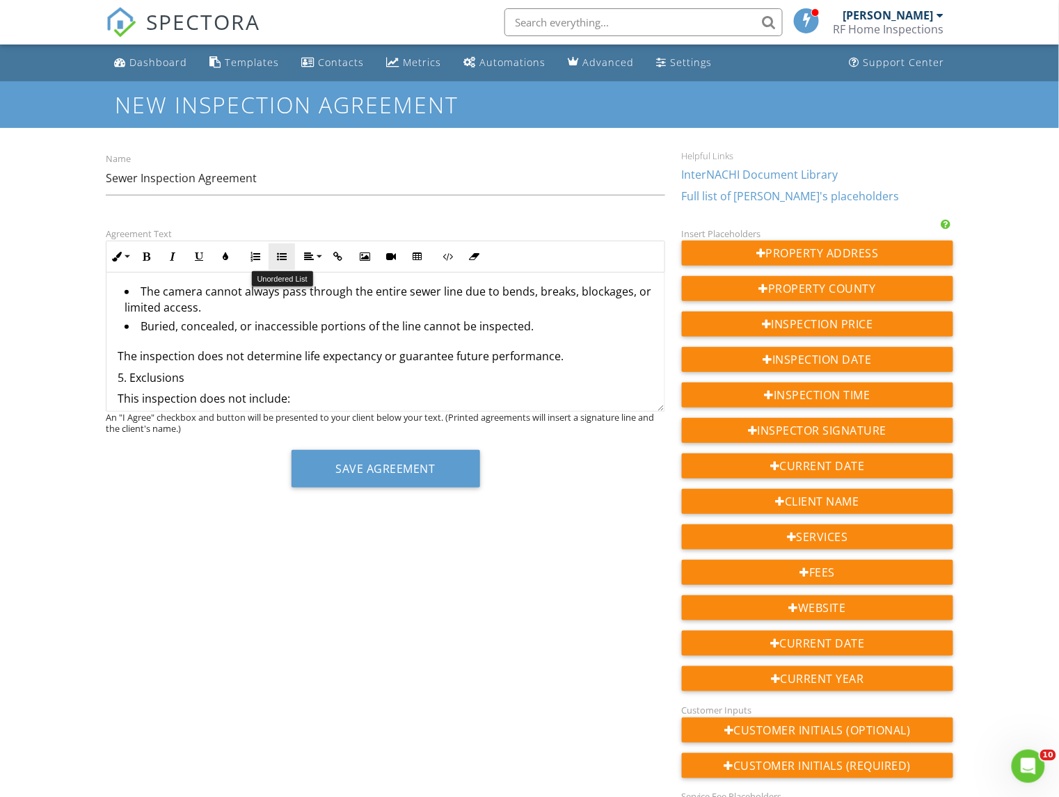
click at [282, 259] on icon "button" at bounding box center [282, 257] width 10 height 10
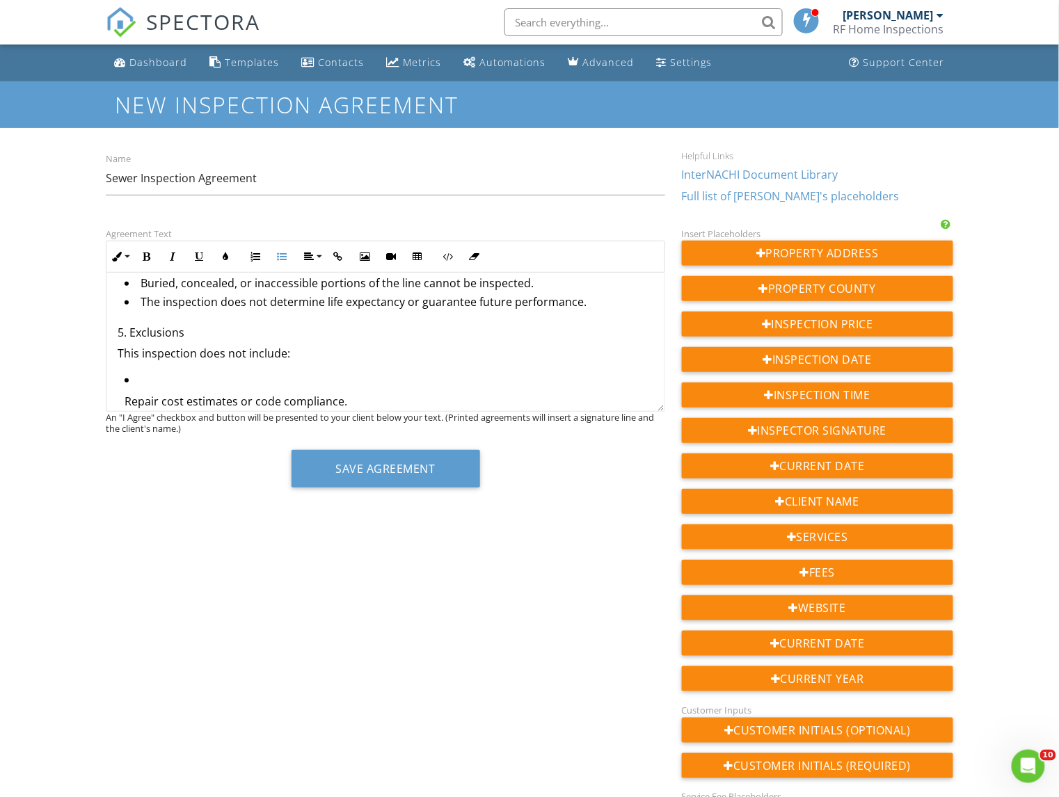
scroll to position [537, 0]
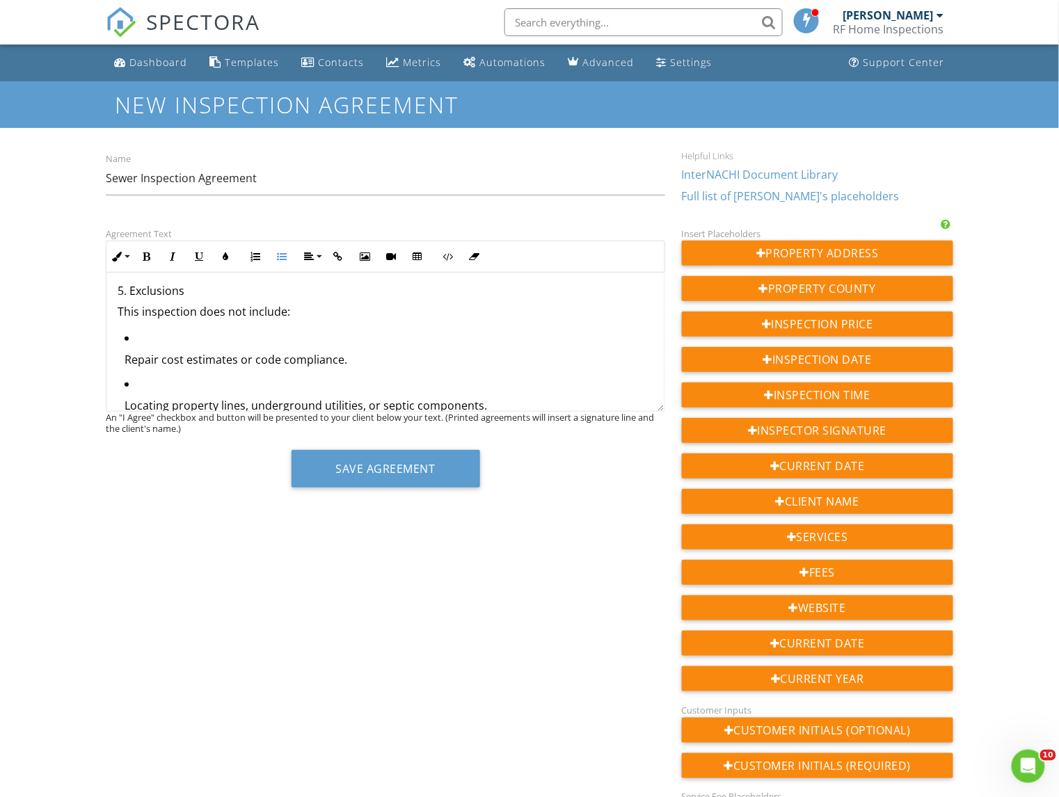
click at [128, 364] on p "Repair cost estimates or code compliance." at bounding box center [389, 359] width 529 height 15
click at [127, 364] on p "Repair cost estimates or code compliance." at bounding box center [389, 359] width 529 height 15
click at [281, 264] on button "Unordered List" at bounding box center [282, 256] width 26 height 26
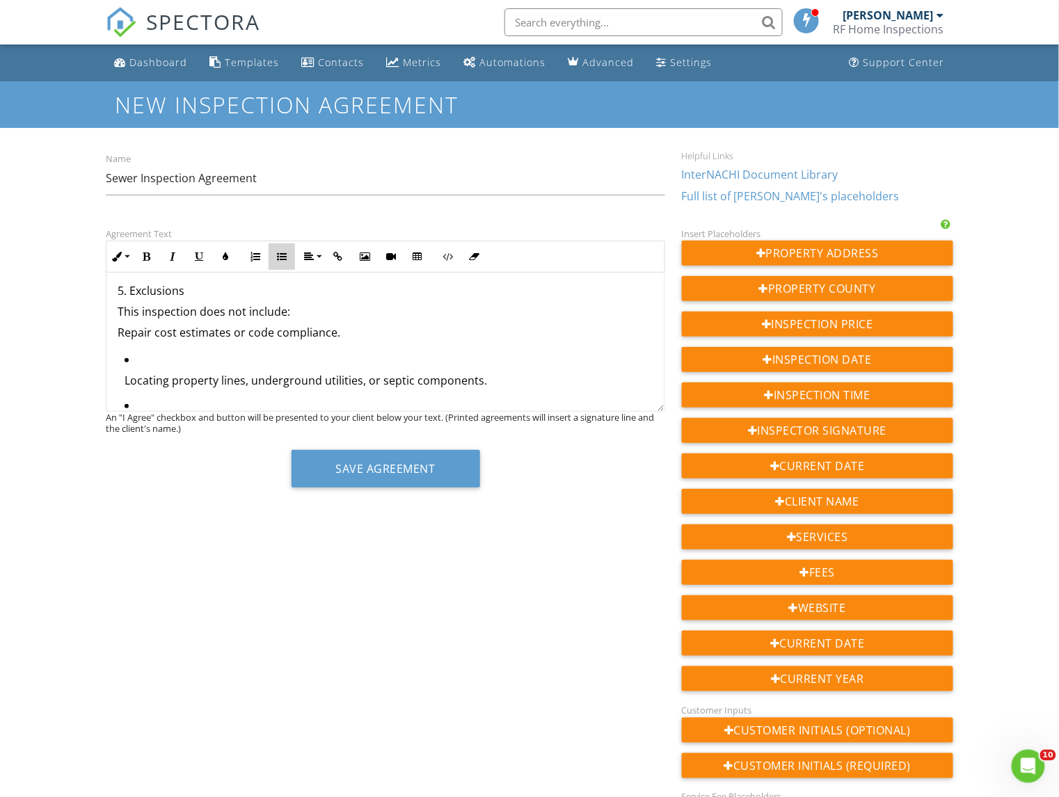
click at [279, 260] on icon "button" at bounding box center [282, 257] width 10 height 10
click at [126, 378] on p "Locating property lines, underground utilities, or septic components." at bounding box center [389, 378] width 529 height 15
click at [273, 260] on button "Unordered List" at bounding box center [282, 256] width 26 height 26
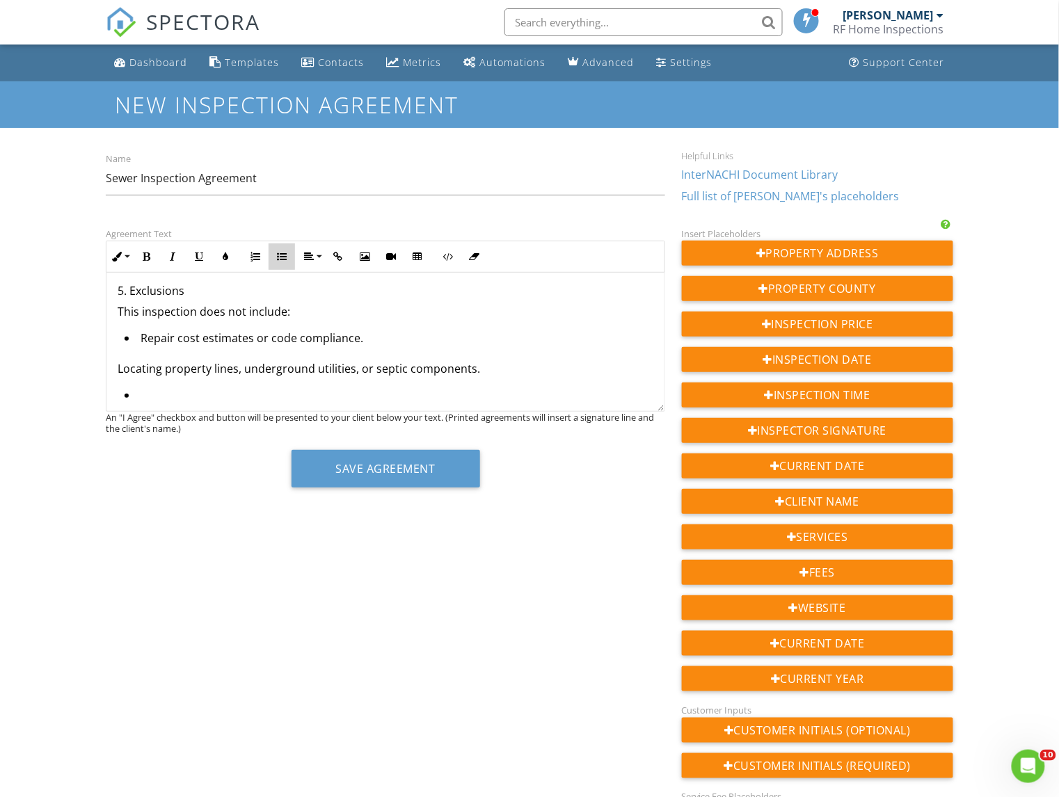
click at [273, 260] on button "Unordered List" at bounding box center [282, 256] width 26 height 26
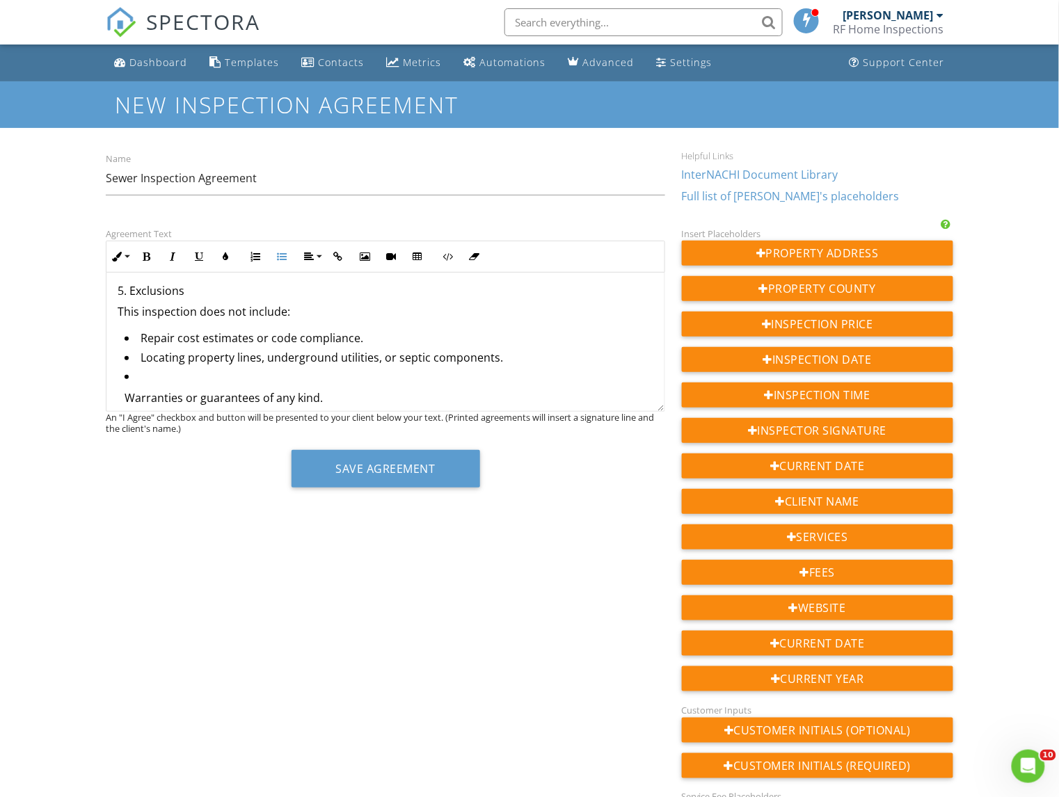
click at [127, 398] on p "Warranties or guarantees of any kind." at bounding box center [389, 397] width 529 height 15
click at [280, 257] on icon "button" at bounding box center [282, 257] width 10 height 10
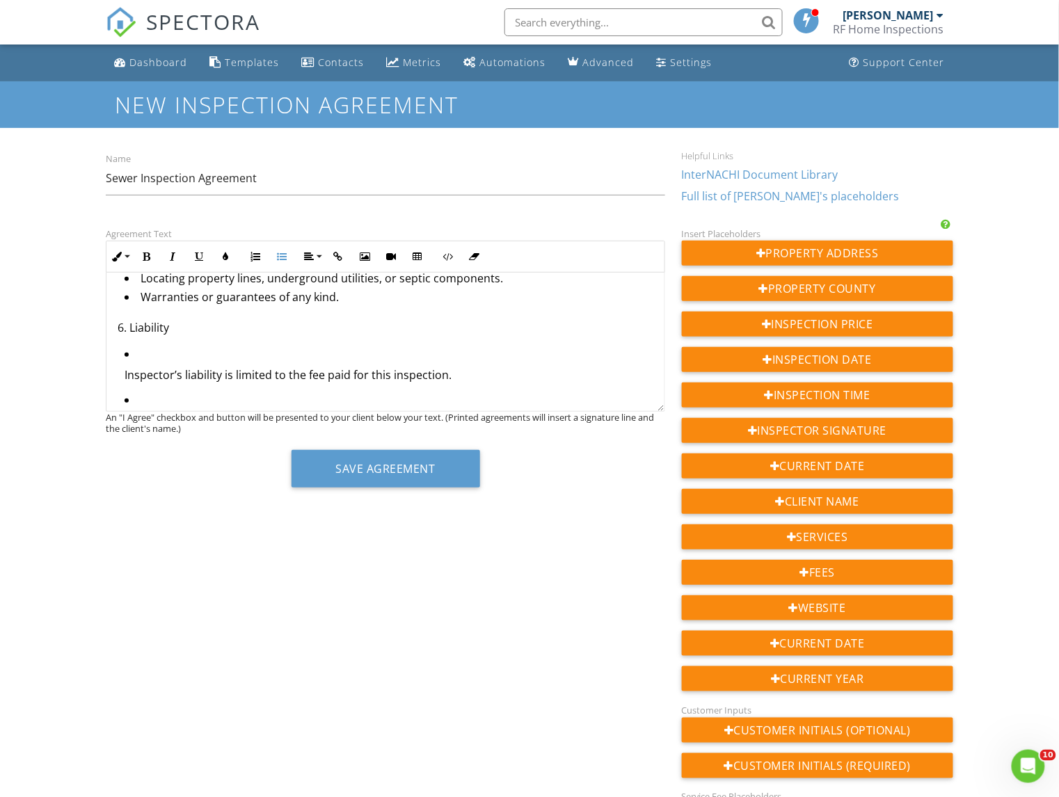
scroll to position [619, 0]
click at [125, 374] on p "Inspector’s liability is limited to the fee paid for this inspection." at bounding box center [389, 372] width 529 height 15
click at [278, 256] on icon "button" at bounding box center [282, 257] width 10 height 10
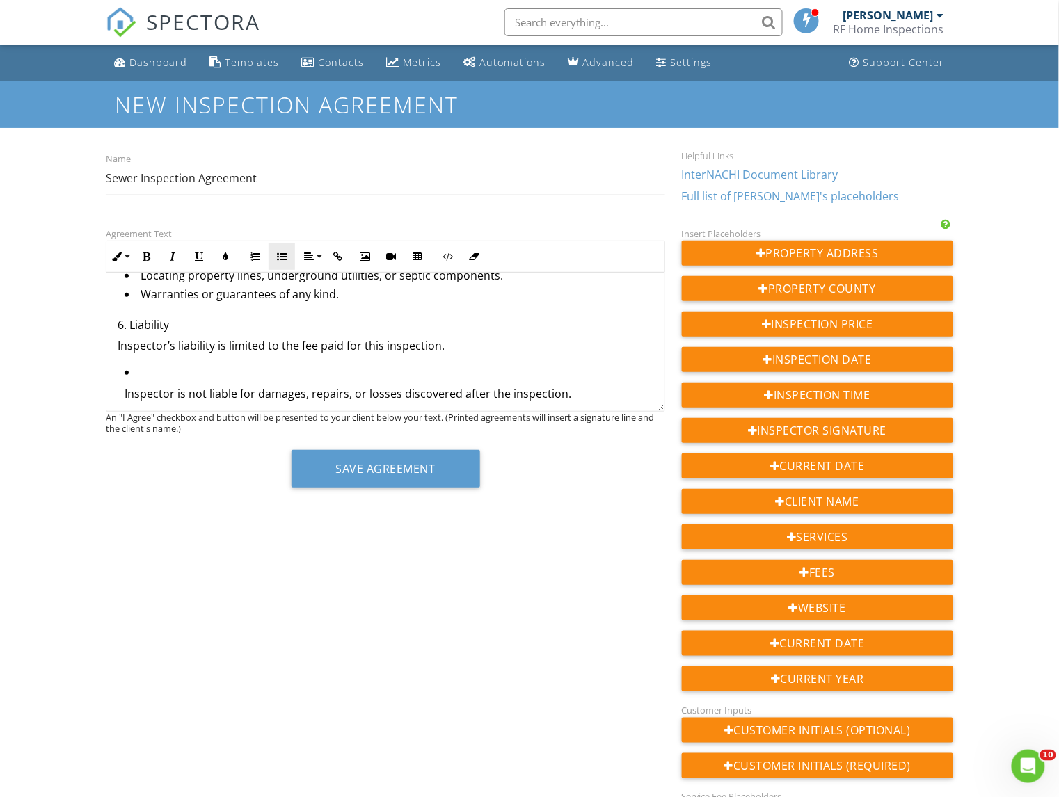
click at [278, 256] on icon "button" at bounding box center [282, 257] width 10 height 10
click at [125, 393] on p "Inspector is not liable for damages, repairs, or losses discovered after the in…" at bounding box center [389, 391] width 529 height 15
click at [285, 260] on icon "button" at bounding box center [282, 257] width 10 height 10
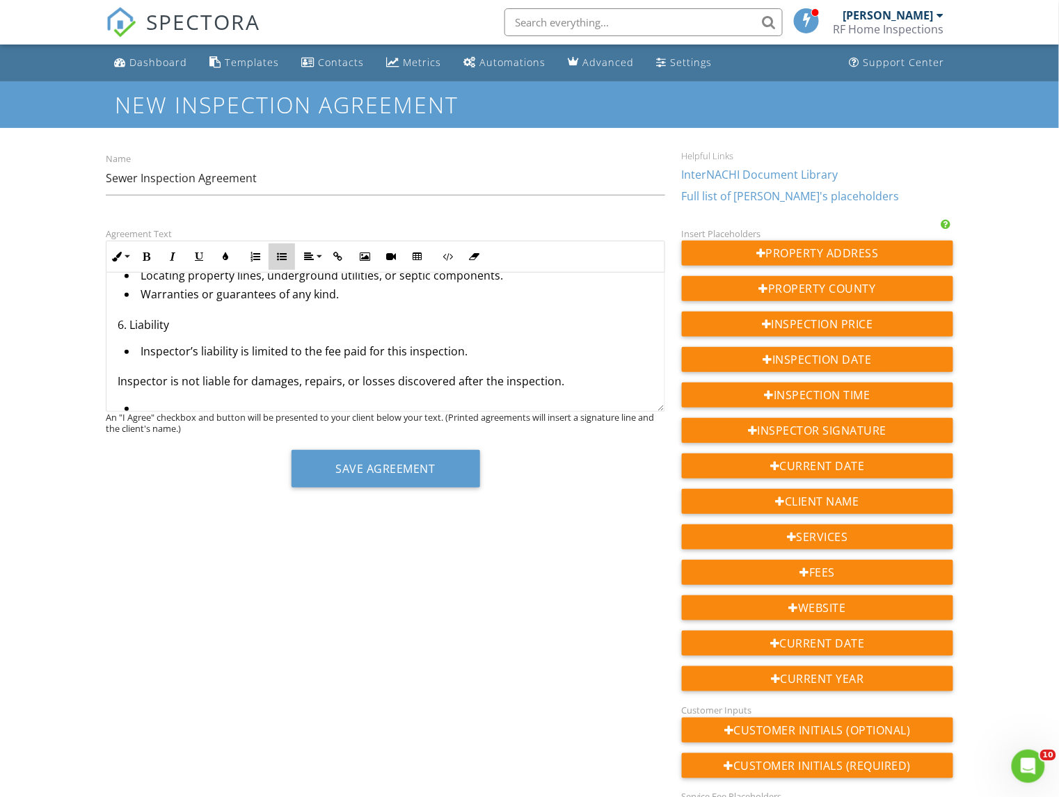
click at [285, 260] on icon "button" at bounding box center [282, 257] width 10 height 10
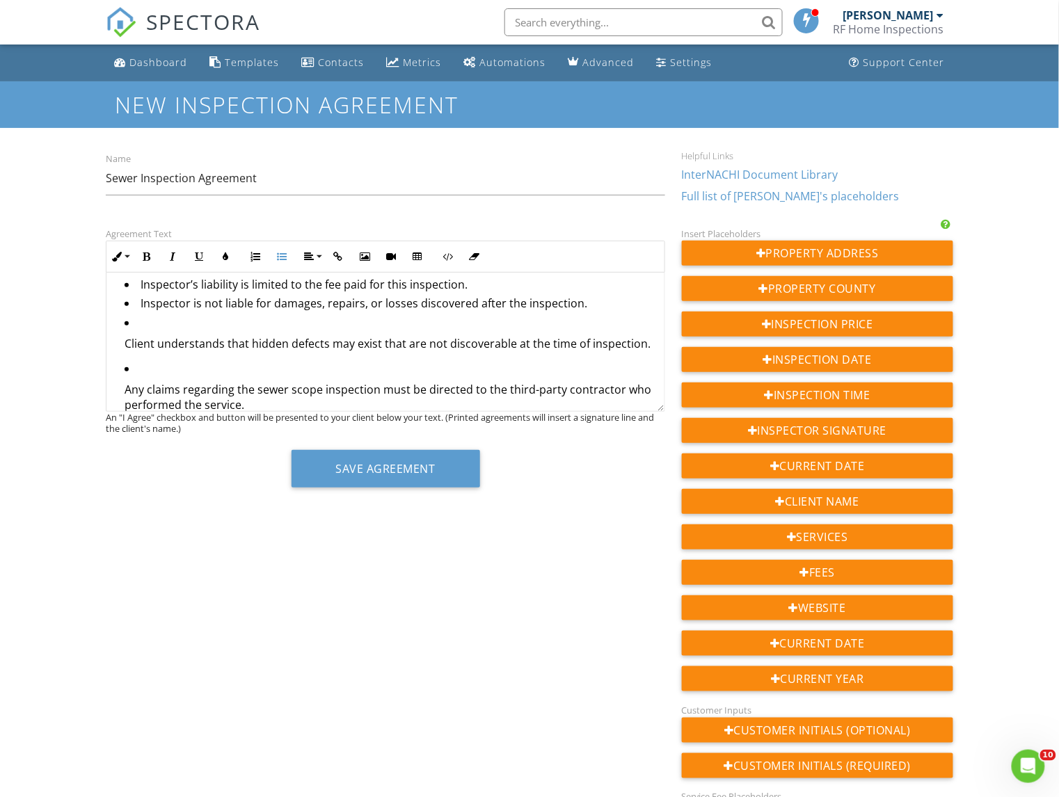
scroll to position [690, 0]
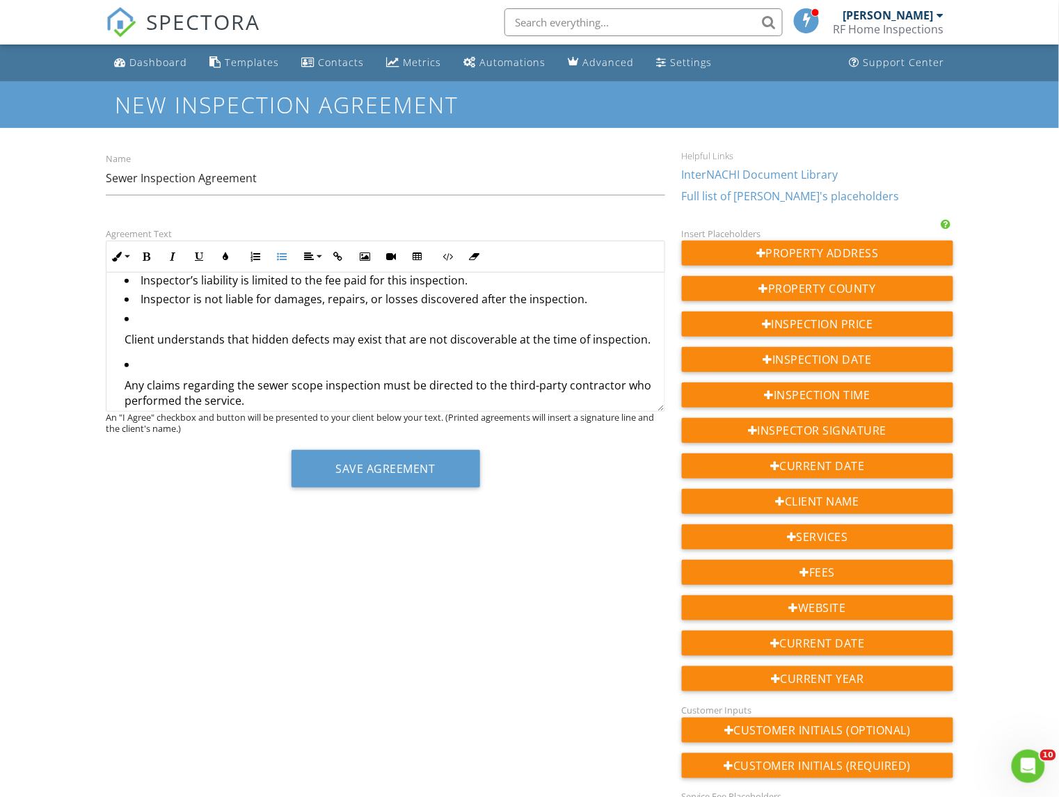
click at [127, 339] on p "Client understands that hidden defects may exist that are not discoverable at t…" at bounding box center [389, 339] width 529 height 15
click at [282, 258] on icon "button" at bounding box center [282, 257] width 10 height 10
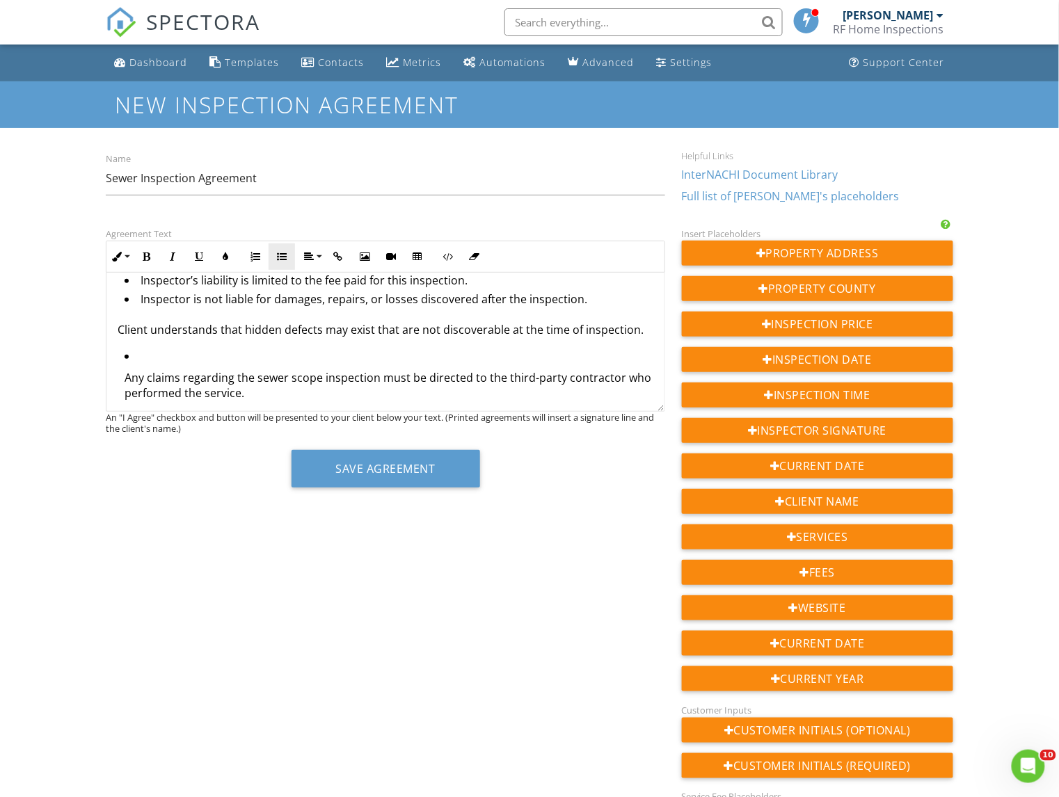
click at [282, 258] on icon "button" at bounding box center [282, 257] width 10 height 10
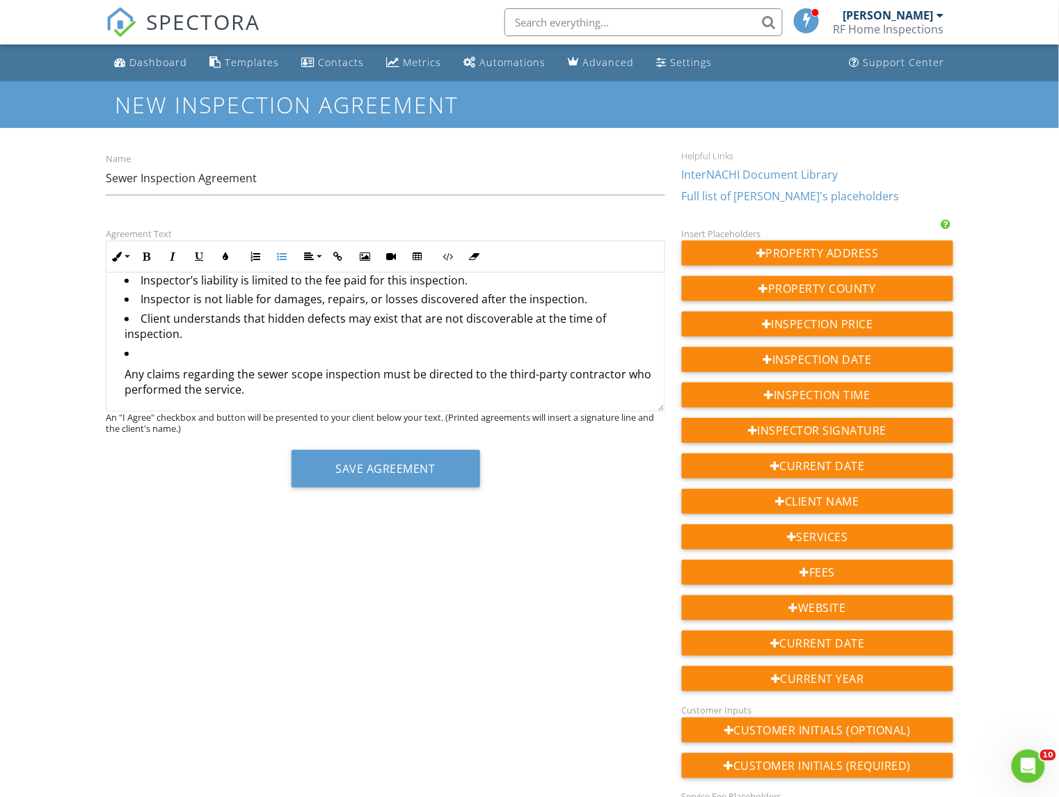
click at [126, 377] on p "Any claims regarding the sewer scope inspection must be directed to the third-p…" at bounding box center [389, 382] width 529 height 31
click at [282, 254] on icon "button" at bounding box center [282, 257] width 10 height 10
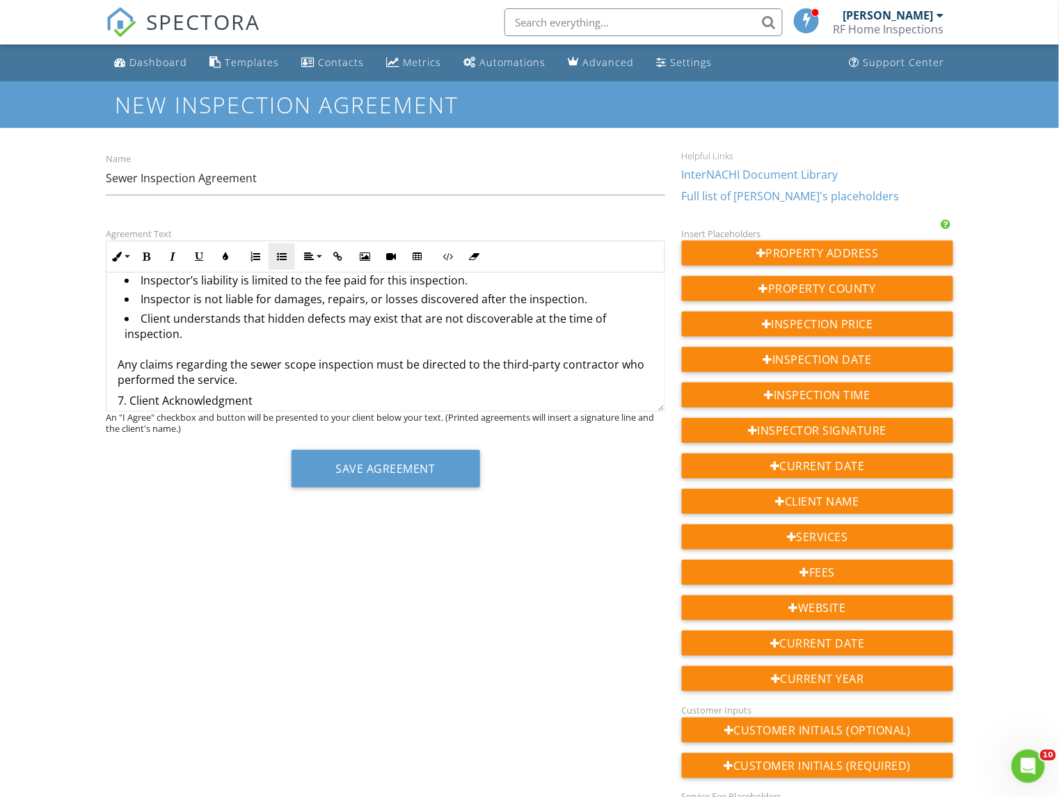
click at [282, 254] on icon "button" at bounding box center [282, 257] width 10 height 10
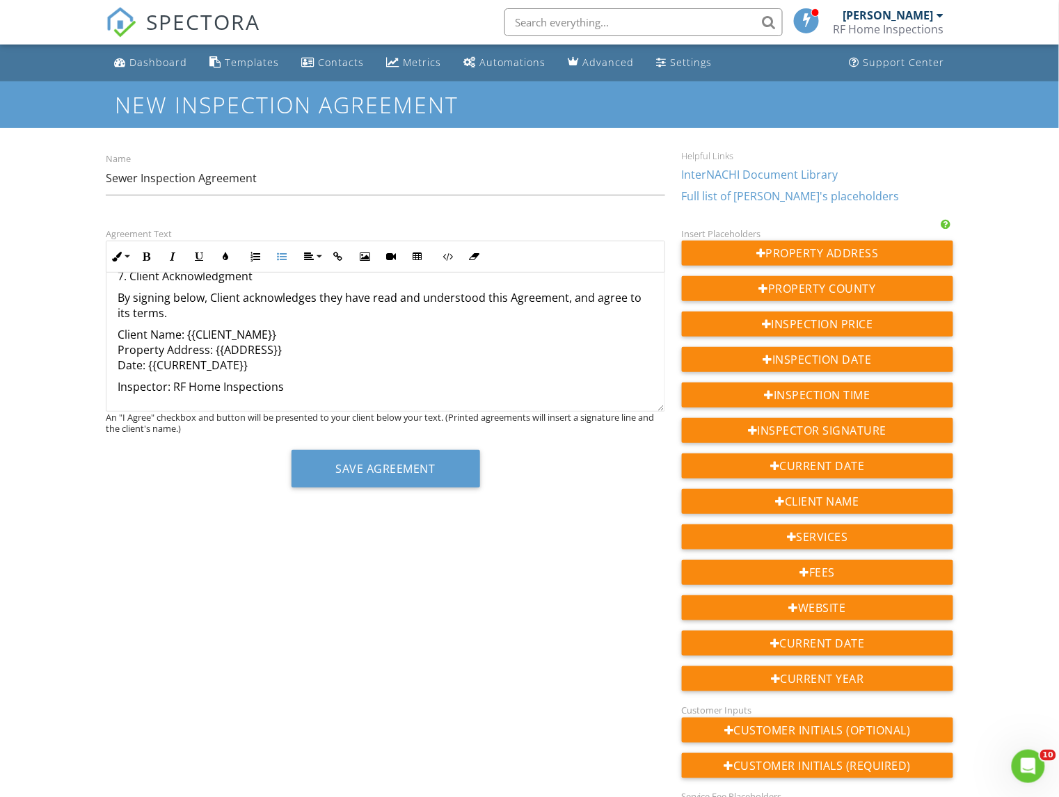
scroll to position [45, 0]
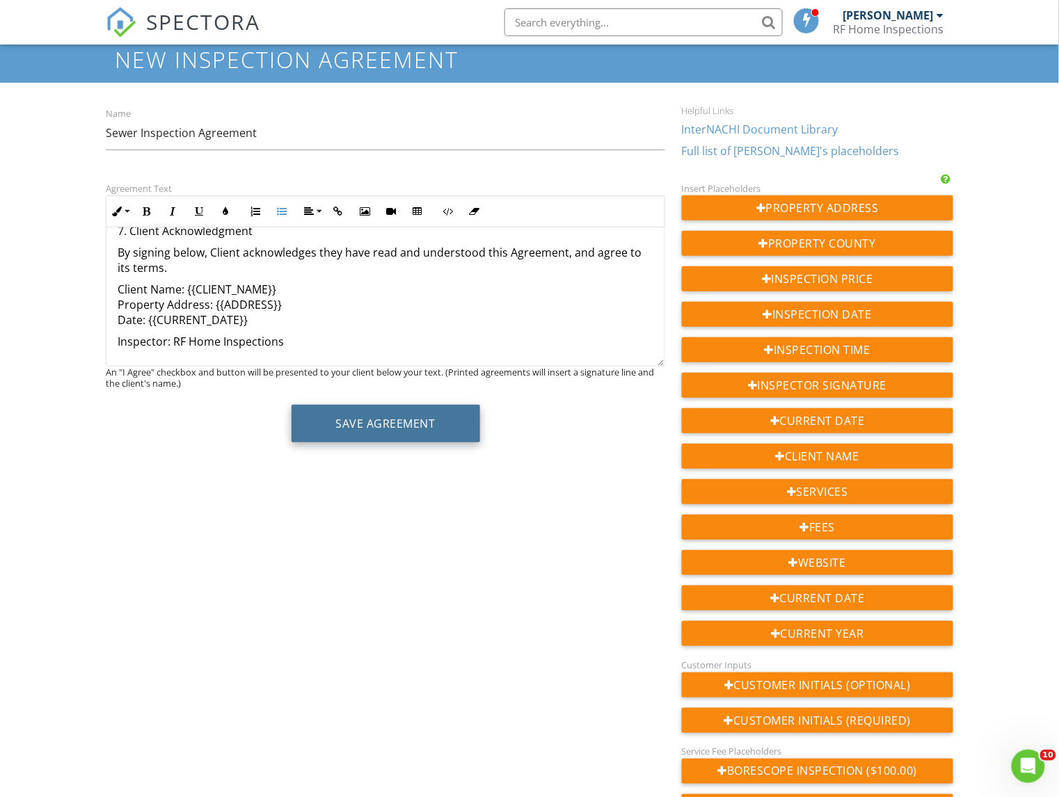
click at [363, 425] on button "Save Agreement" at bounding box center [386, 424] width 189 height 38
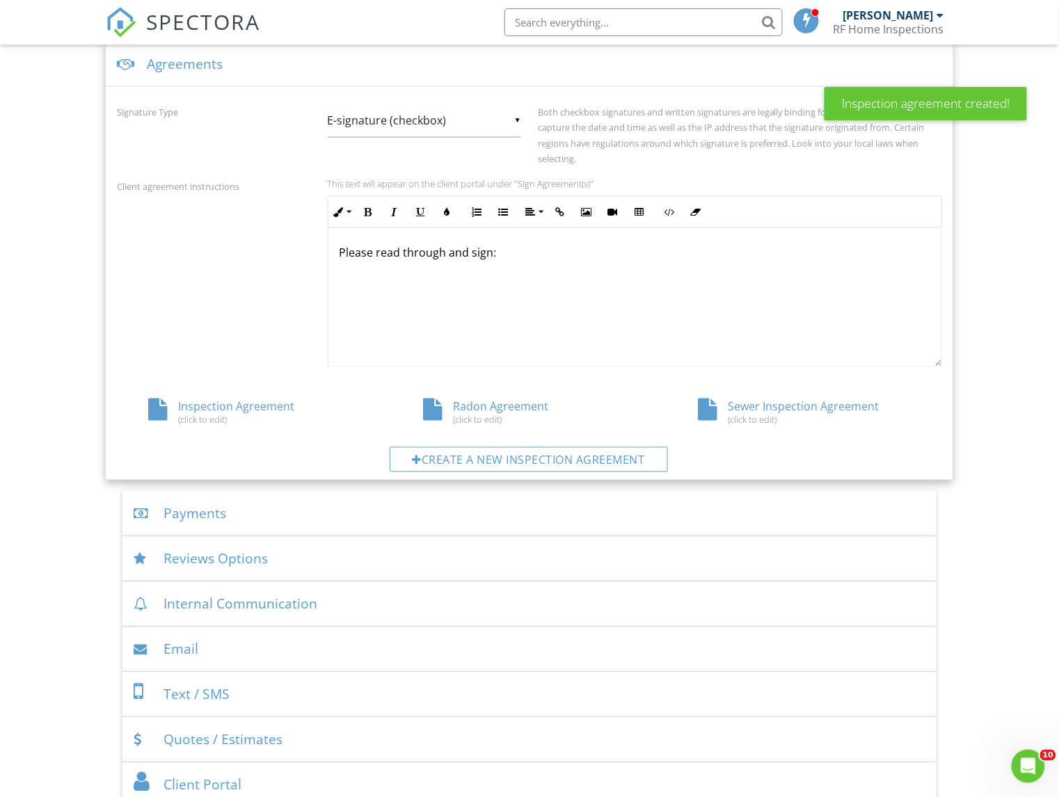
click at [210, 408] on div "Inspection Agreement (click to edit)" at bounding box center [254, 412] width 275 height 26
click at [488, 407] on div "Radon Agreement (click to edit)" at bounding box center [529, 412] width 275 height 26
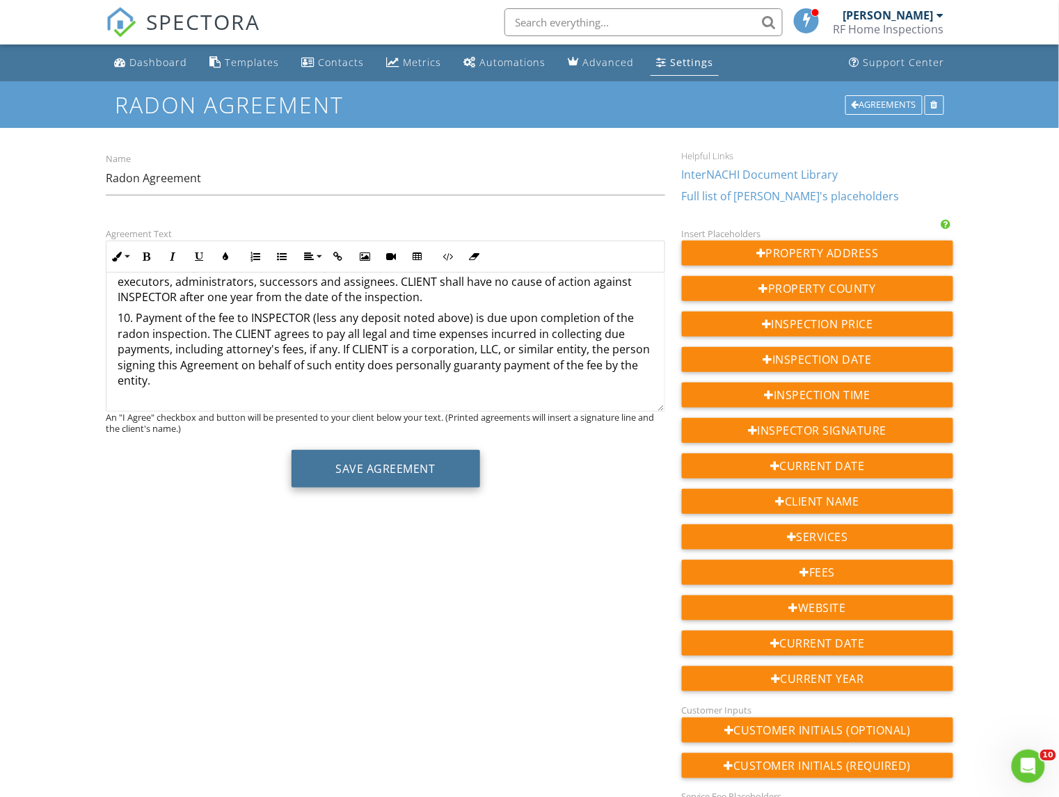
click at [408, 476] on button "Save Agreement" at bounding box center [386, 469] width 189 height 38
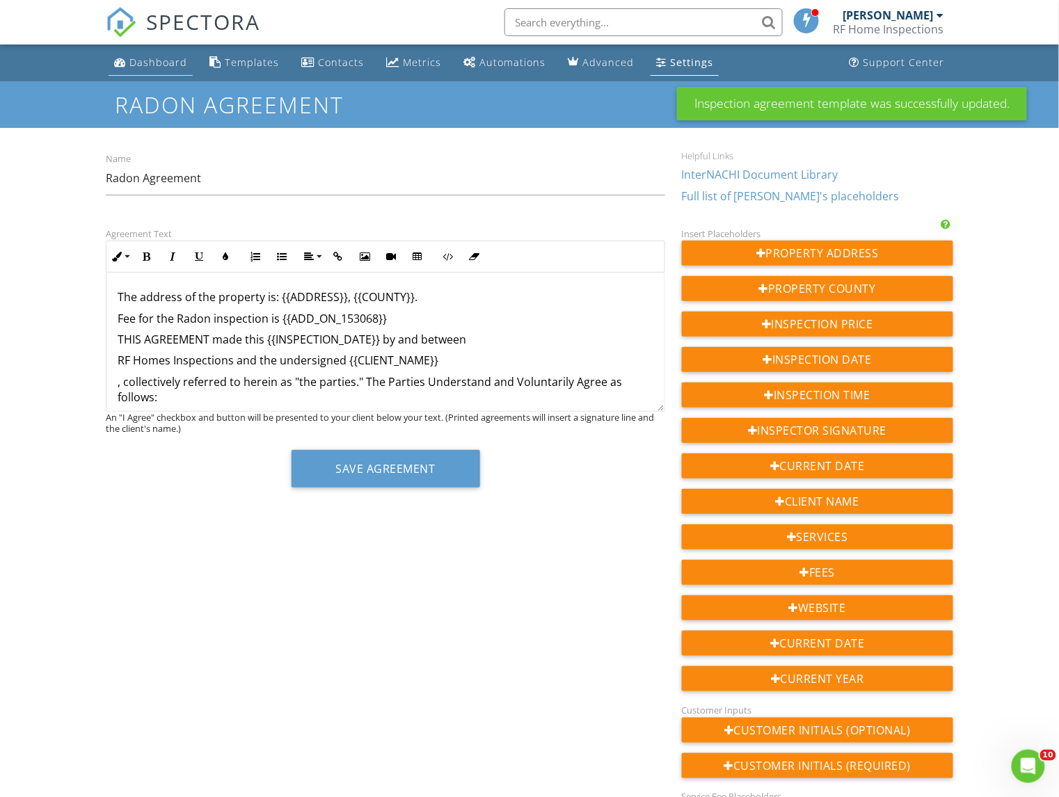
click at [154, 65] on div "Dashboard" at bounding box center [158, 62] width 58 height 13
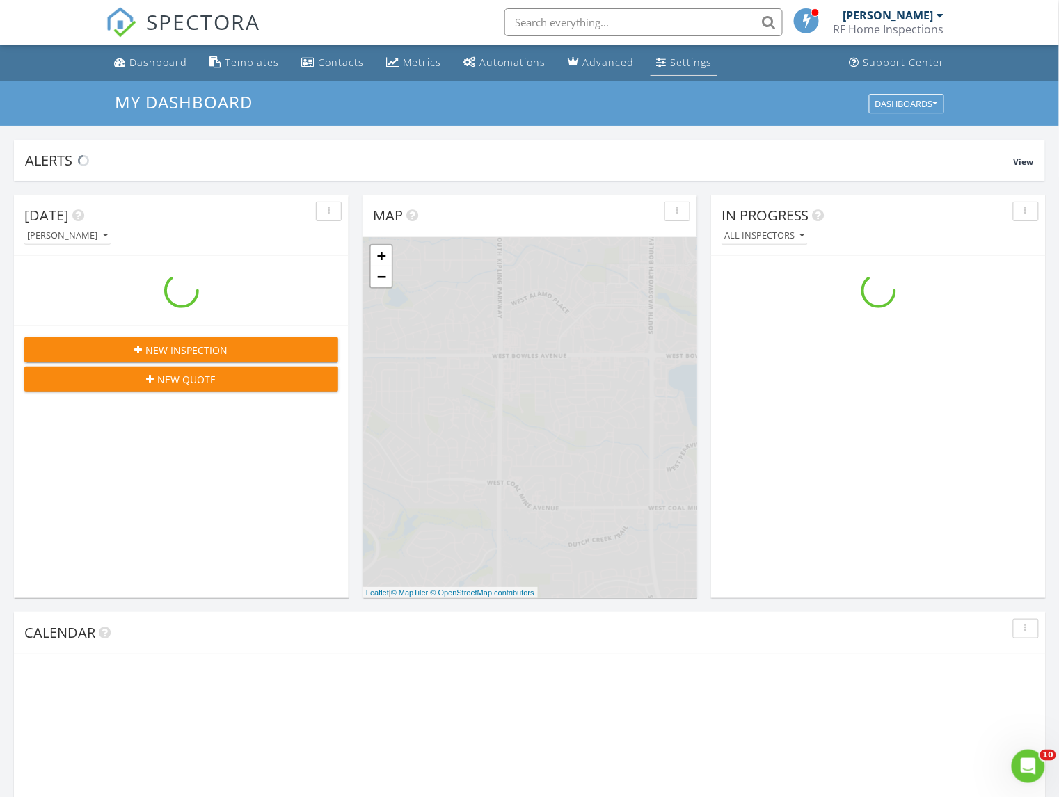
scroll to position [1267, 1060]
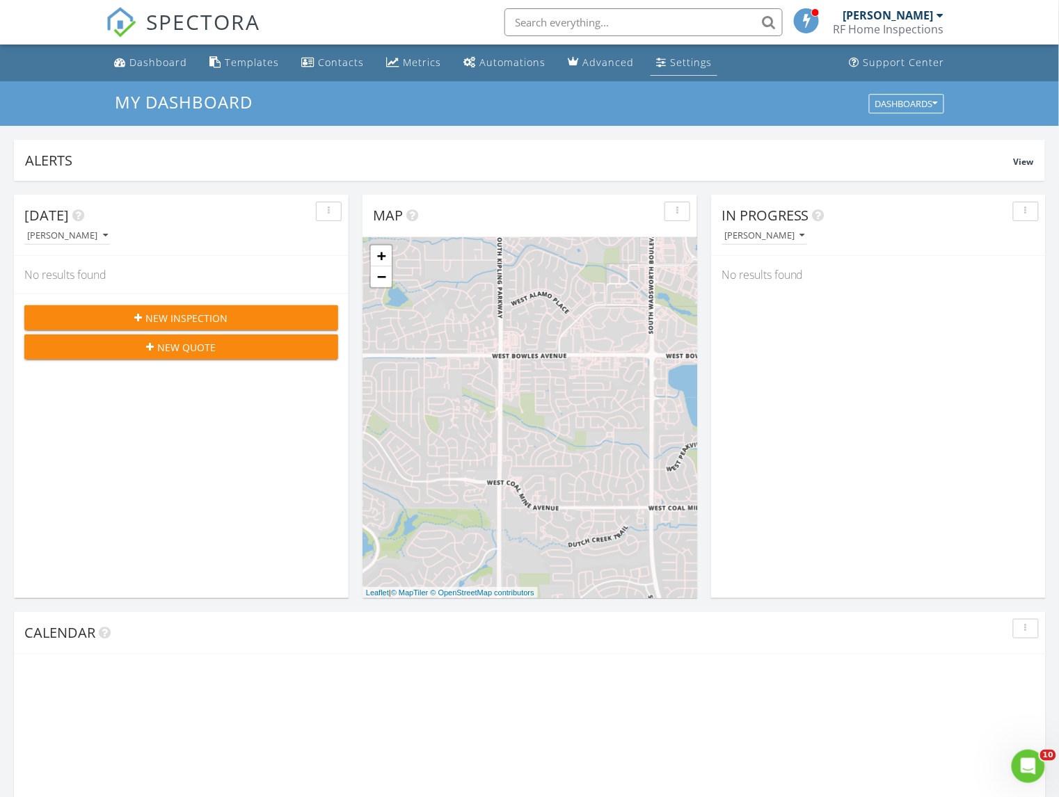
click at [676, 59] on div "Settings" at bounding box center [691, 62] width 42 height 13
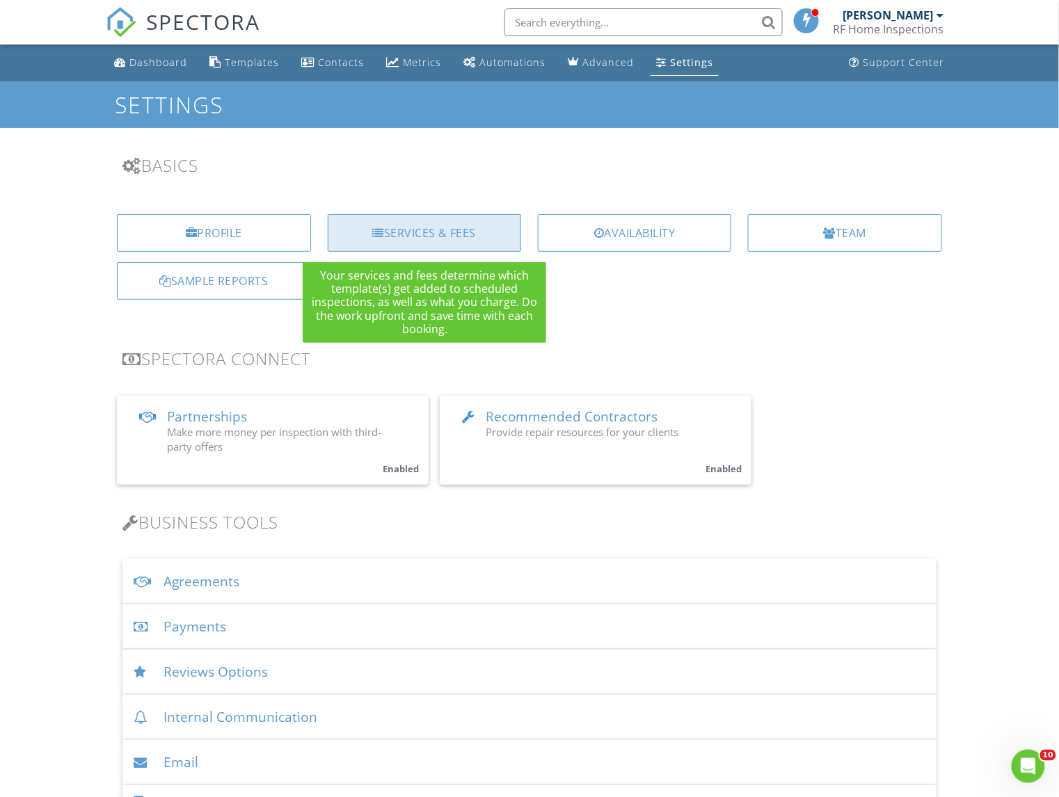
click at [467, 230] on div "Services & Fees" at bounding box center [424, 233] width 193 height 38
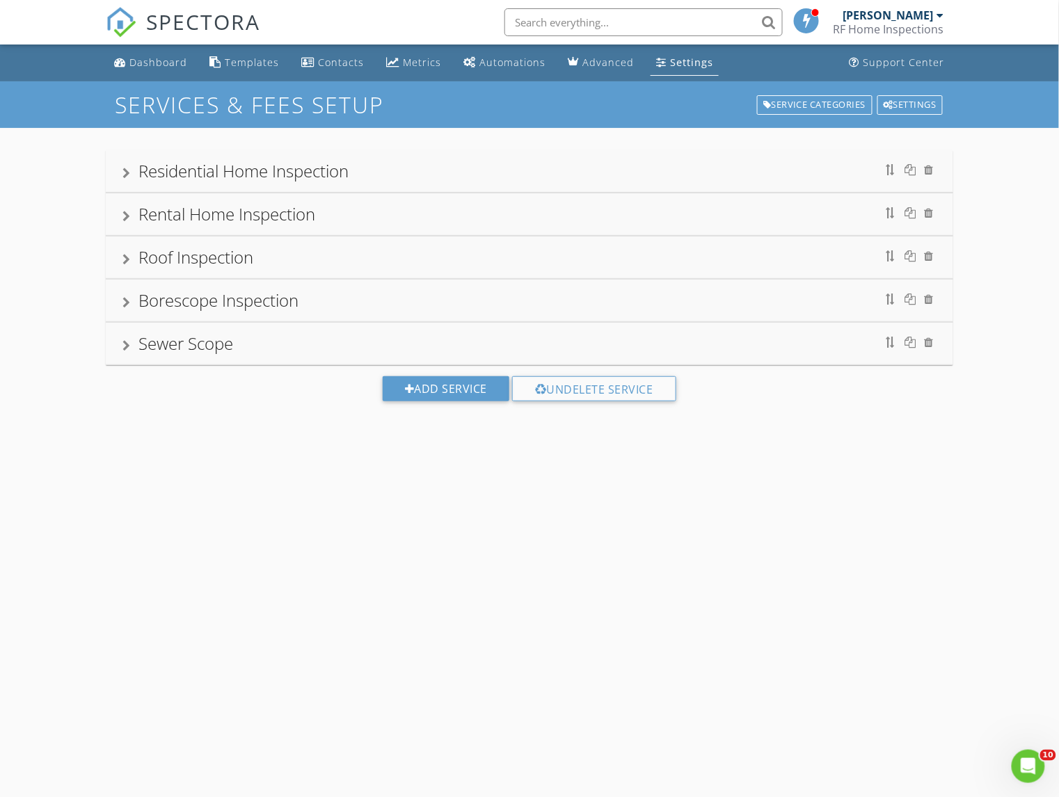
click at [184, 347] on div "Sewer Scope" at bounding box center [185, 343] width 95 height 23
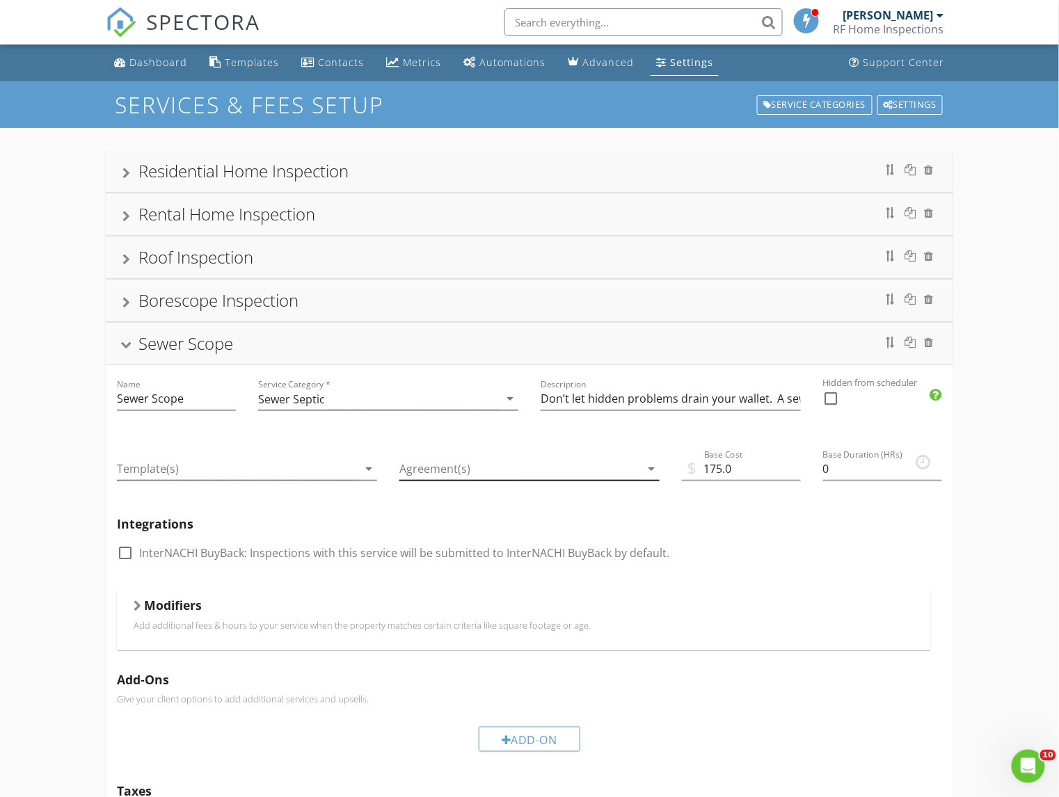
click at [646, 467] on icon "arrow_drop_down" at bounding box center [651, 469] width 17 height 17
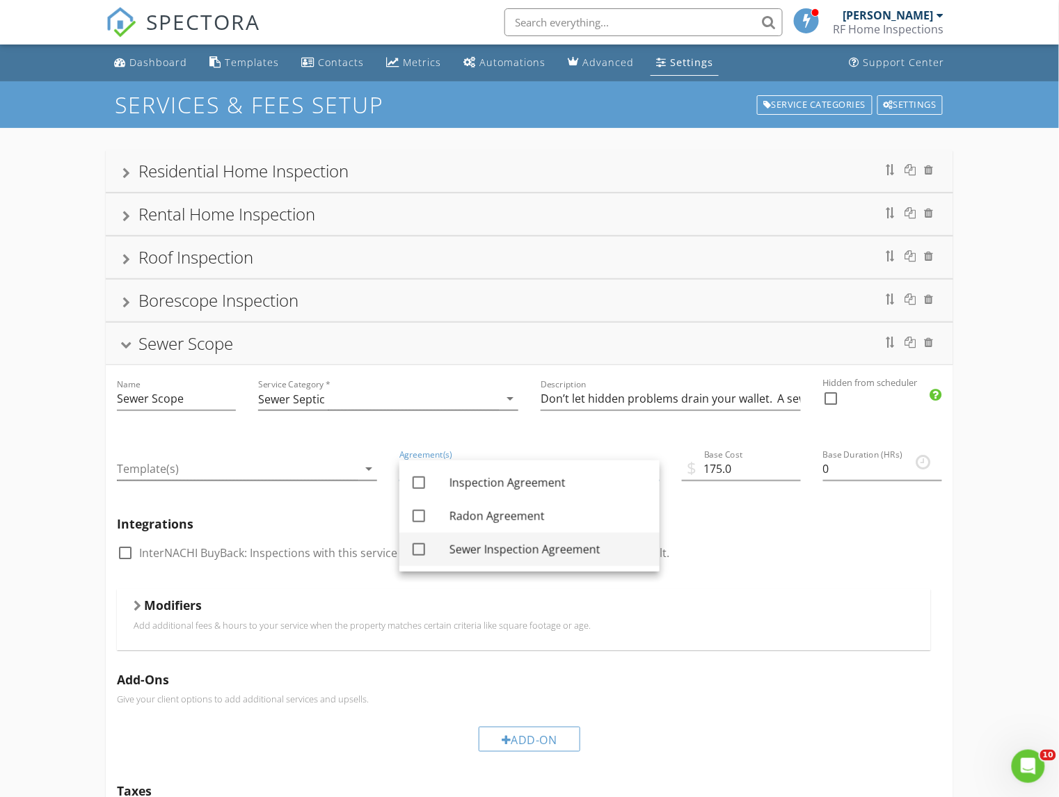
click at [418, 547] on div at bounding box center [419, 550] width 24 height 24
checkbox input "true"
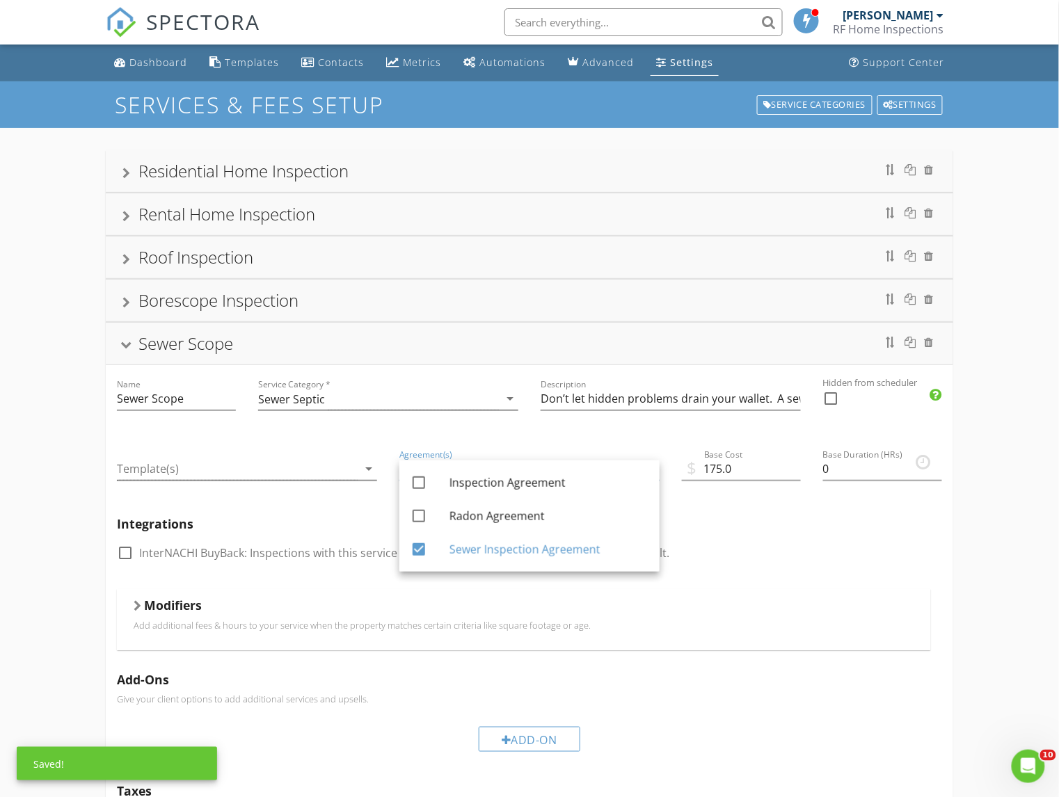
click at [73, 470] on div "Residential Home Inspection Rental Home Inspection Roof Inspection Borescope In…" at bounding box center [529, 618] width 1059 height 980
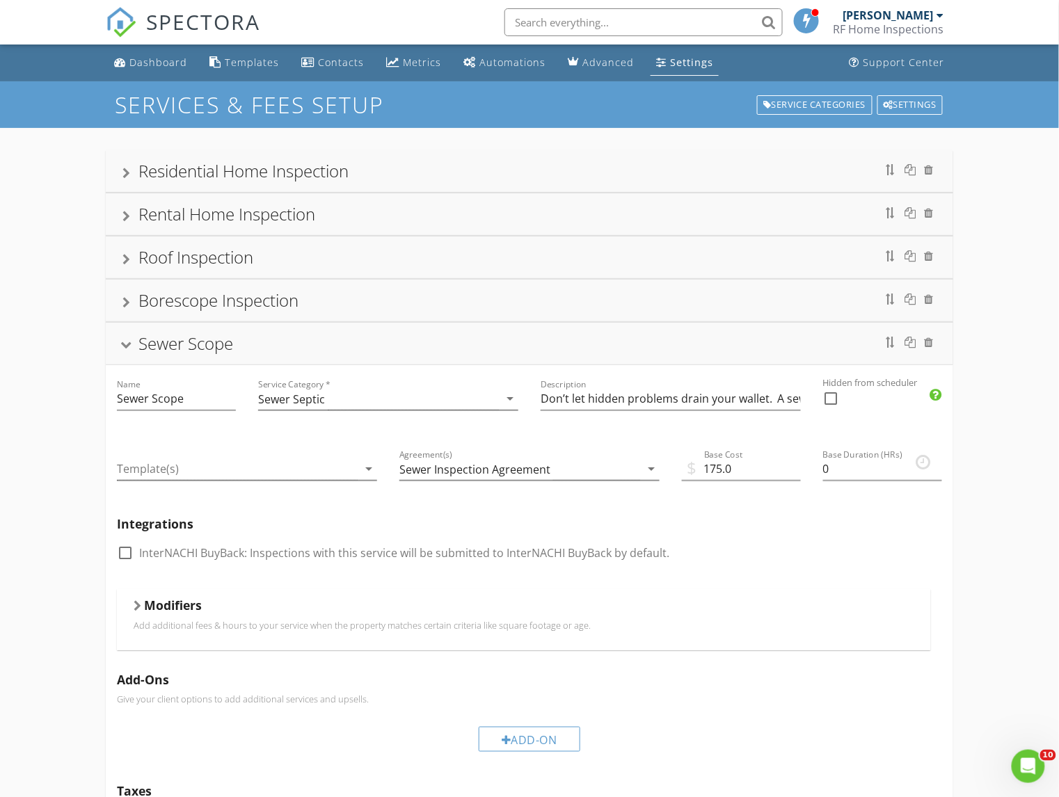
click at [129, 173] on div at bounding box center [126, 173] width 8 height 11
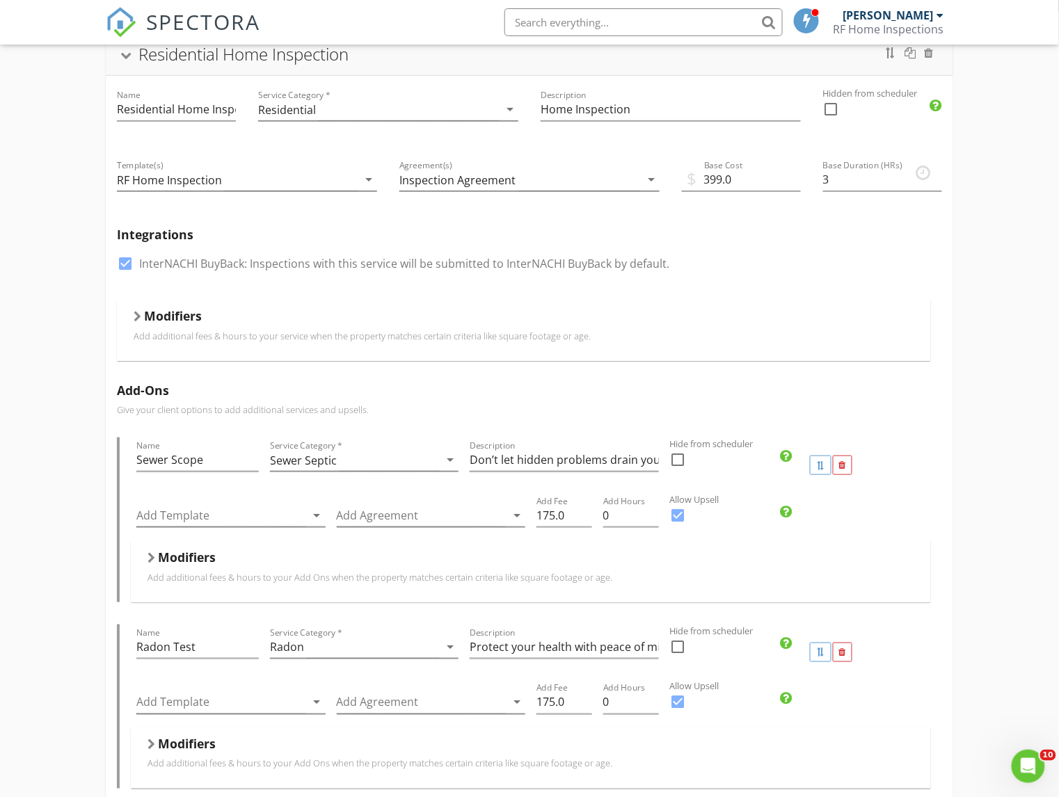
scroll to position [118, 0]
click at [511, 513] on icon "arrow_drop_down" at bounding box center [517, 514] width 17 height 17
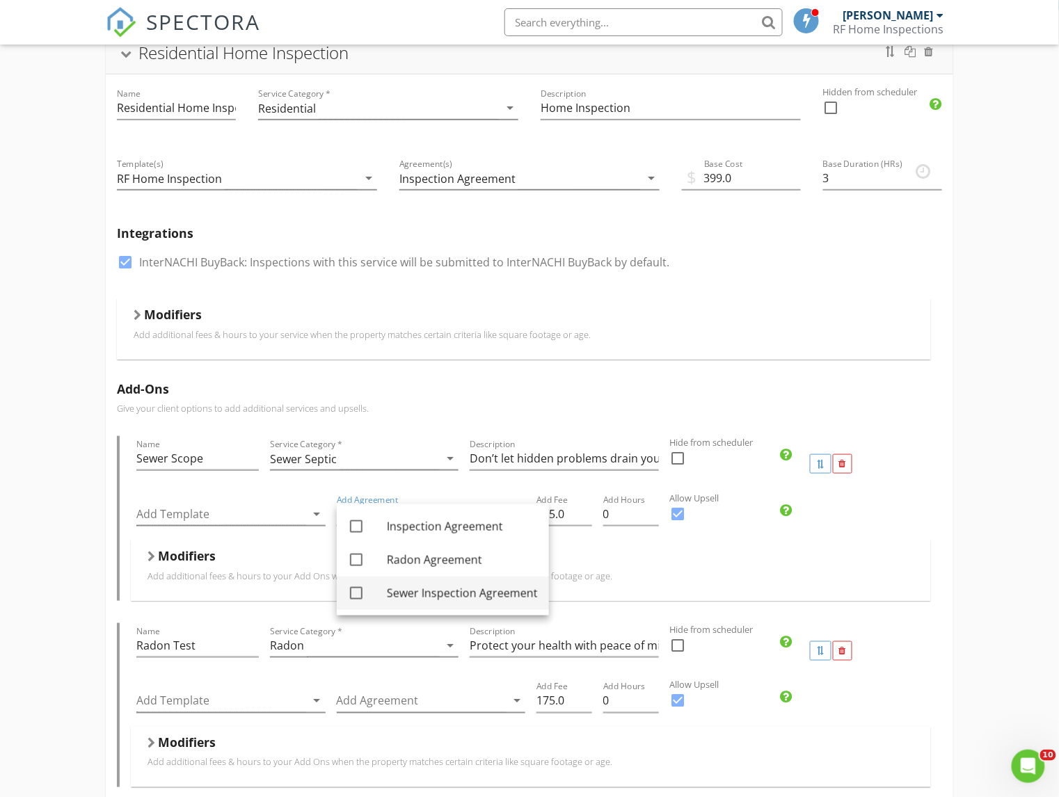
click at [356, 592] on div at bounding box center [356, 594] width 24 height 24
checkbox input "true"
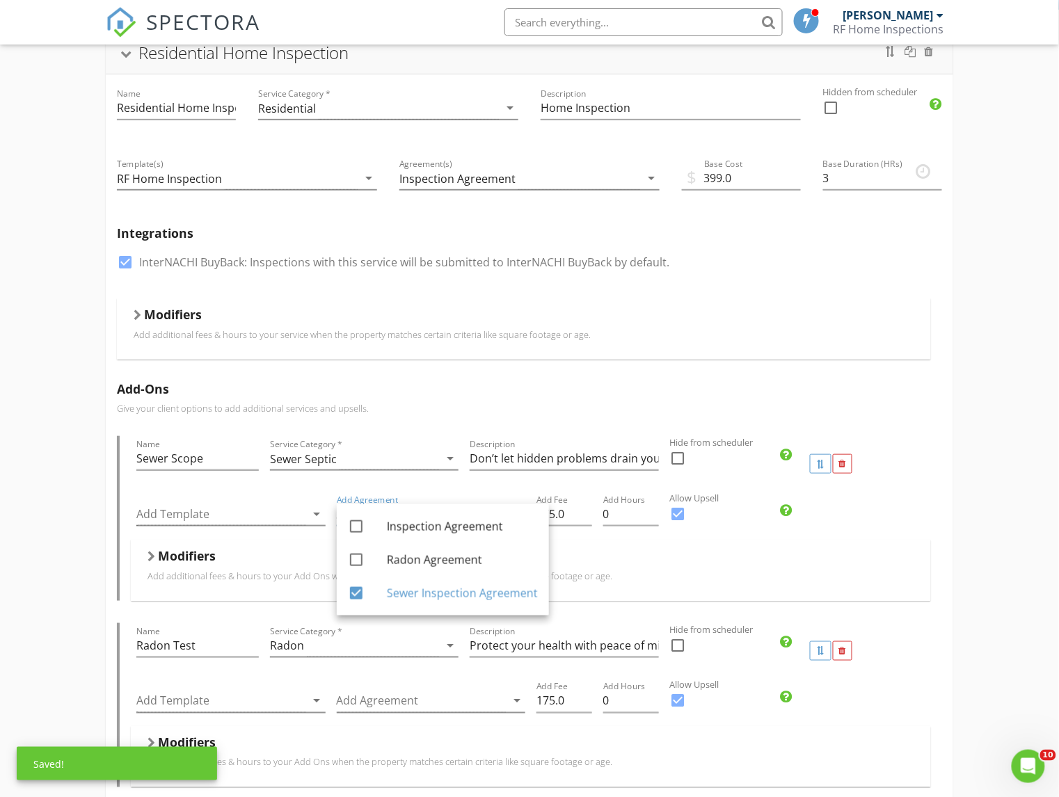
click at [570, 570] on p "Add additional fees & hours to your Add Ons when the property matches certain c…" at bounding box center [530, 575] width 767 height 11
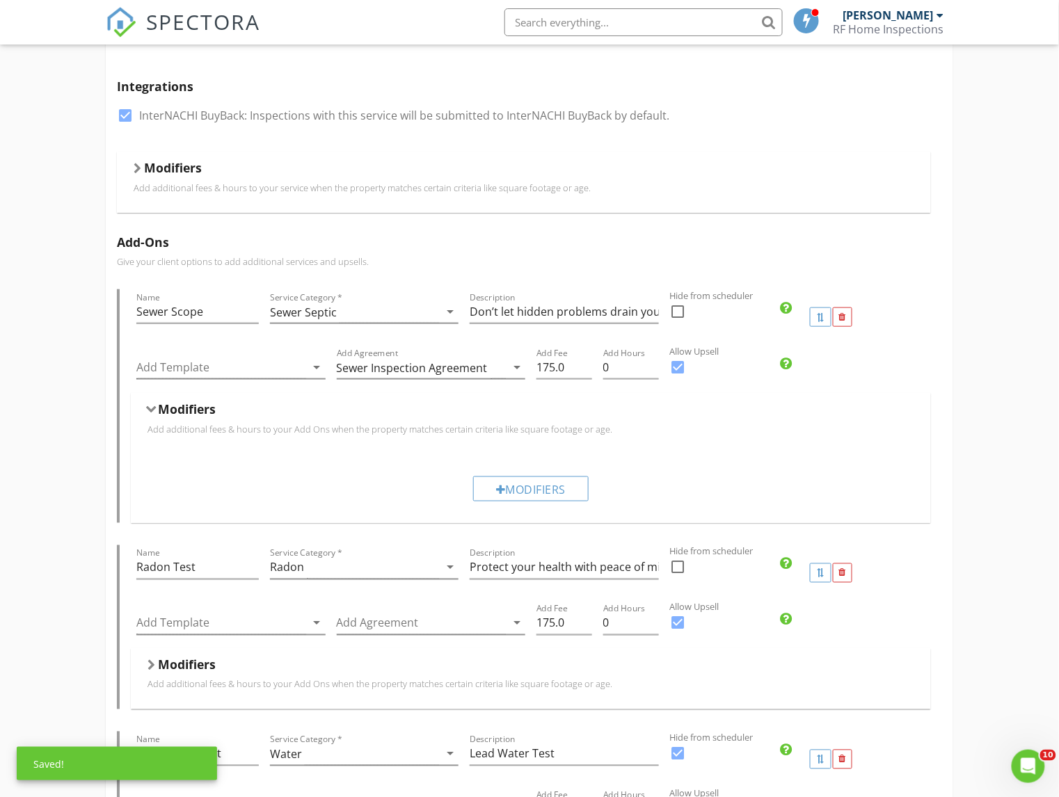
scroll to position [267, 0]
click at [506, 619] on div "arrow_drop_down" at bounding box center [515, 621] width 19 height 17
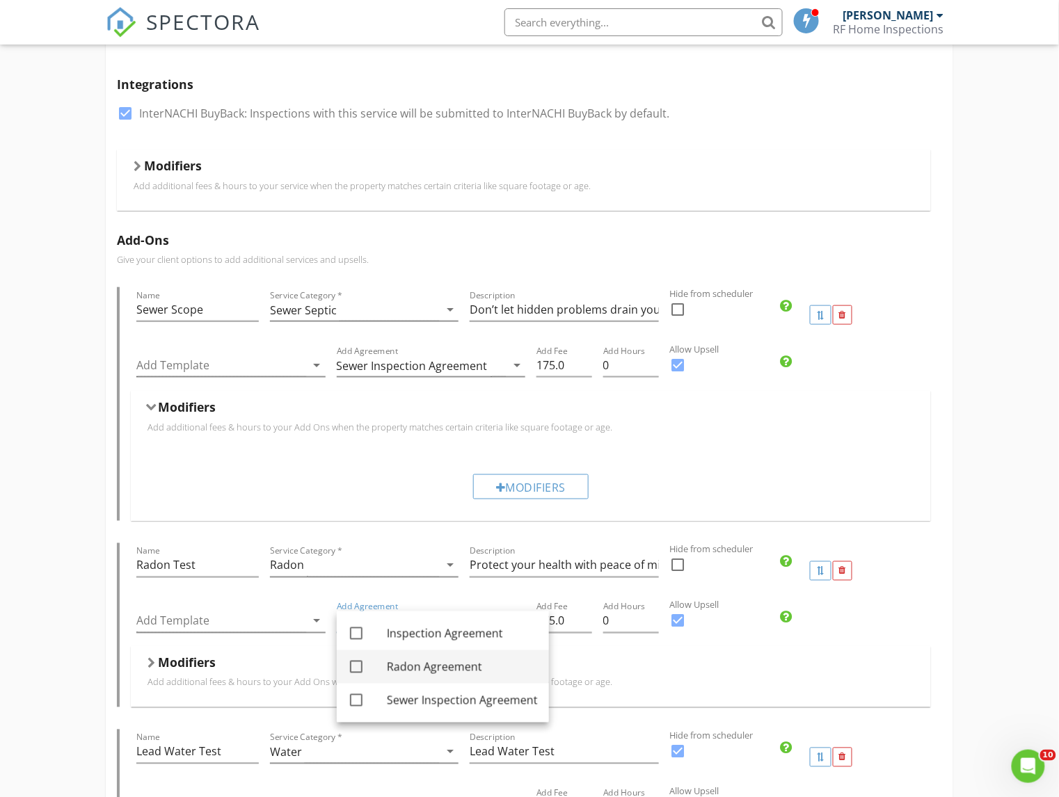
click at [356, 660] on div at bounding box center [356, 667] width 24 height 24
checkbox input "true"
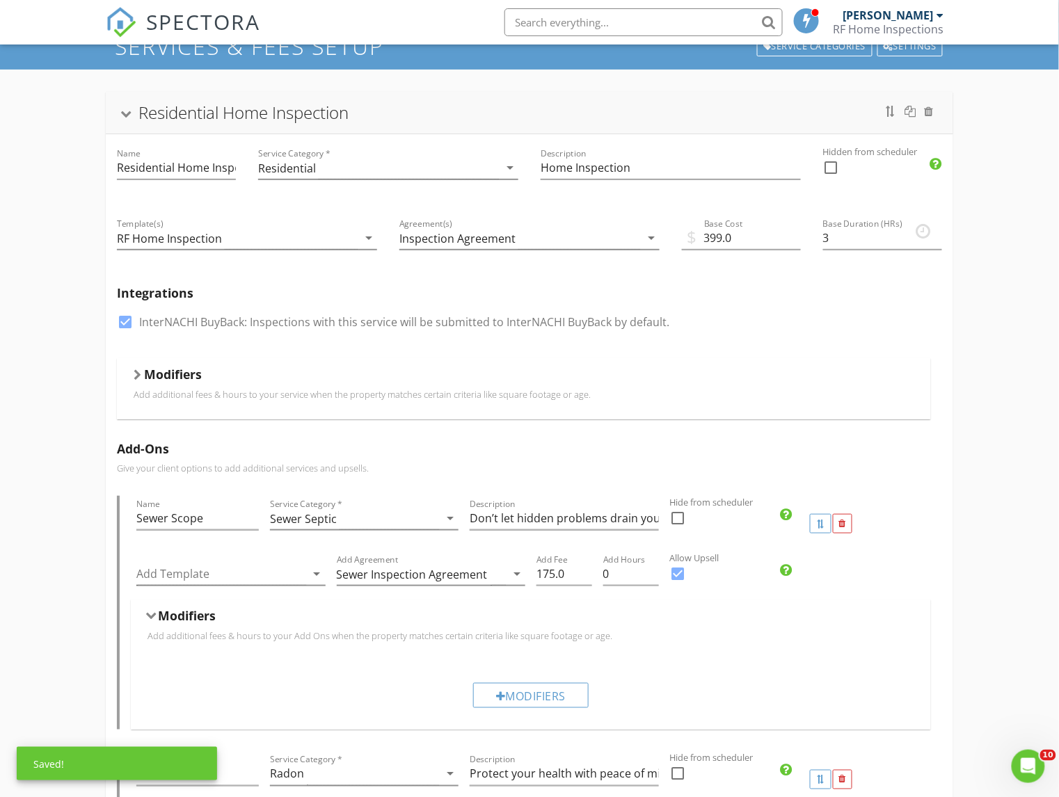
scroll to position [0, 0]
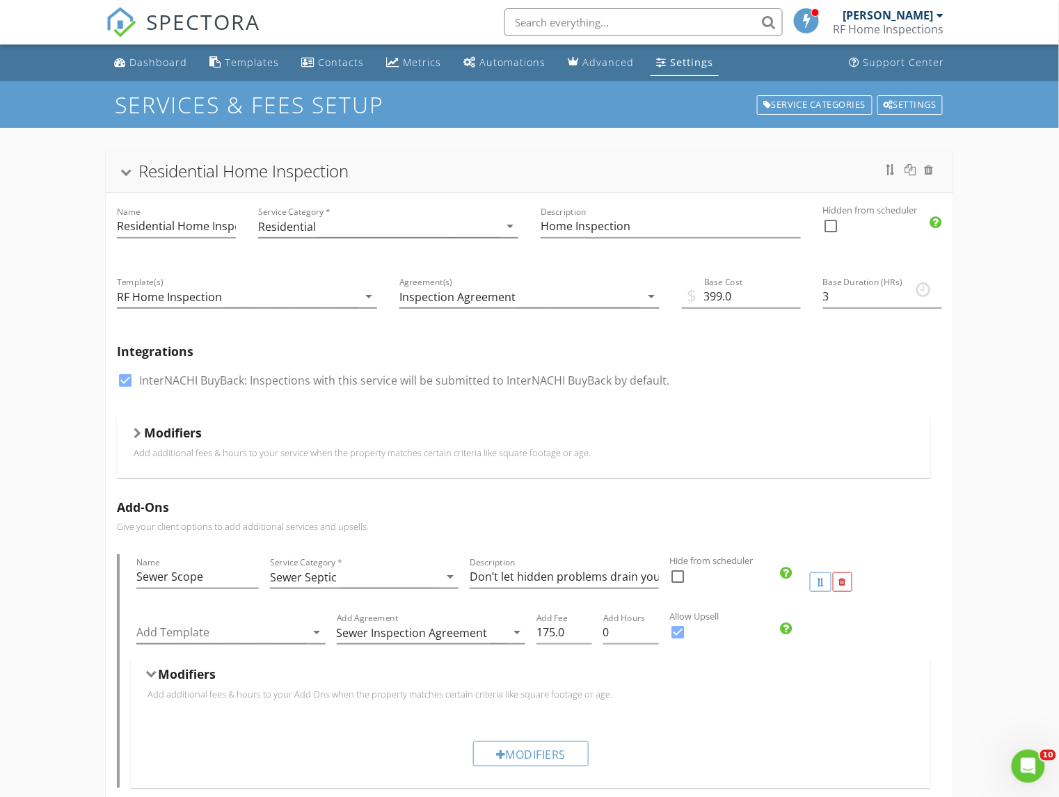
click at [127, 175] on div at bounding box center [126, 174] width 11 height 8
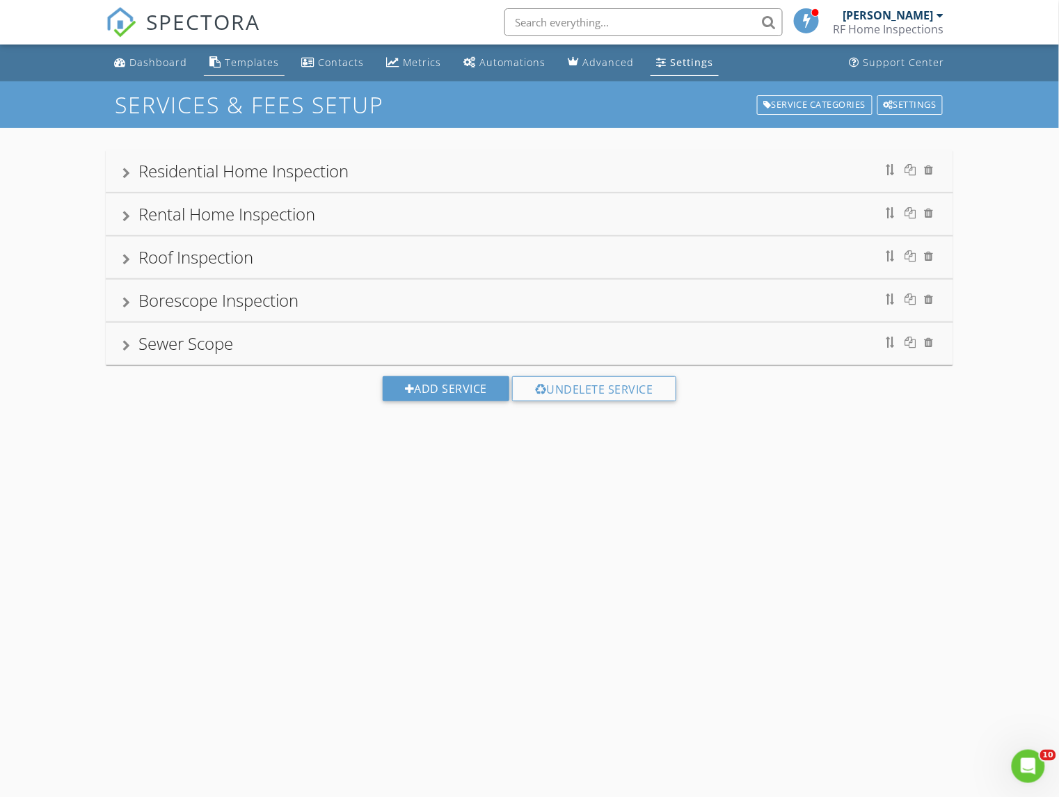
click at [246, 56] on div "Templates" at bounding box center [252, 62] width 54 height 13
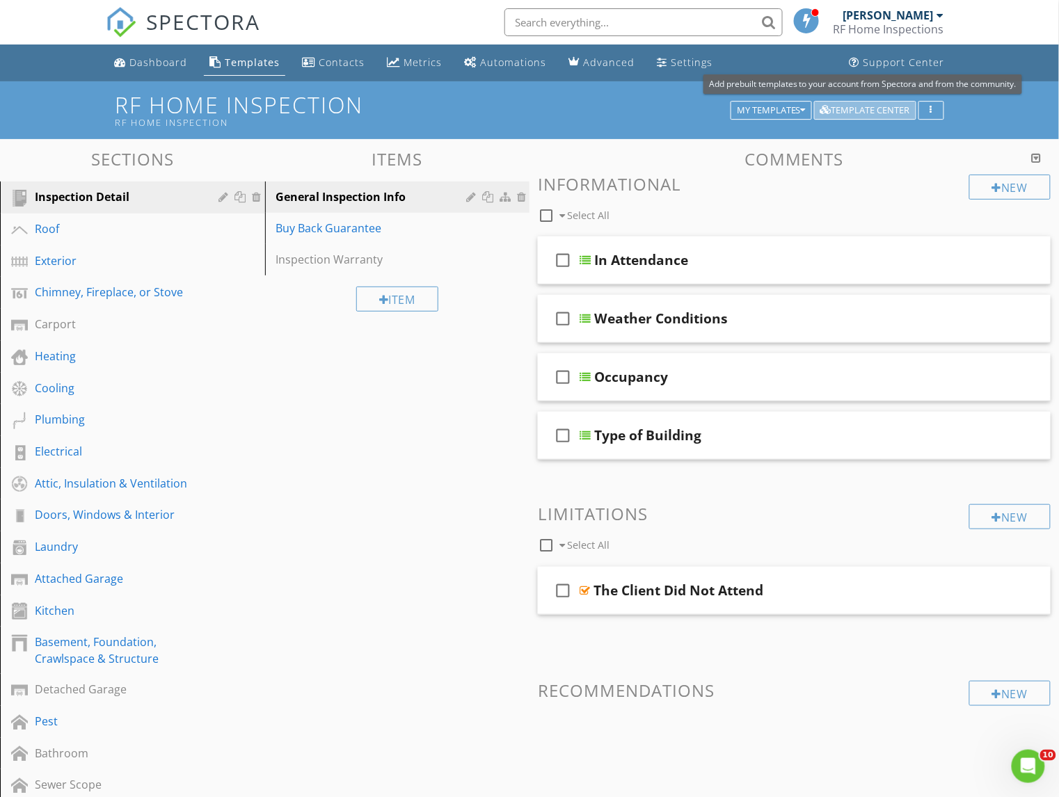
click at [881, 109] on div "Template Center" at bounding box center [865, 111] width 90 height 10
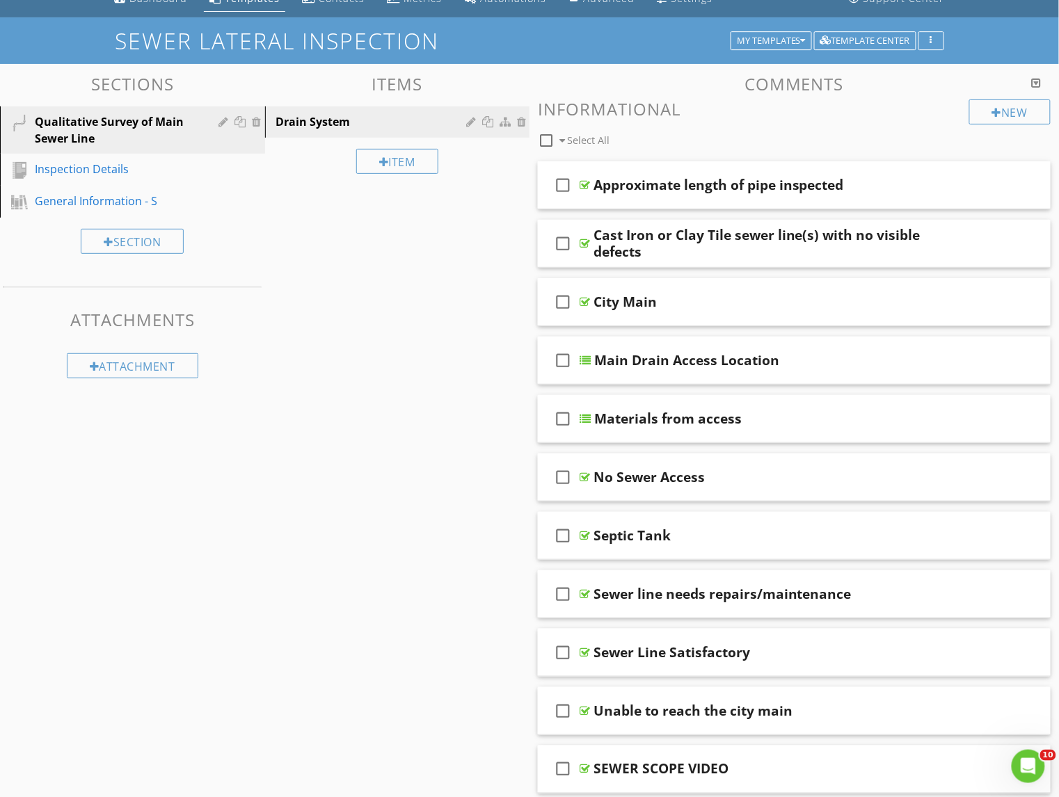
scroll to position [62, 0]
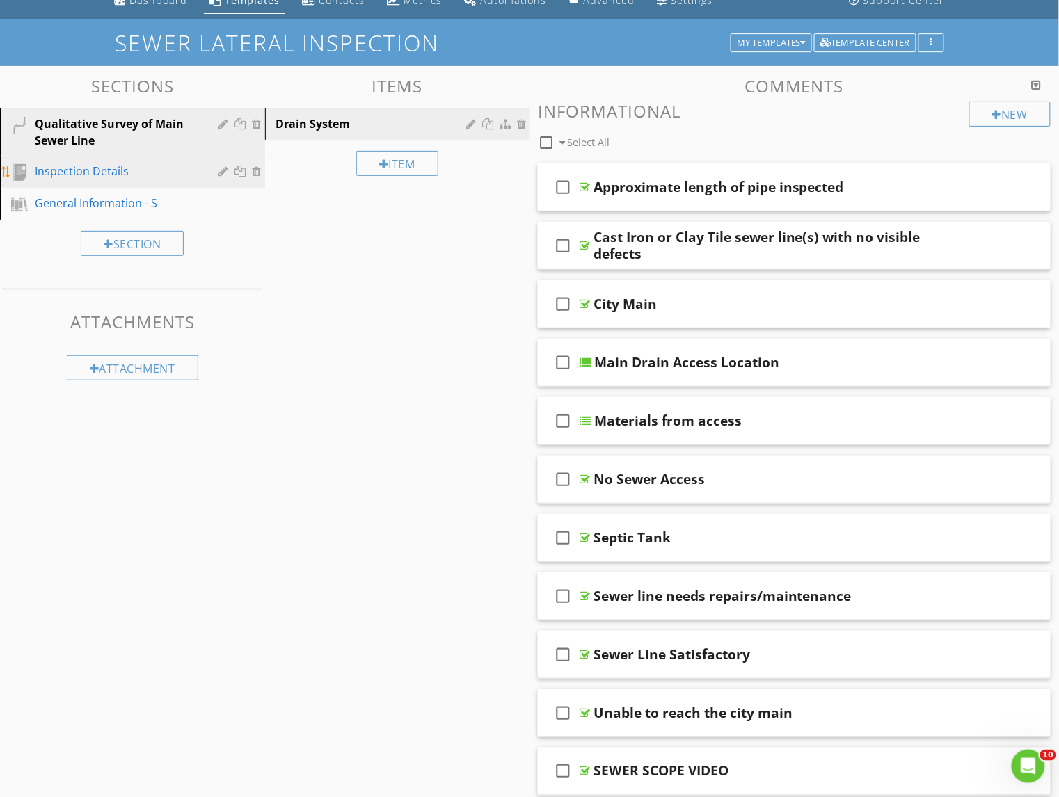
click at [54, 169] on div "Inspection Details" at bounding box center [117, 171] width 164 height 17
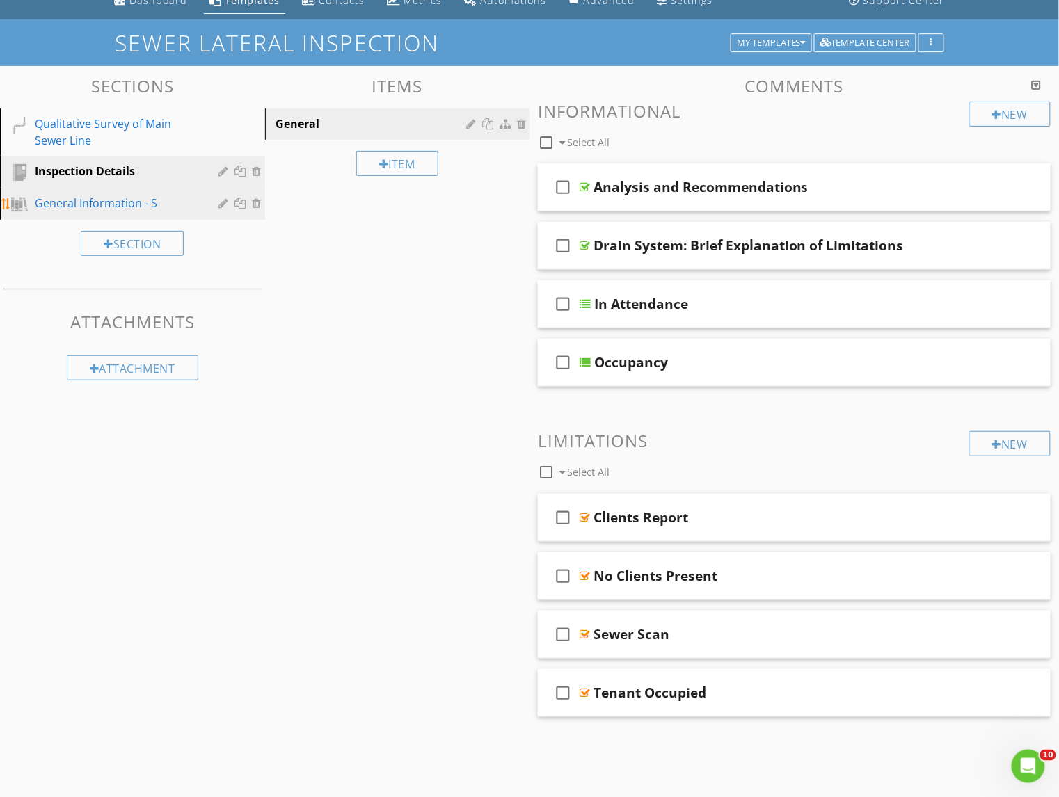
click at [61, 198] on div "General Information - S" at bounding box center [117, 203] width 164 height 17
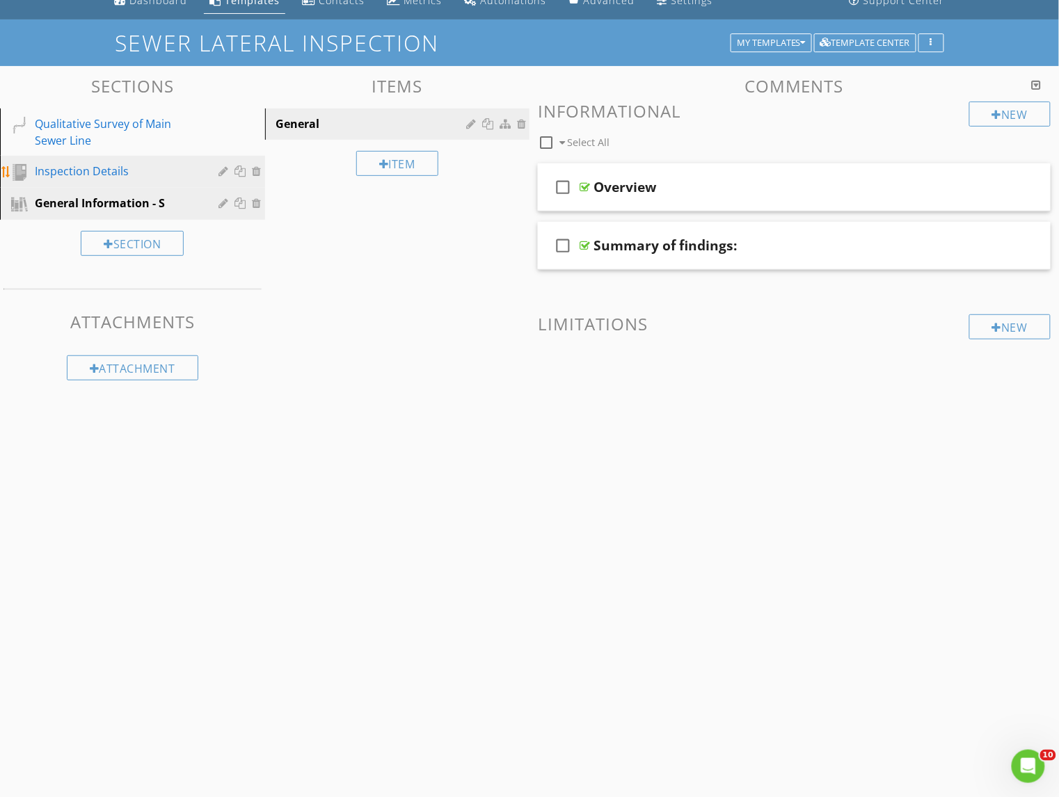
click at [67, 166] on div "Inspection Details" at bounding box center [117, 171] width 164 height 17
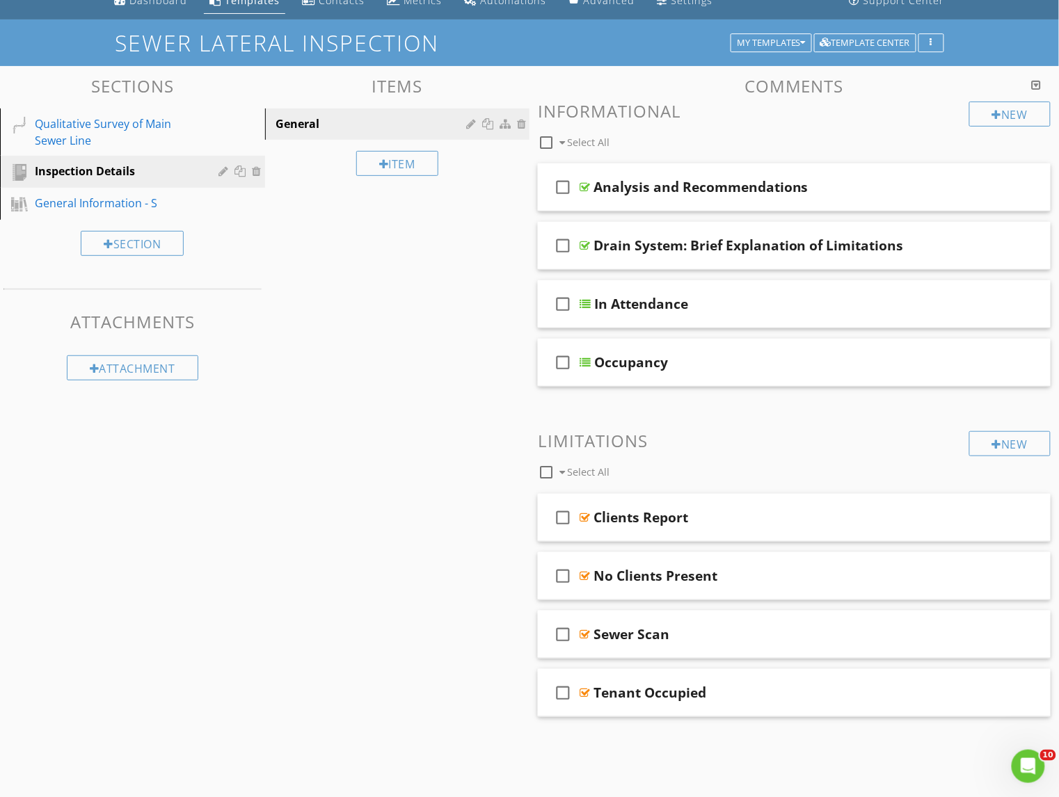
click at [342, 357] on div "Sections Qualitative Survey of Main Sewer Line Inspection Details General Infor…" at bounding box center [529, 413] width 1059 height 695
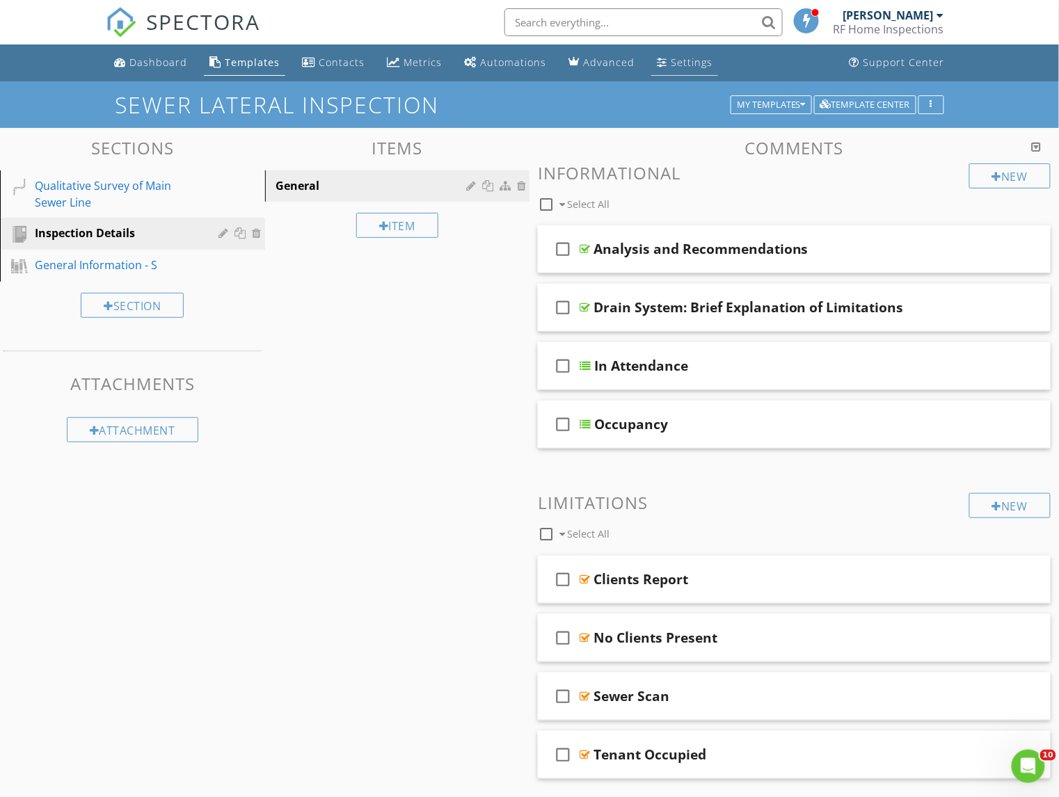
click at [692, 65] on div "Settings" at bounding box center [692, 62] width 42 height 13
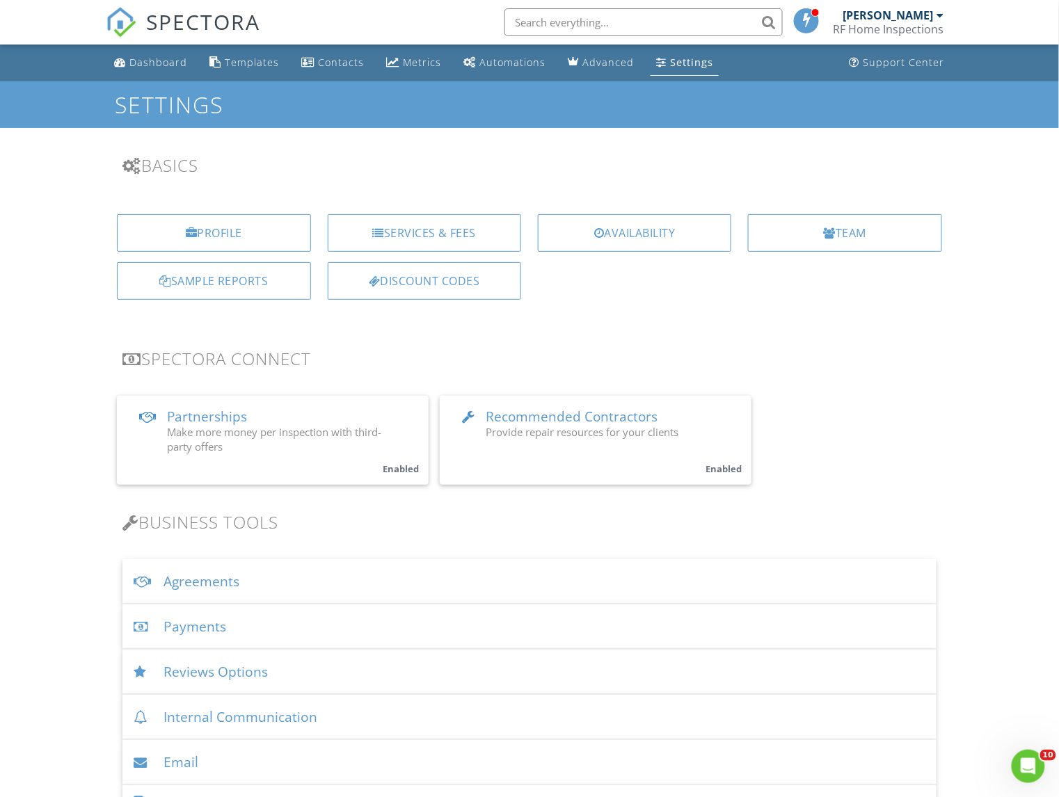
click at [291, 162] on h3 "Basics" at bounding box center [529, 165] width 814 height 19
click at [145, 67] on div "Dashboard" at bounding box center [158, 62] width 58 height 13
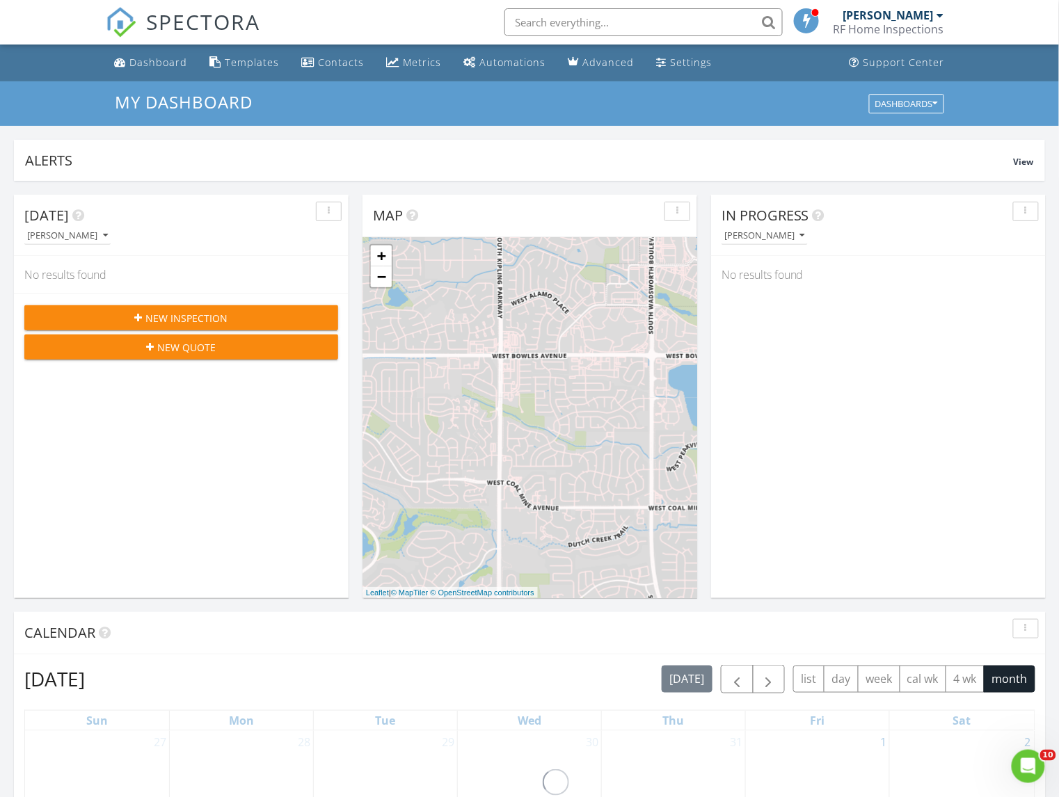
click at [180, 323] on span "New Inspection" at bounding box center [187, 318] width 82 height 15
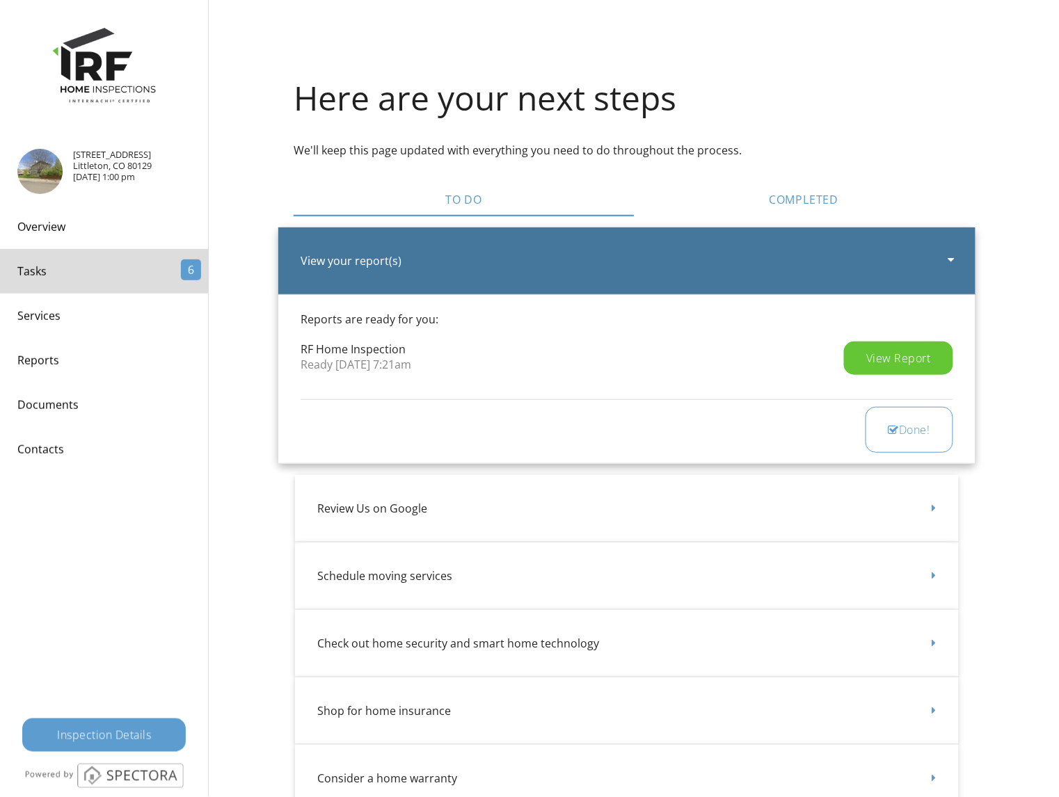
scroll to position [7, 0]
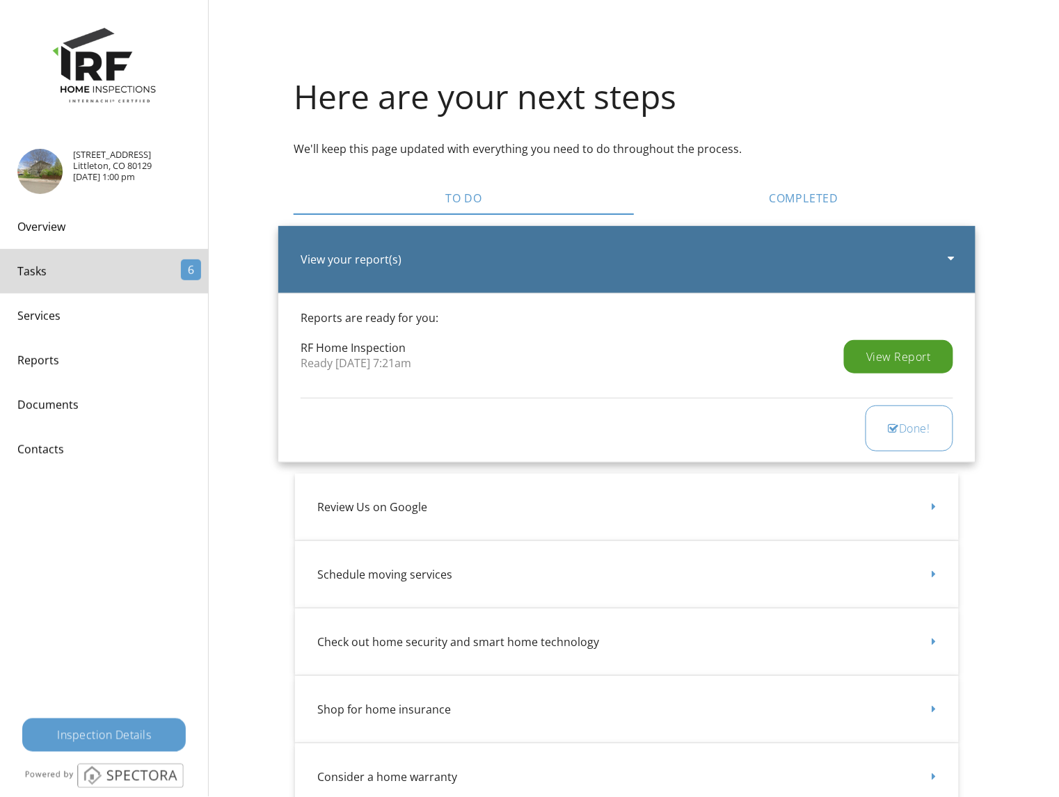
click at [880, 351] on div "View Report" at bounding box center [898, 356] width 109 height 33
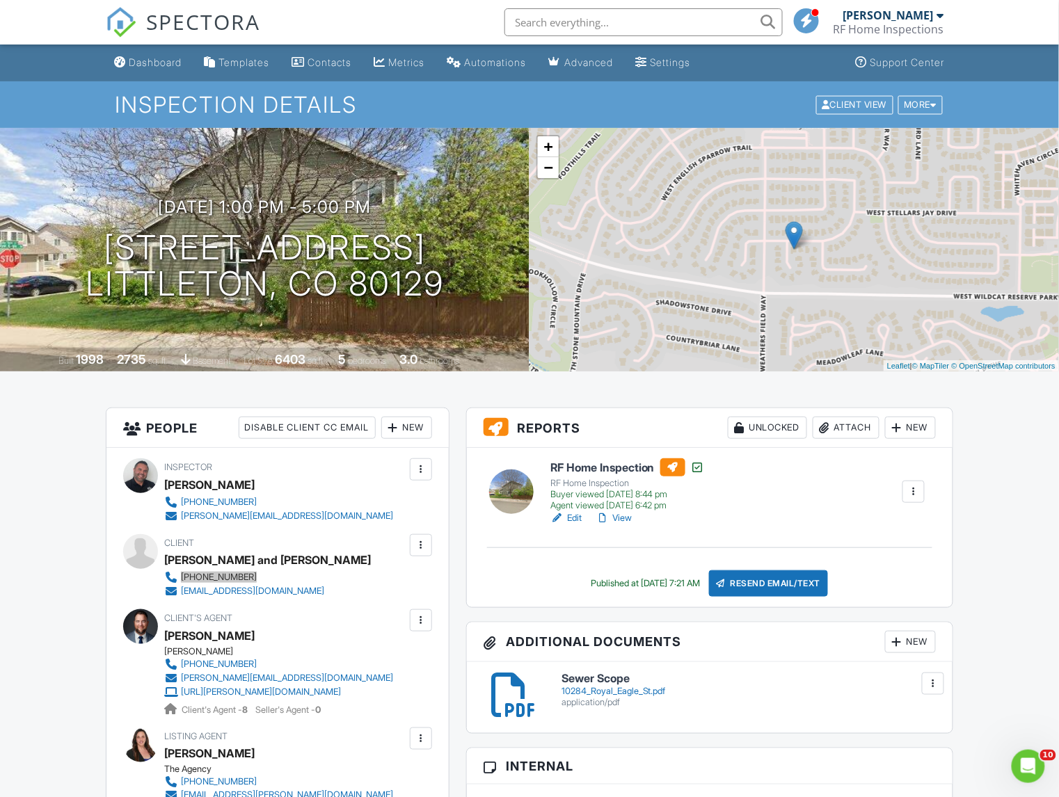
drag, startPoint x: 196, startPoint y: 574, endPoint x: 313, endPoint y: 34, distance: 552.4
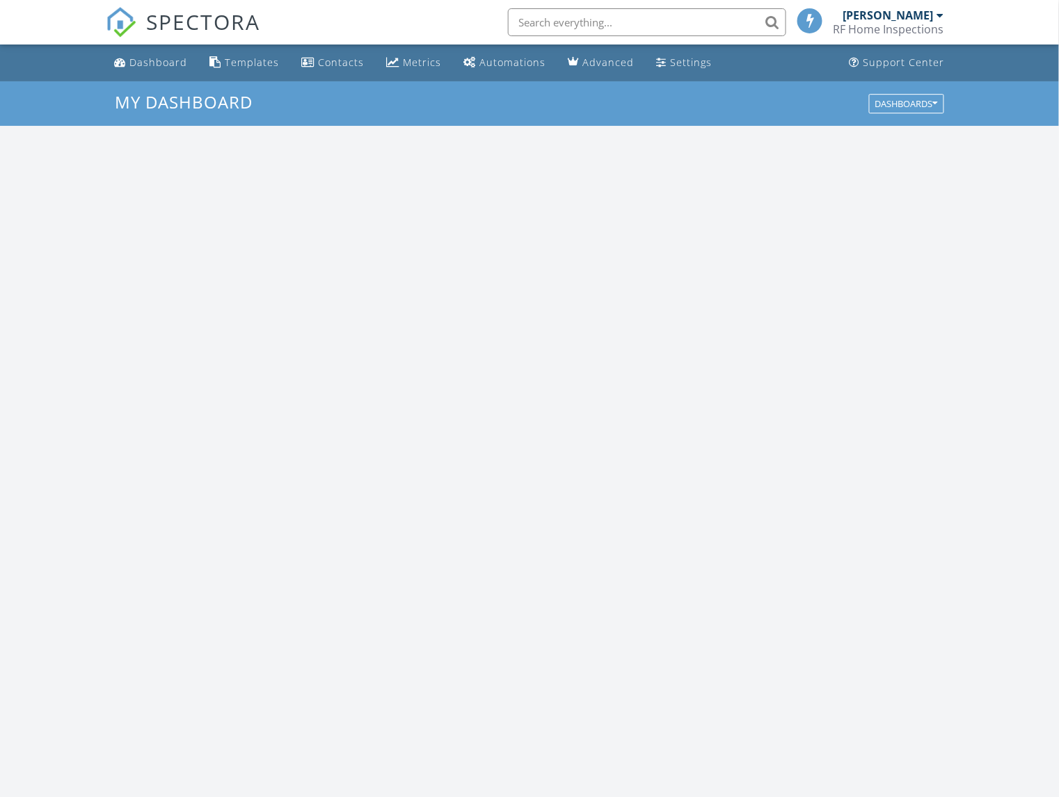
scroll to position [1267, 1060]
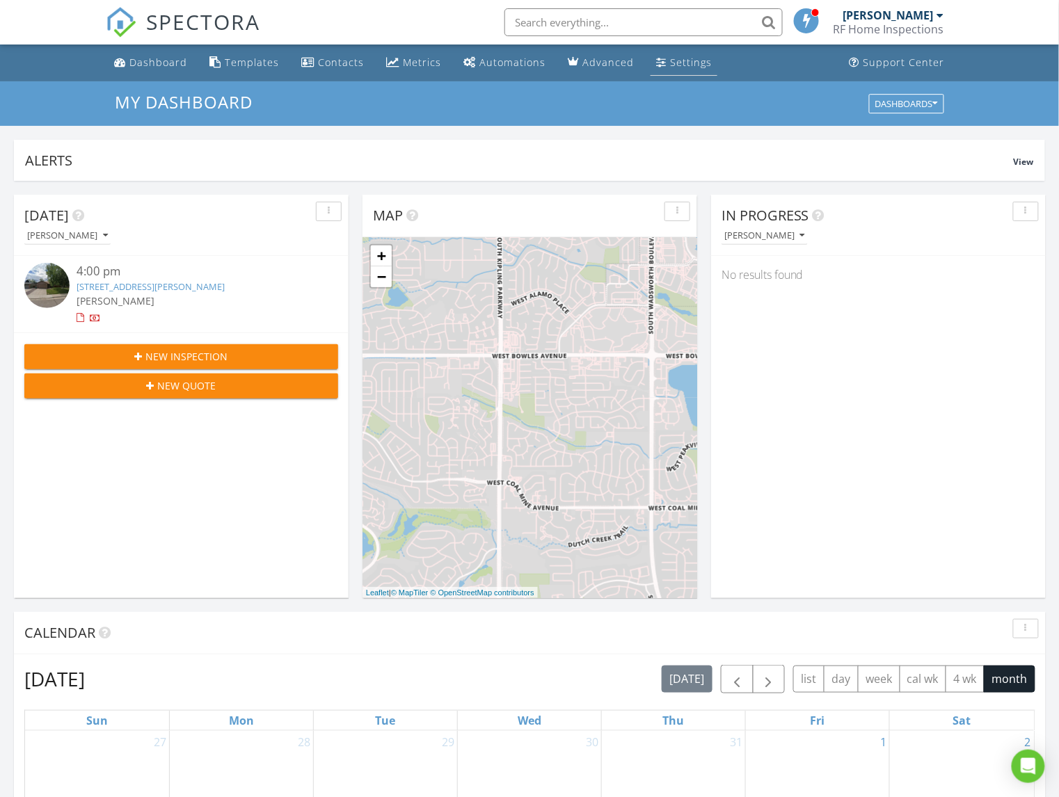
click at [687, 64] on div "Settings" at bounding box center [691, 62] width 42 height 13
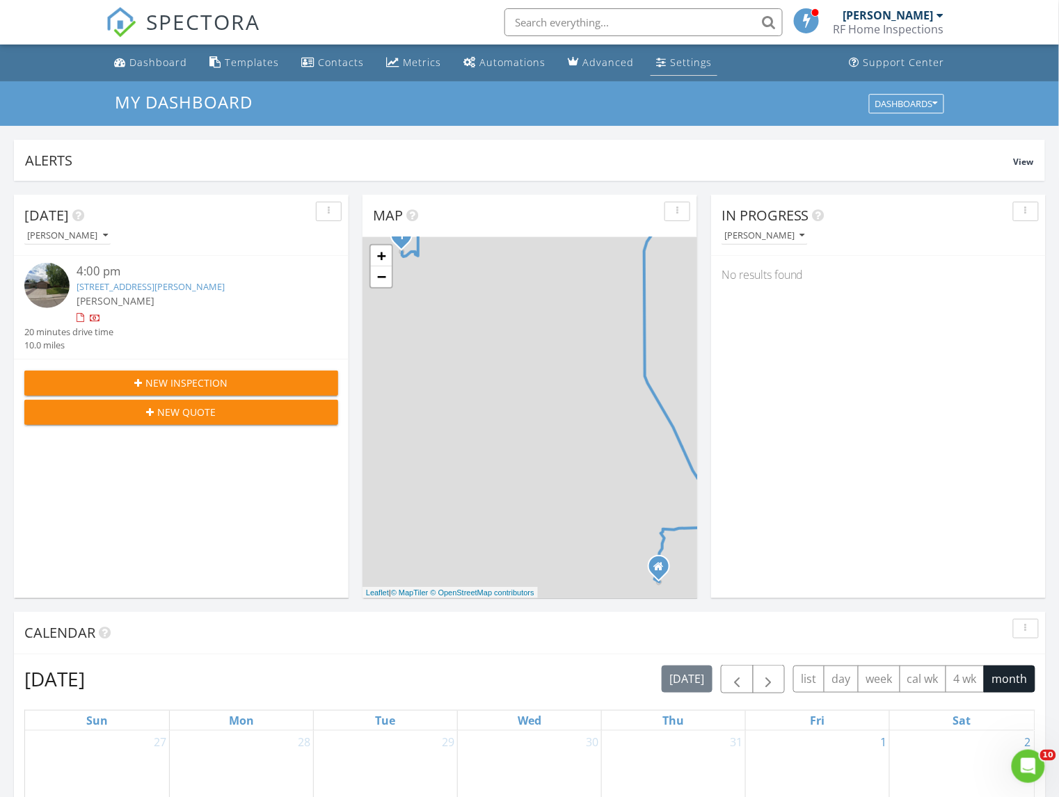
scroll to position [0, 0]
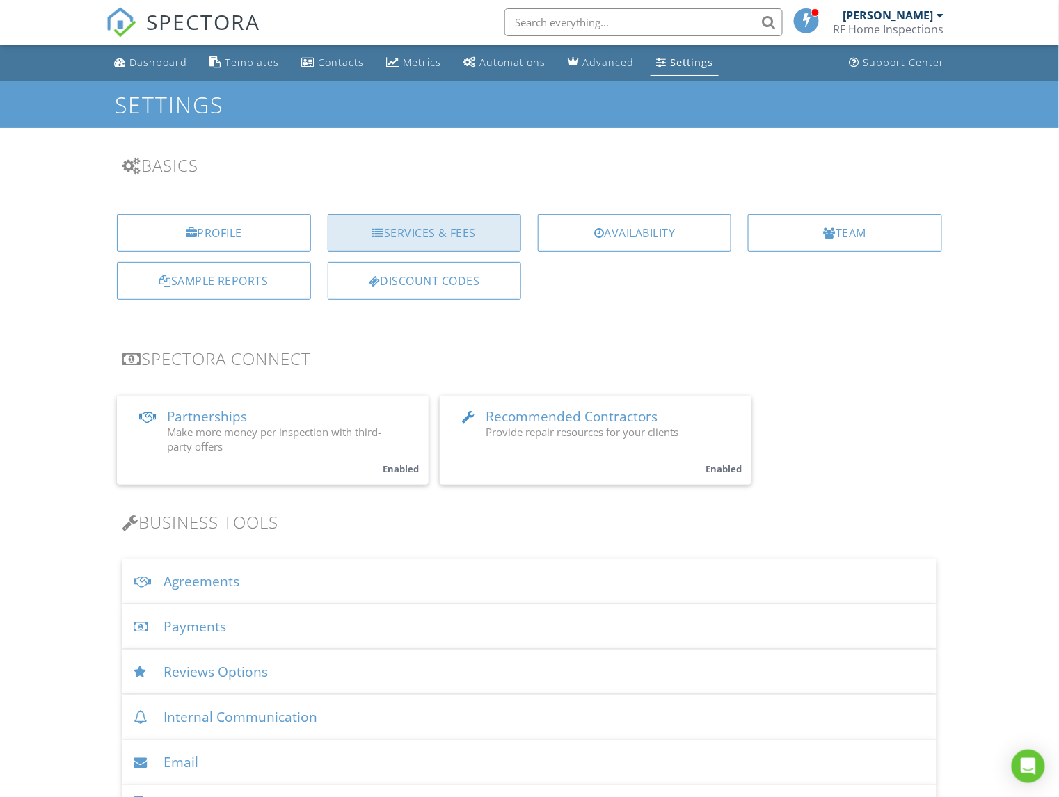
click at [425, 237] on div "Services & Fees" at bounding box center [424, 233] width 193 height 38
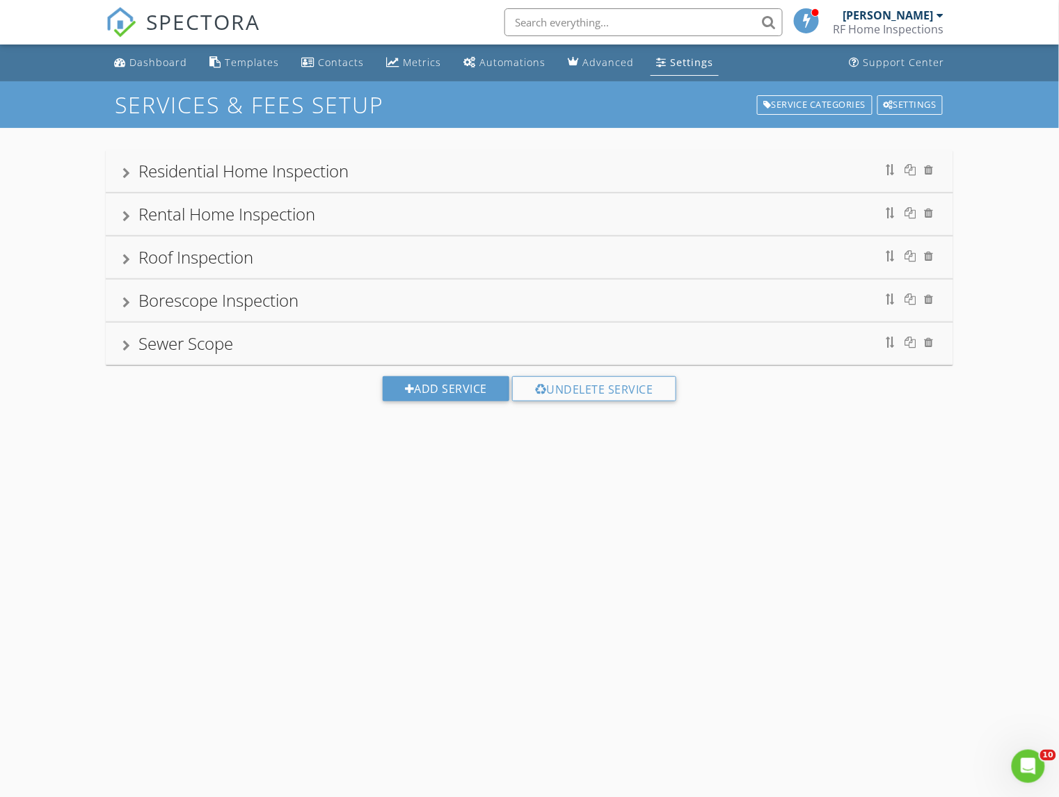
click at [173, 343] on div "Sewer Scope" at bounding box center [185, 343] width 95 height 23
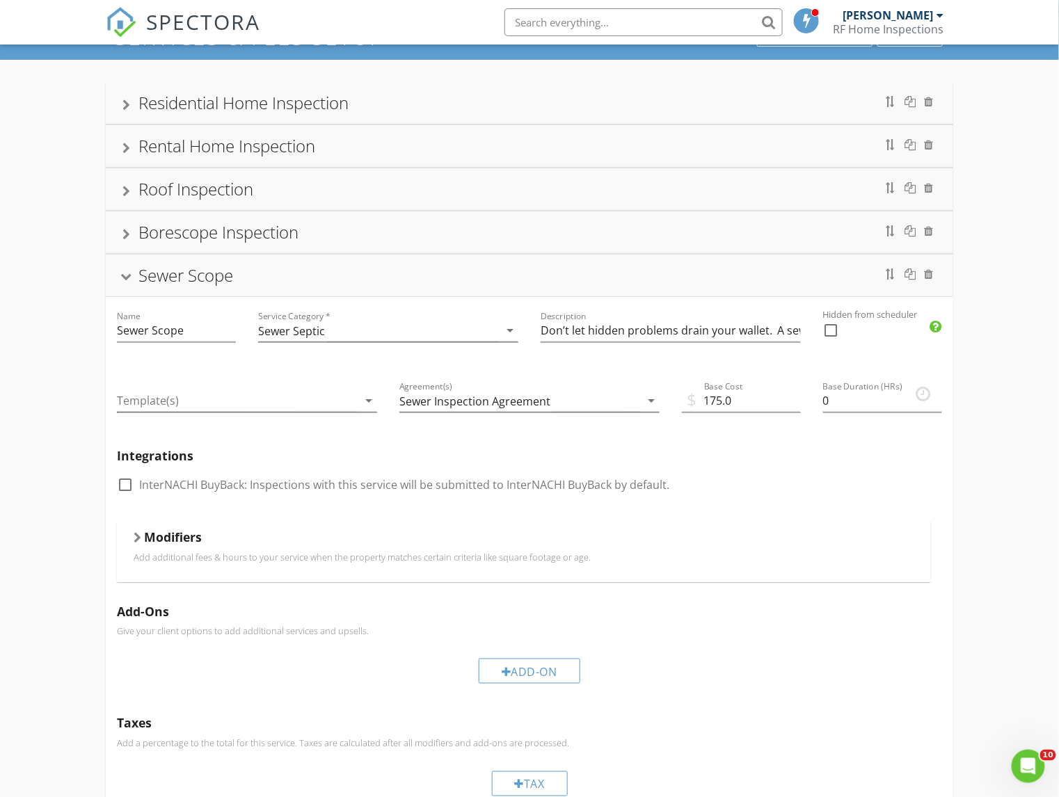
scroll to position [71, 0]
